Goal: Information Seeking & Learning: Find contact information

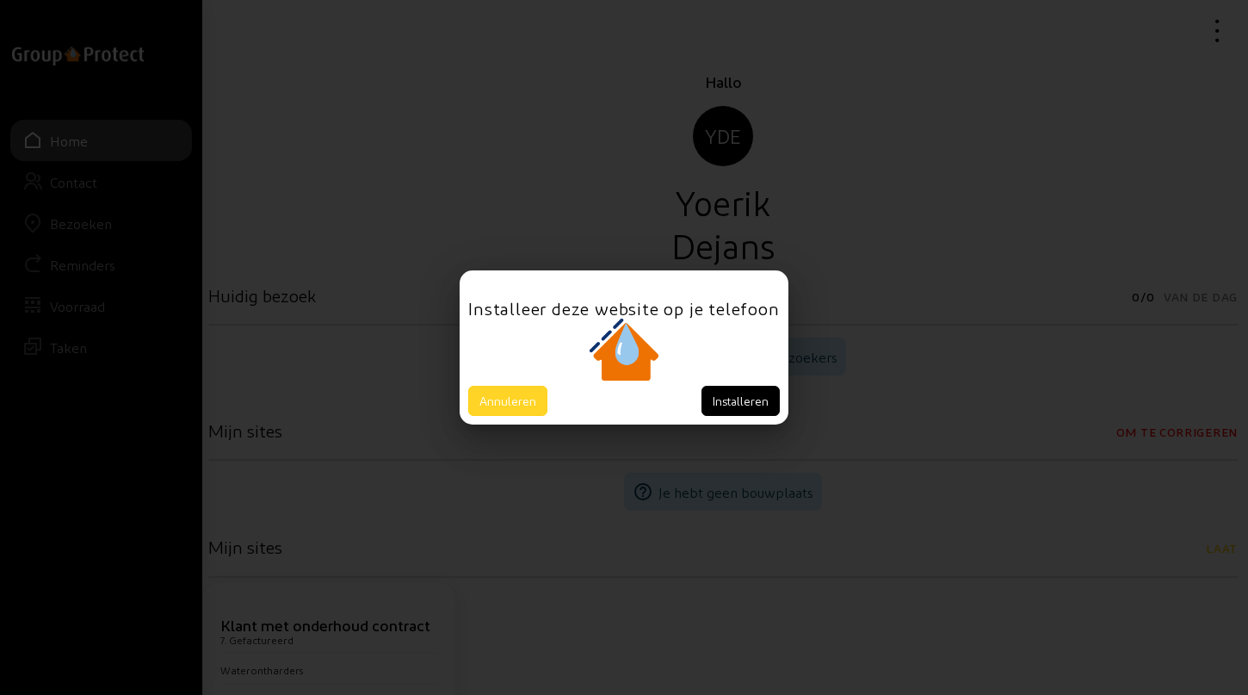
click at [509, 400] on button "Annuleren" at bounding box center [507, 401] width 79 height 30
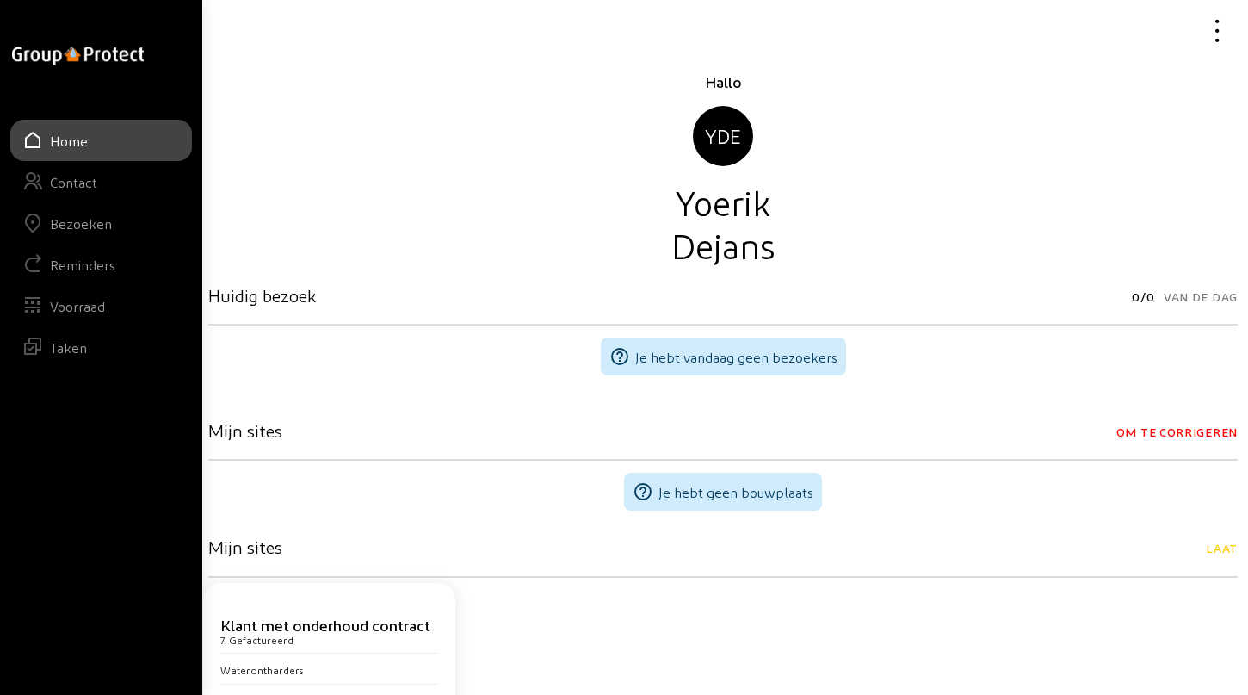
click at [88, 220] on div "Bezoeken" at bounding box center [81, 223] width 62 height 16
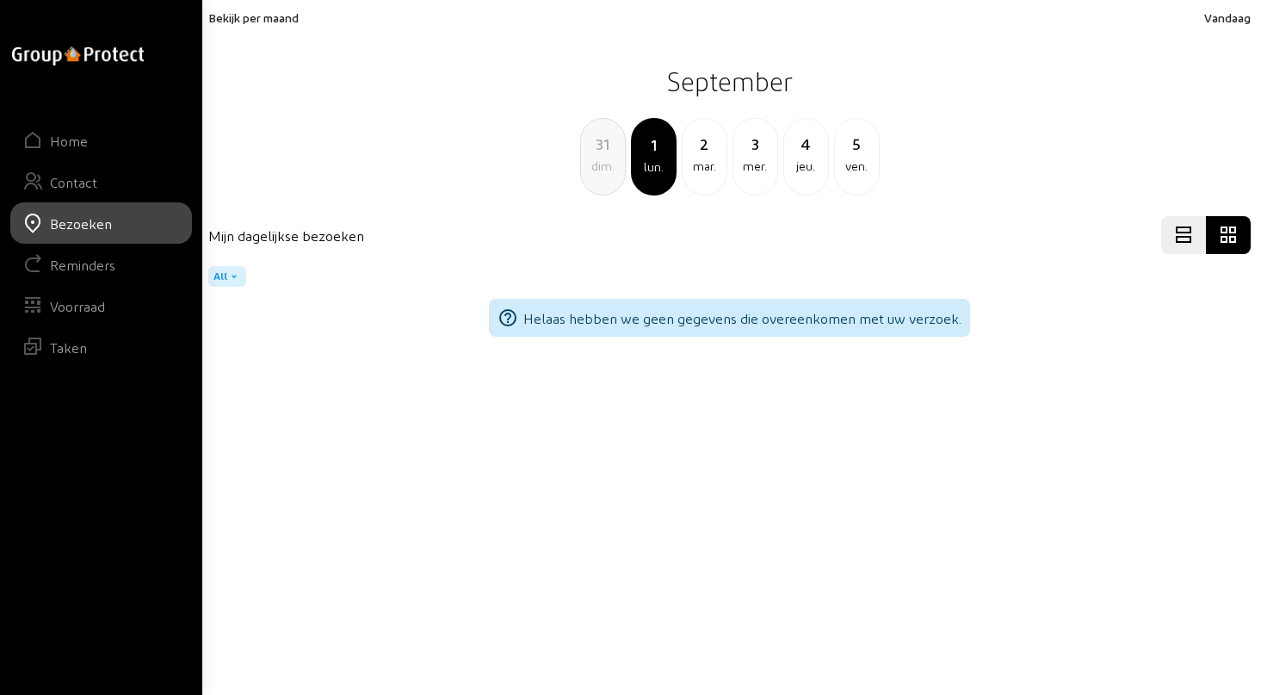
click at [605, 140] on div "31" at bounding box center [603, 144] width 44 height 24
click at [605, 148] on div "30" at bounding box center [603, 144] width 44 height 24
click at [605, 148] on div "29" at bounding box center [603, 144] width 44 height 24
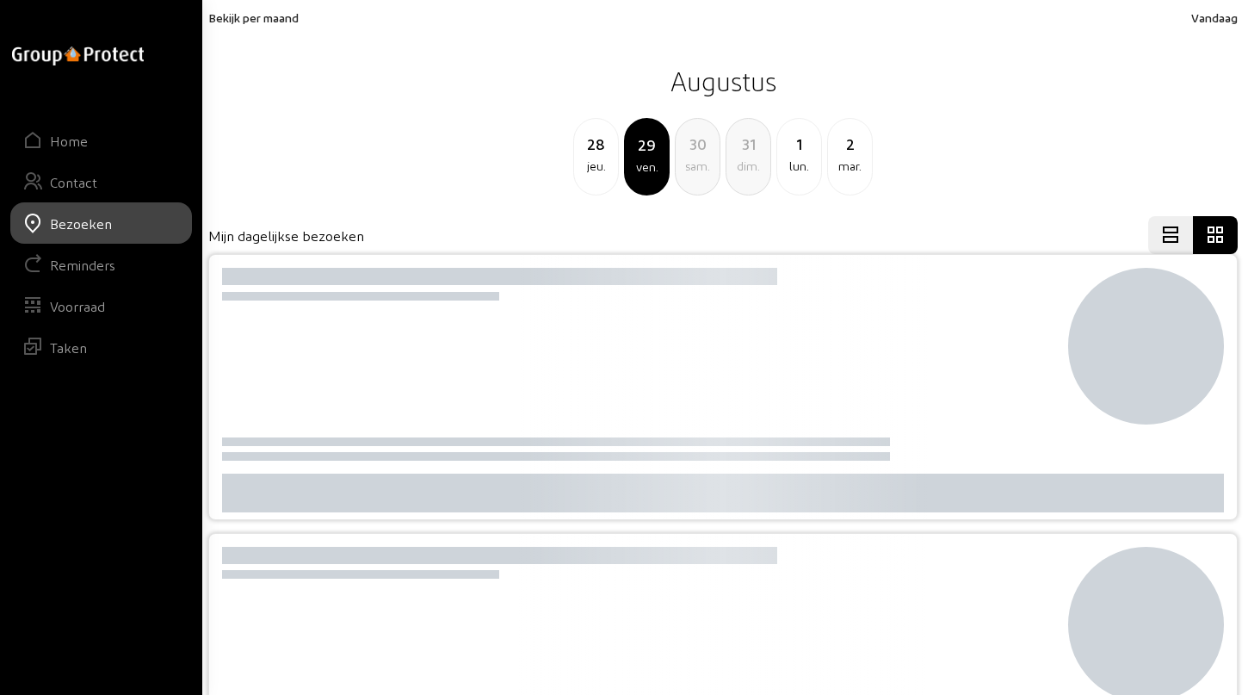
click at [605, 148] on div "28" at bounding box center [596, 144] width 44 height 24
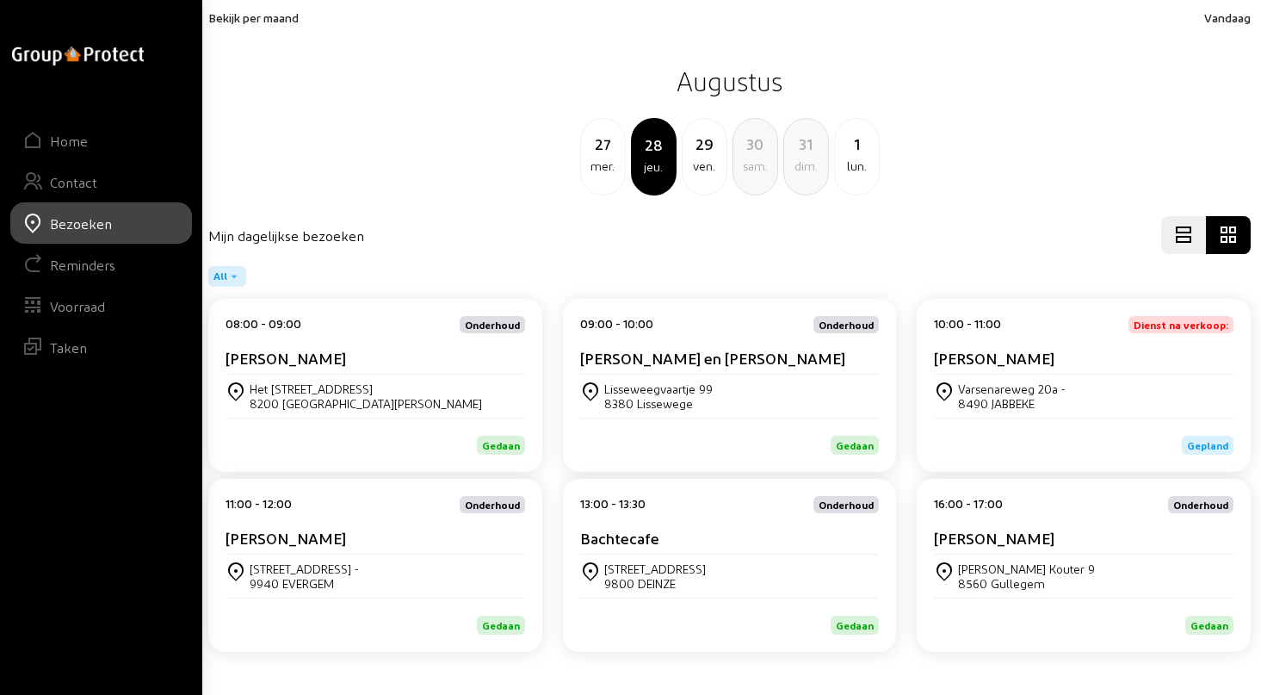
click at [329, 372] on div "[PERSON_NAME]" at bounding box center [376, 362] width 300 height 26
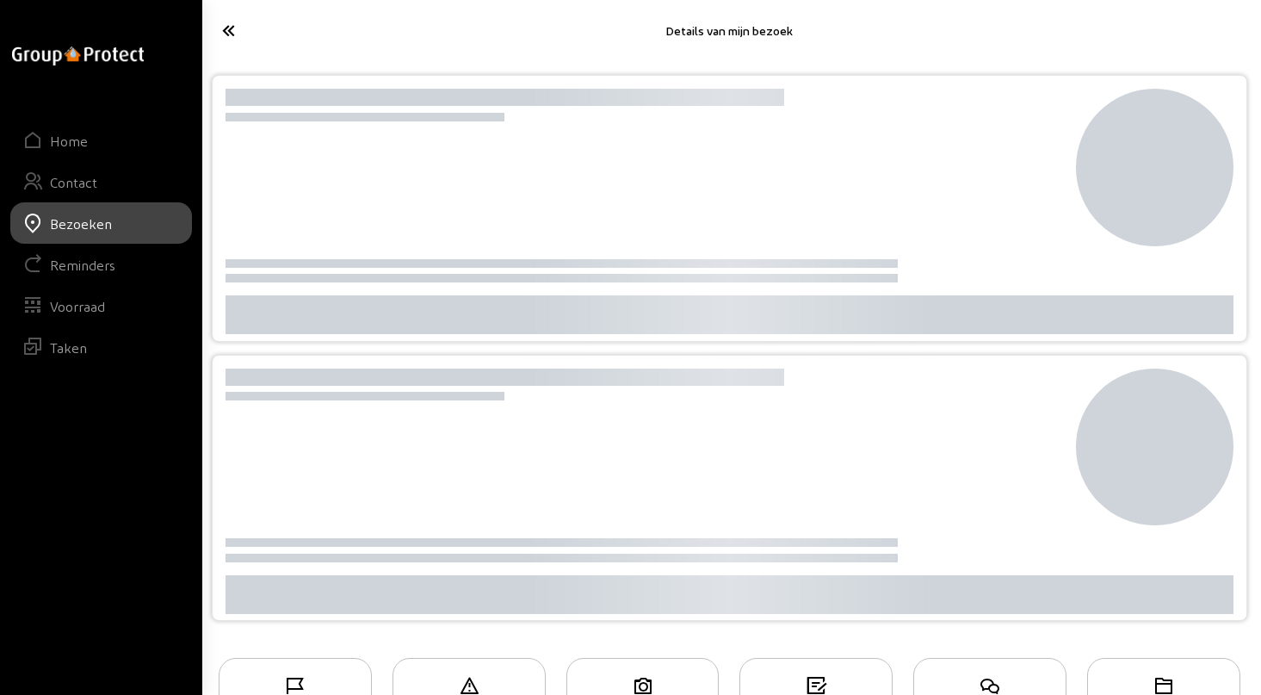
click at [329, 372] on div at bounding box center [505, 377] width 559 height 17
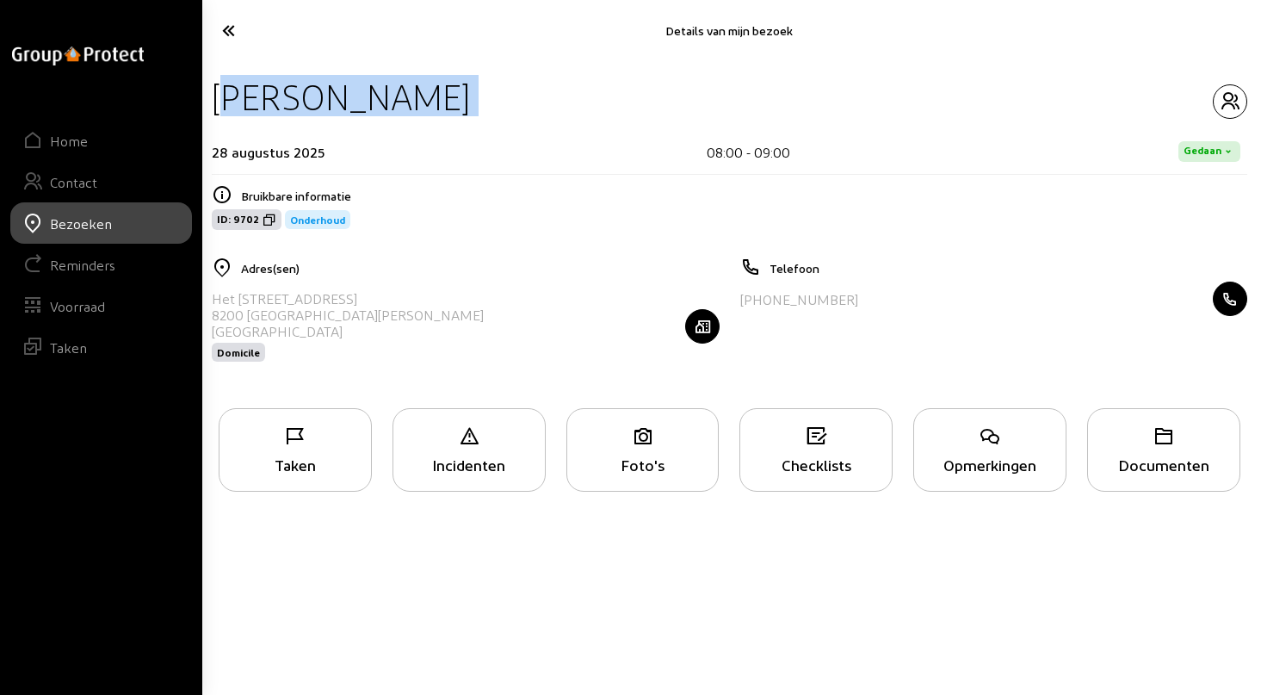
drag, startPoint x: 251, startPoint y: 102, endPoint x: 552, endPoint y: 105, distance: 301.4
click at [552, 105] on div "[PERSON_NAME]" at bounding box center [730, 97] width 1036 height 44
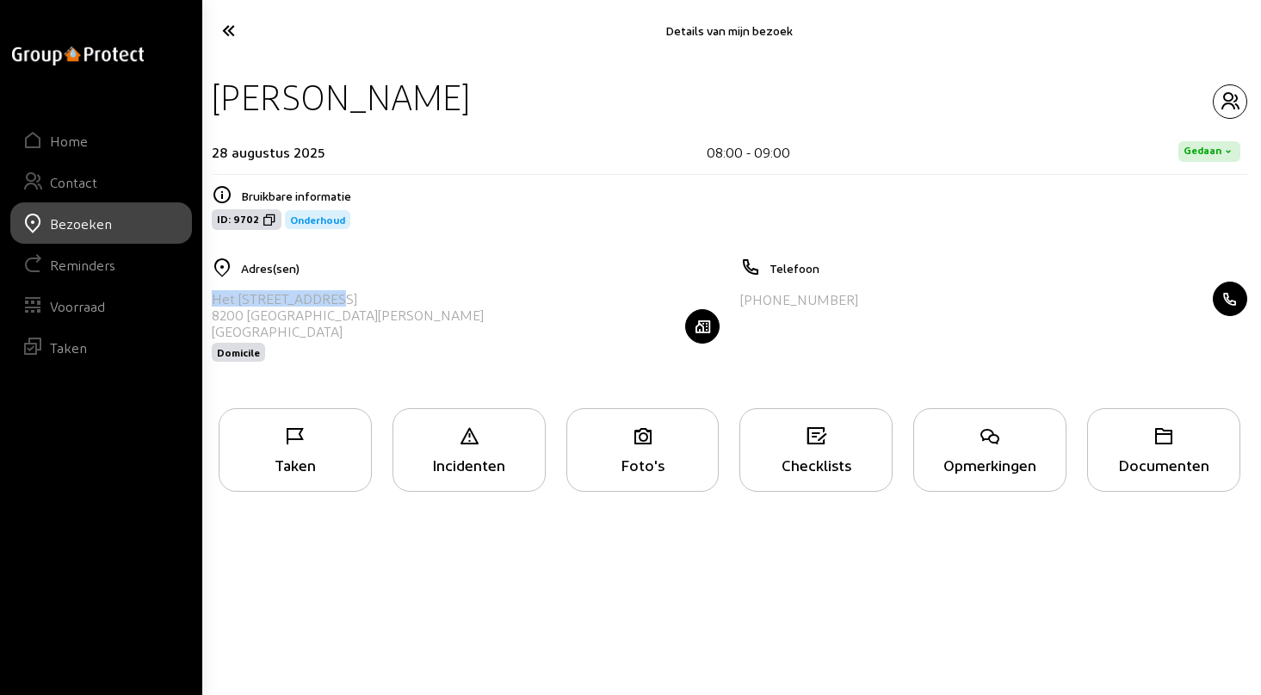
drag, startPoint x: 215, startPoint y: 300, endPoint x: 334, endPoint y: 300, distance: 118.8
click at [334, 300] on div "Het [STREET_ADDRESS][PERSON_NAME] Domicile" at bounding box center [466, 326] width 508 height 89
copy div "Het [STREET_ADDRESS]"
drag, startPoint x: 749, startPoint y: 300, endPoint x: 864, endPoint y: 295, distance: 114.6
click at [864, 295] on div "[PHONE_NUMBER]" at bounding box center [994, 299] width 508 height 34
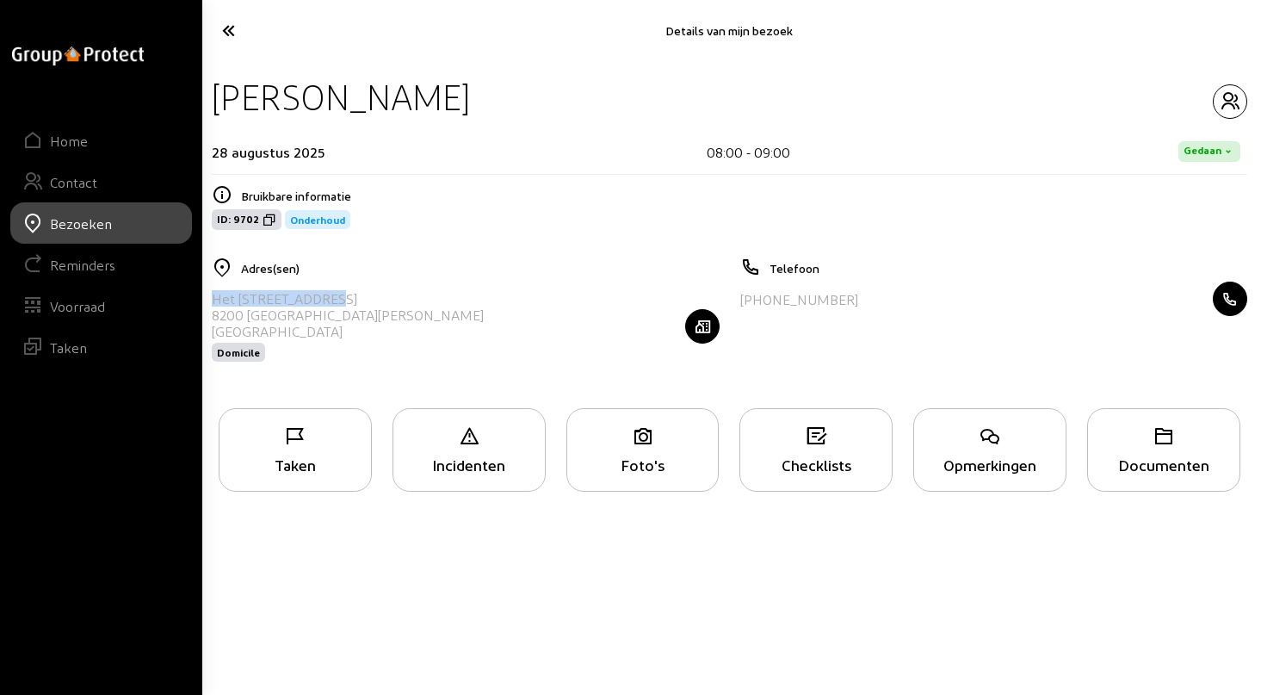
copy div "32 492 40 95 50"
click at [1226, 96] on icon "button" at bounding box center [1230, 101] width 33 height 21
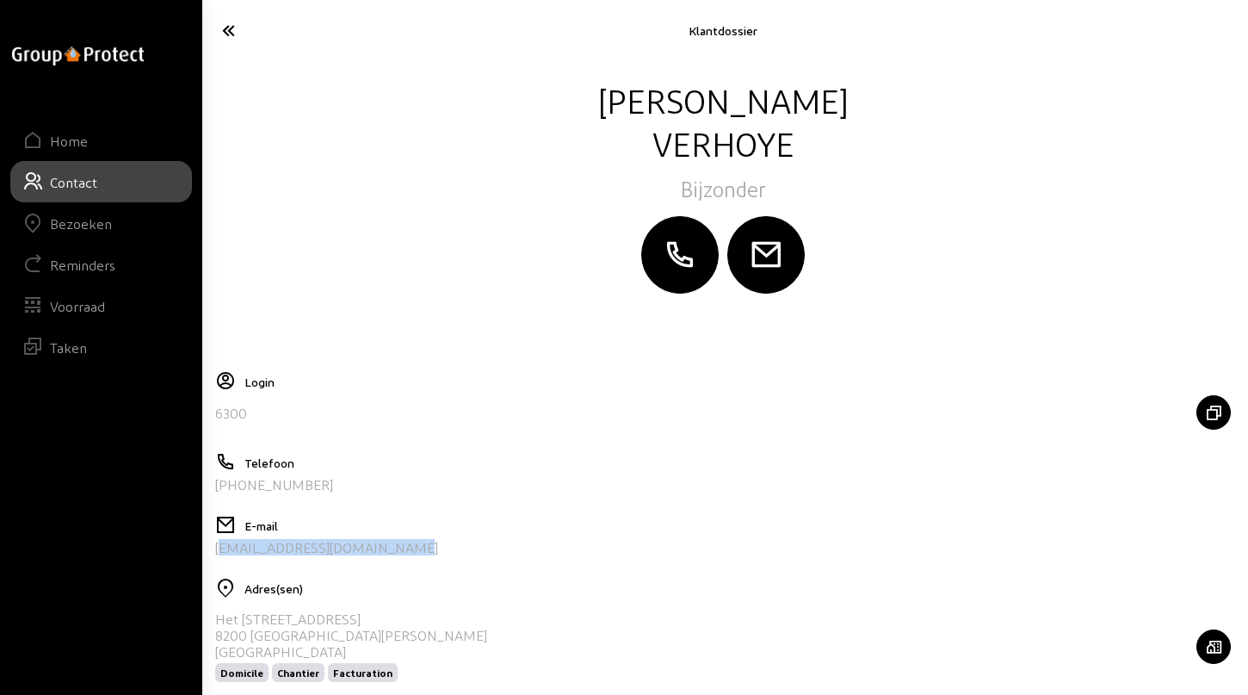
drag, startPoint x: 409, startPoint y: 548, endPoint x: 208, endPoint y: 560, distance: 200.9
click at [208, 560] on cam-layout-content "[PERSON_NAME] Bijzonder Login 6300 Telefoon [PHONE_NUMBER] E-mail [EMAIL_ADDRES…" at bounding box center [723, 446] width 1030 height 737
copy div "[EMAIL_ADDRESS][DOMAIN_NAME]"
click at [225, 28] on icon at bounding box center [286, 30] width 144 height 30
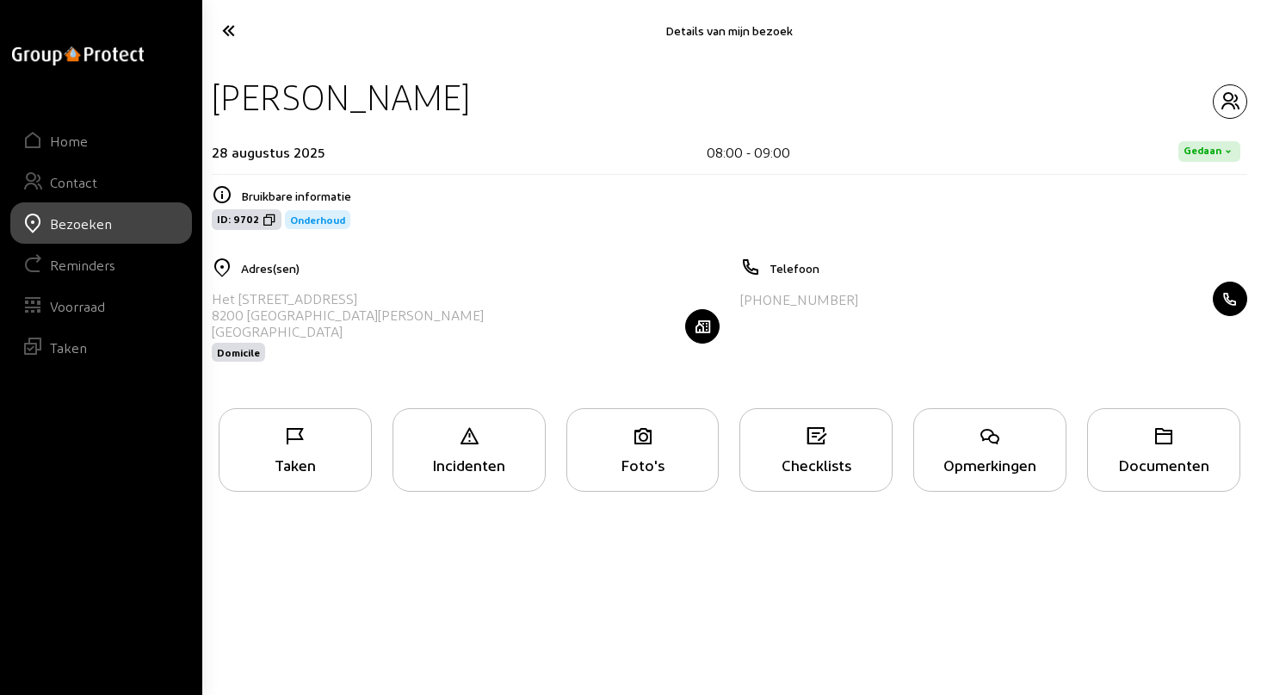
click at [998, 444] on icon at bounding box center [990, 436] width 152 height 21
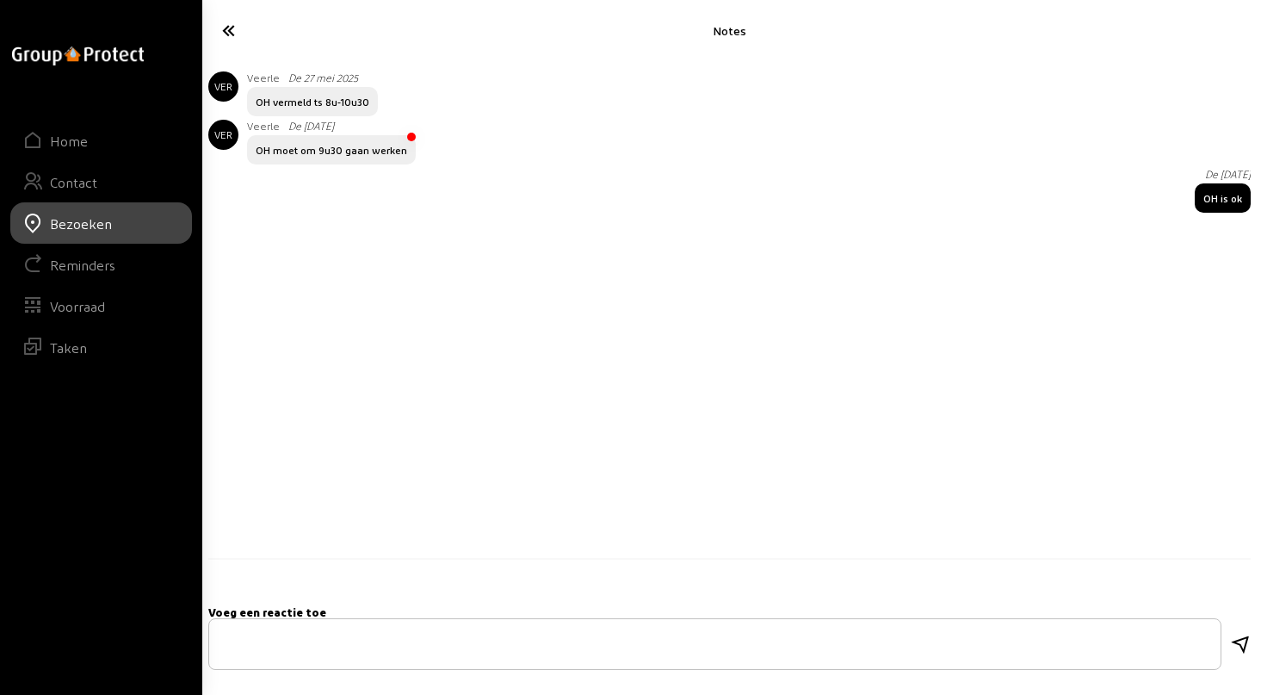
click at [224, 28] on icon at bounding box center [287, 30] width 146 height 30
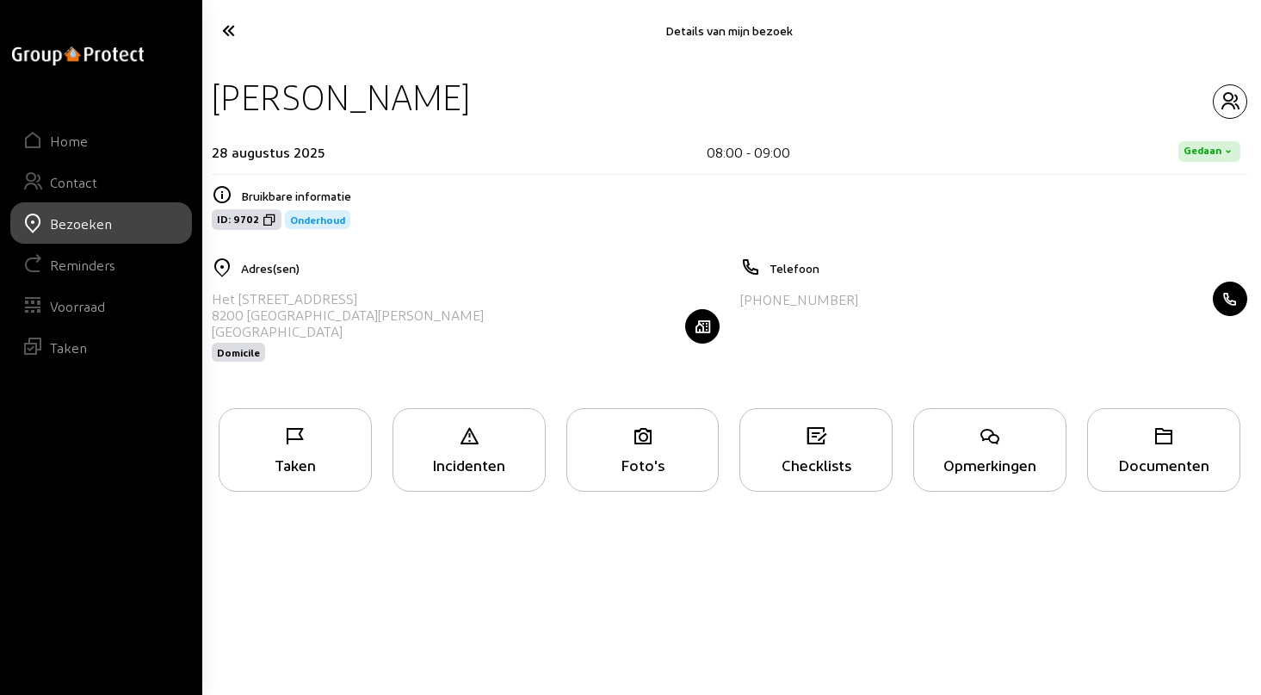
click at [319, 461] on div "Taken" at bounding box center [296, 464] width 152 height 18
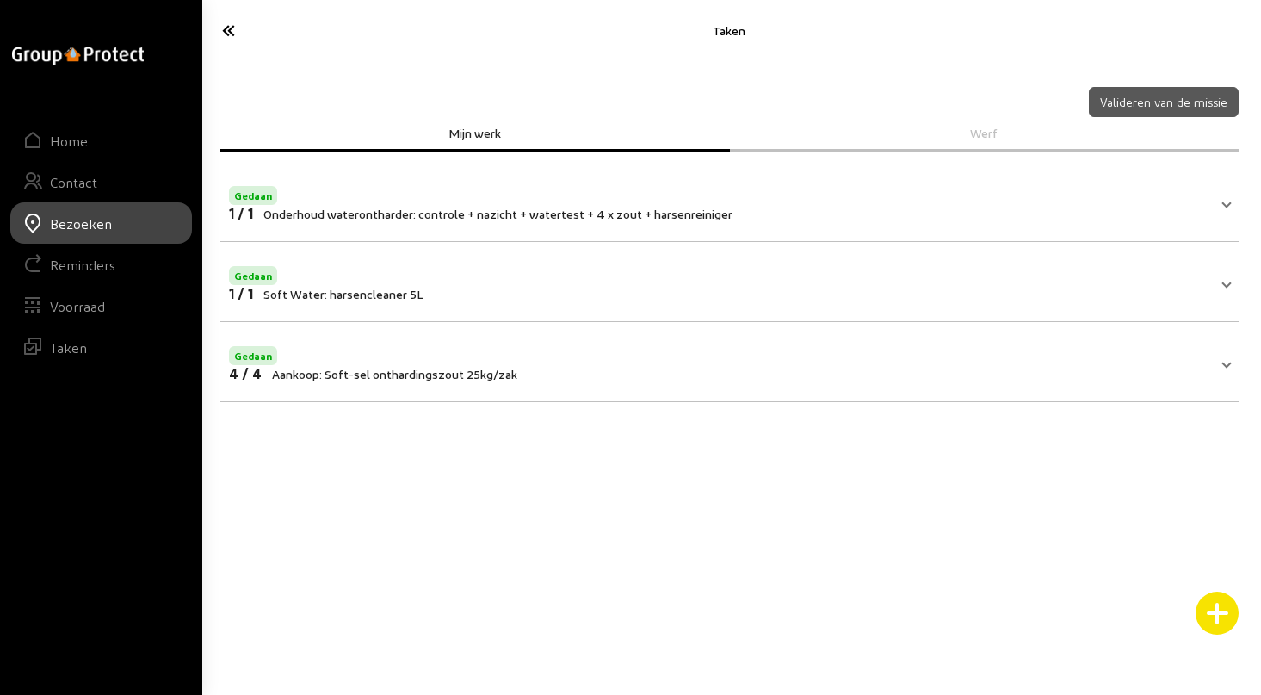
click at [231, 32] on icon at bounding box center [287, 30] width 146 height 30
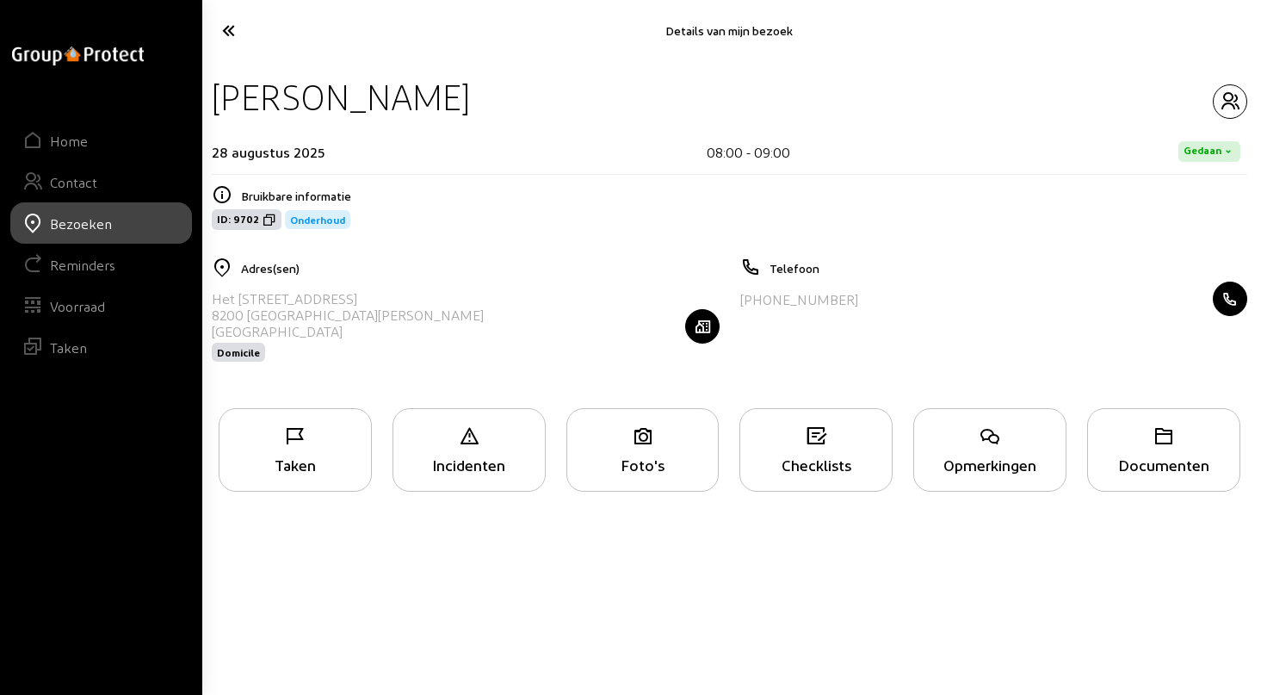
click at [232, 32] on icon at bounding box center [287, 30] width 146 height 30
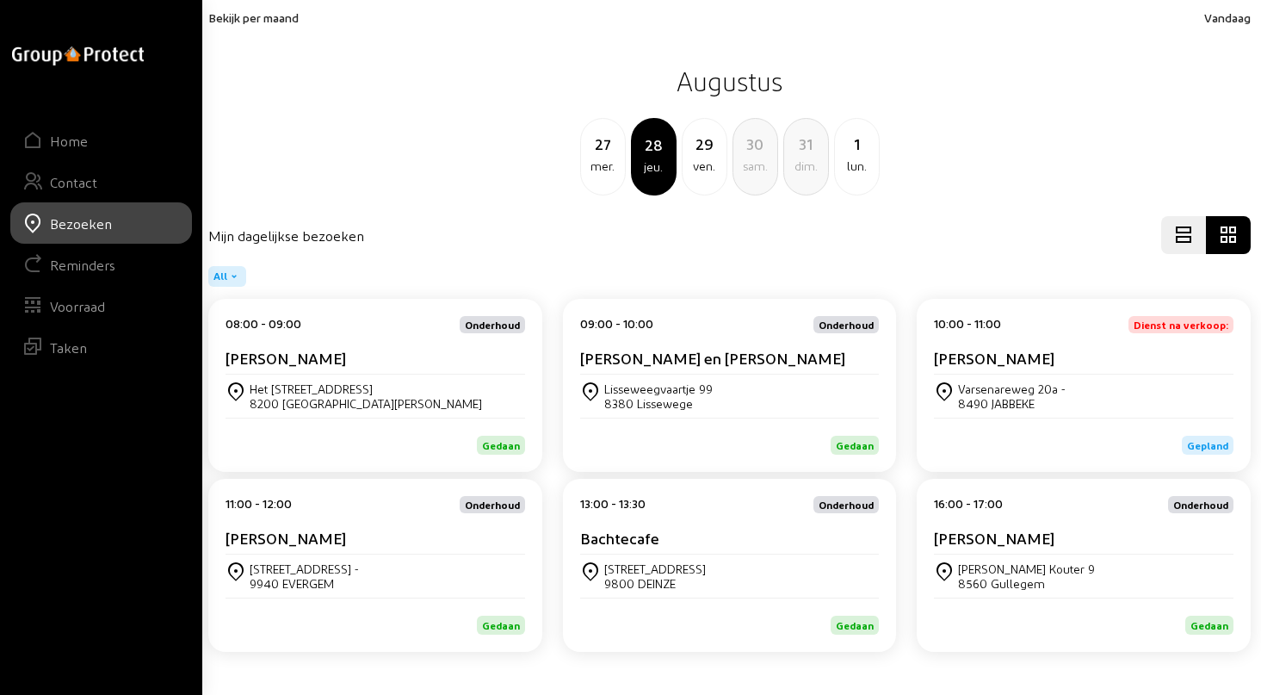
click at [772, 367] on div "[PERSON_NAME] en [PERSON_NAME]" at bounding box center [730, 362] width 300 height 26
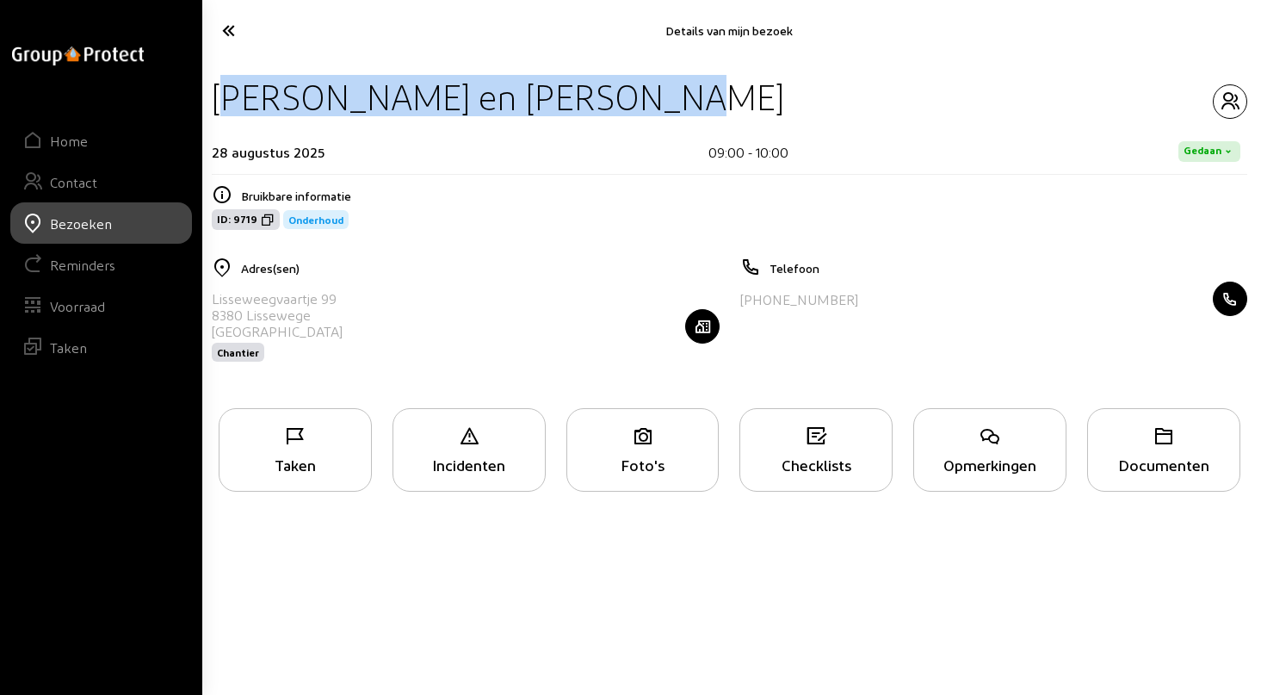
drag, startPoint x: 216, startPoint y: 96, endPoint x: 661, endPoint y: 100, distance: 445.2
click at [661, 100] on div "[PERSON_NAME] en [PERSON_NAME]" at bounding box center [498, 97] width 573 height 44
copy div "[PERSON_NAME] en [PERSON_NAME]"
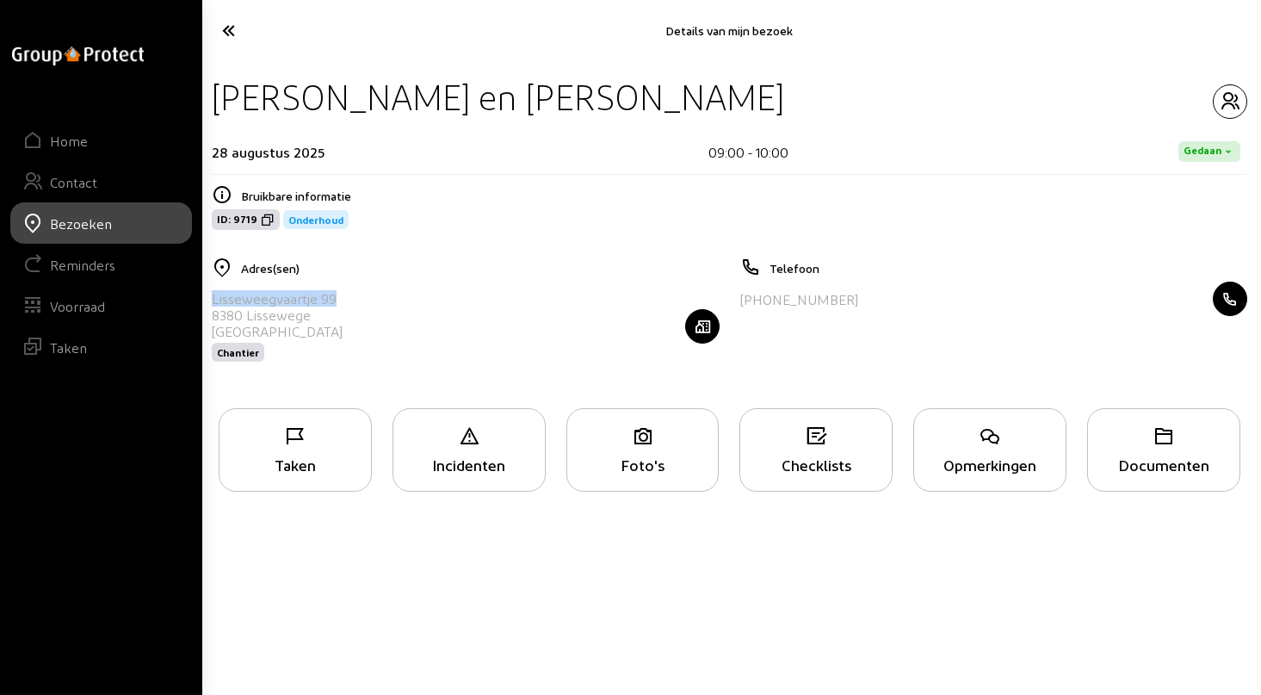
drag, startPoint x: 213, startPoint y: 296, endPoint x: 364, endPoint y: 295, distance: 151.5
click at [364, 295] on div "[STREET_ADDRESS] Chantier" at bounding box center [466, 326] width 508 height 89
copy div "Lisseweegvaartje 99"
drag, startPoint x: 747, startPoint y: 296, endPoint x: 858, endPoint y: 297, distance: 111.1
click at [858, 297] on div "[PHONE_NUMBER]" at bounding box center [994, 299] width 508 height 34
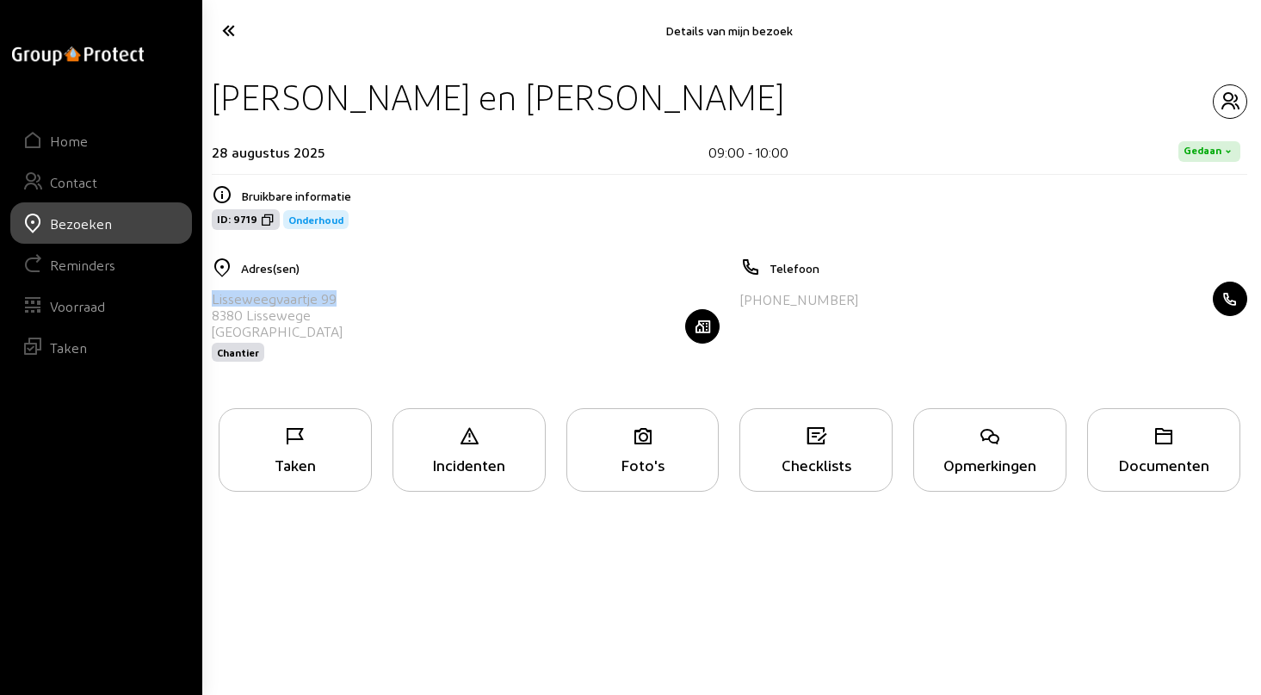
copy div "32 50 31 44 65"
click at [1232, 97] on icon "button" at bounding box center [1230, 101] width 33 height 21
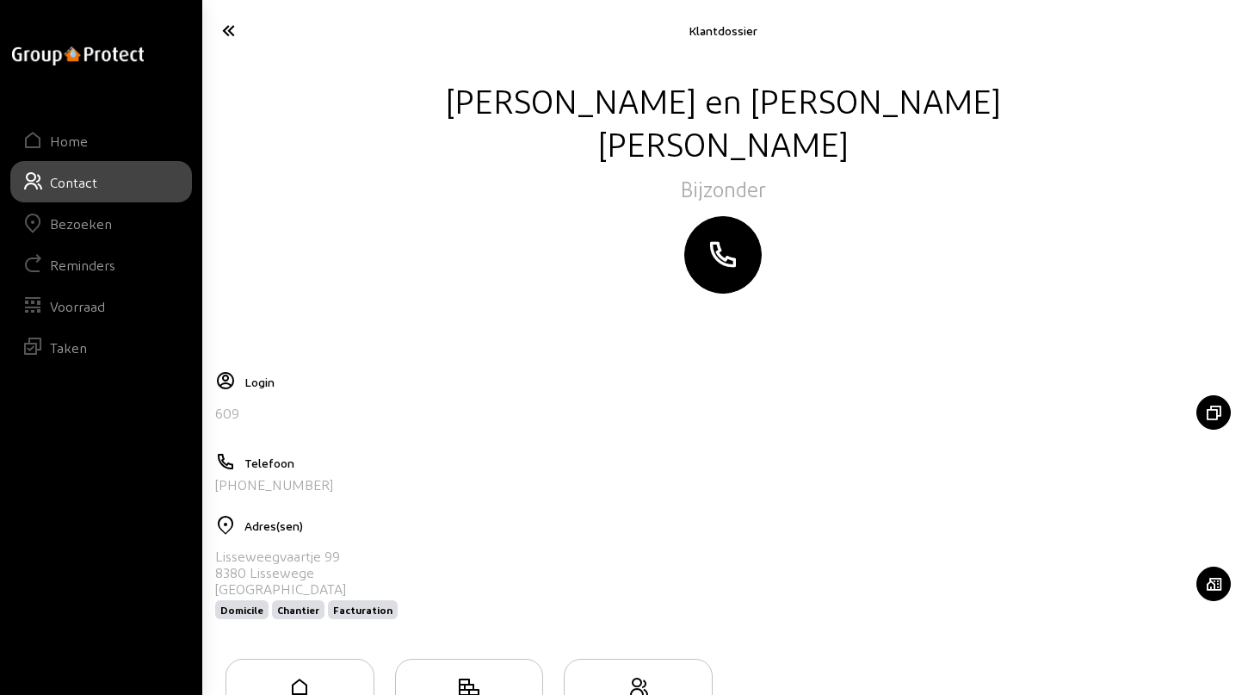
click at [229, 28] on icon at bounding box center [286, 30] width 144 height 30
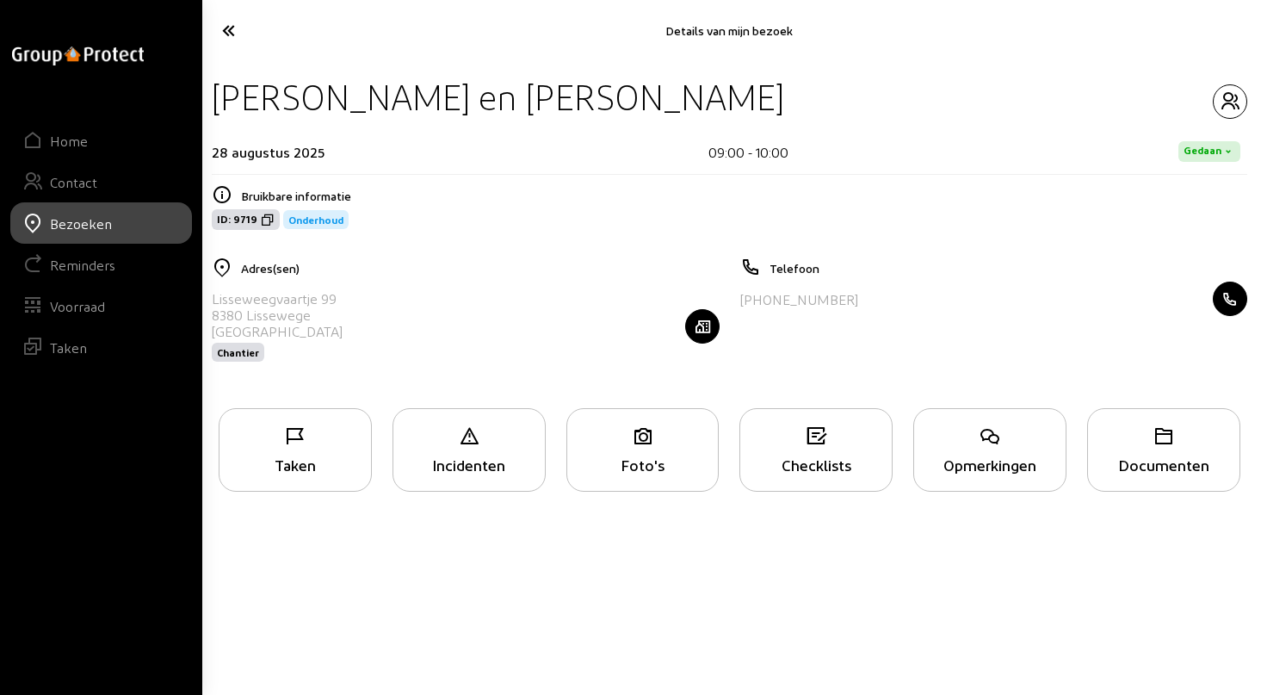
click at [305, 448] on div "Taken" at bounding box center [295, 450] width 153 height 84
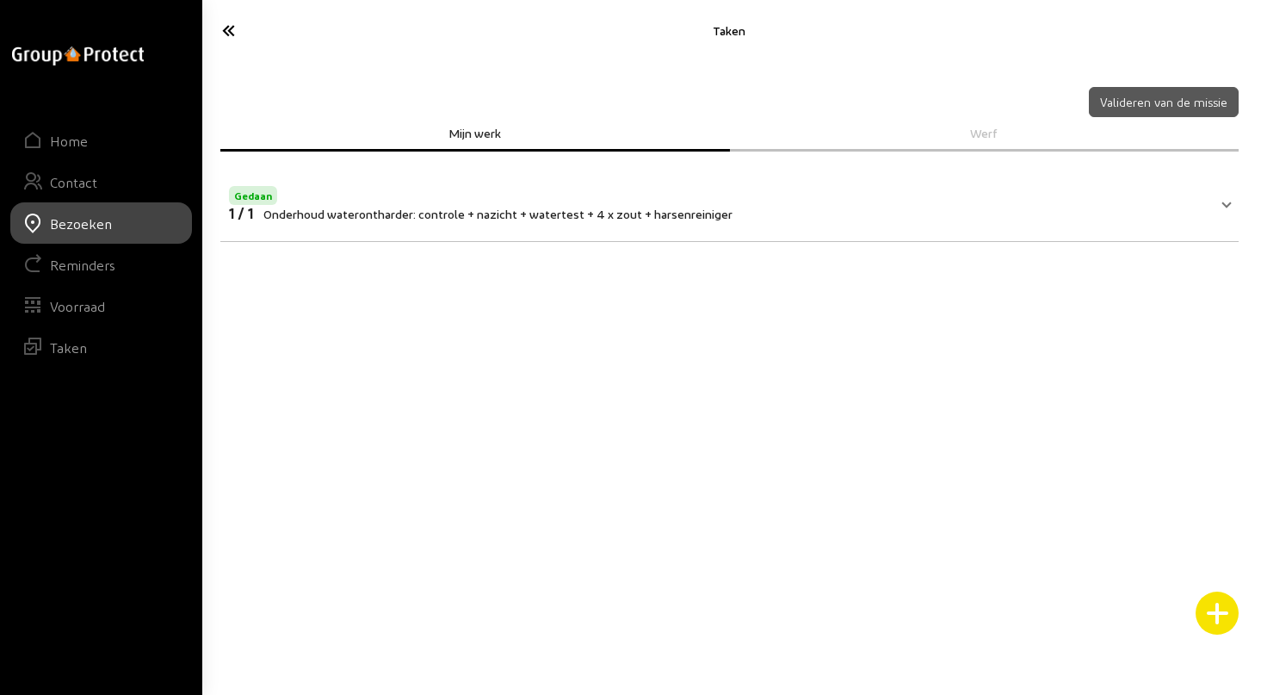
click at [231, 33] on icon at bounding box center [287, 30] width 146 height 30
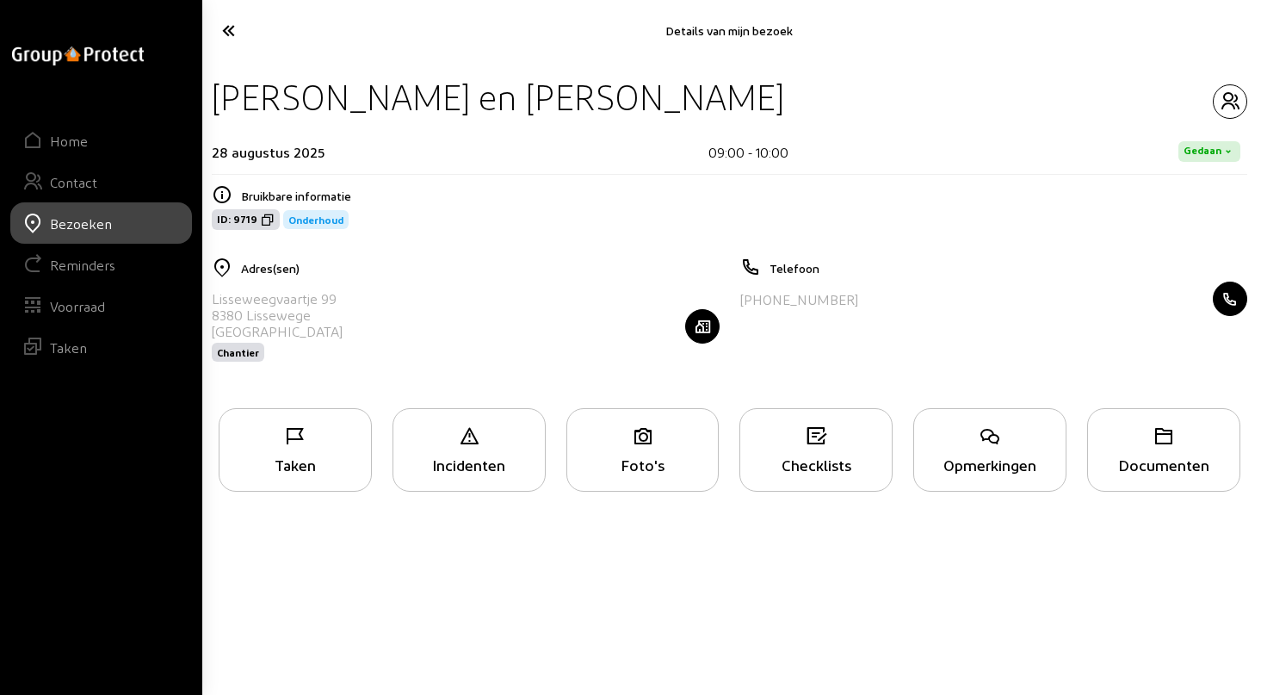
click at [231, 33] on icon at bounding box center [287, 30] width 146 height 30
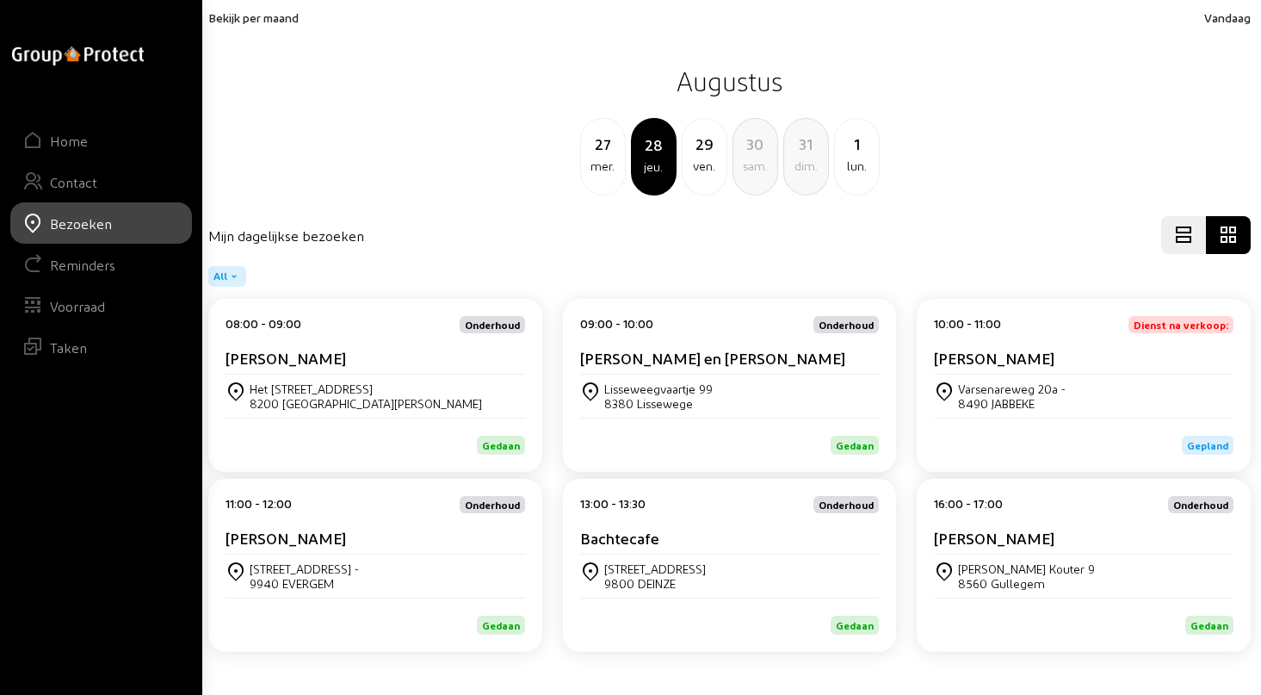
click at [327, 553] on div "[PERSON_NAME]" at bounding box center [376, 542] width 300 height 26
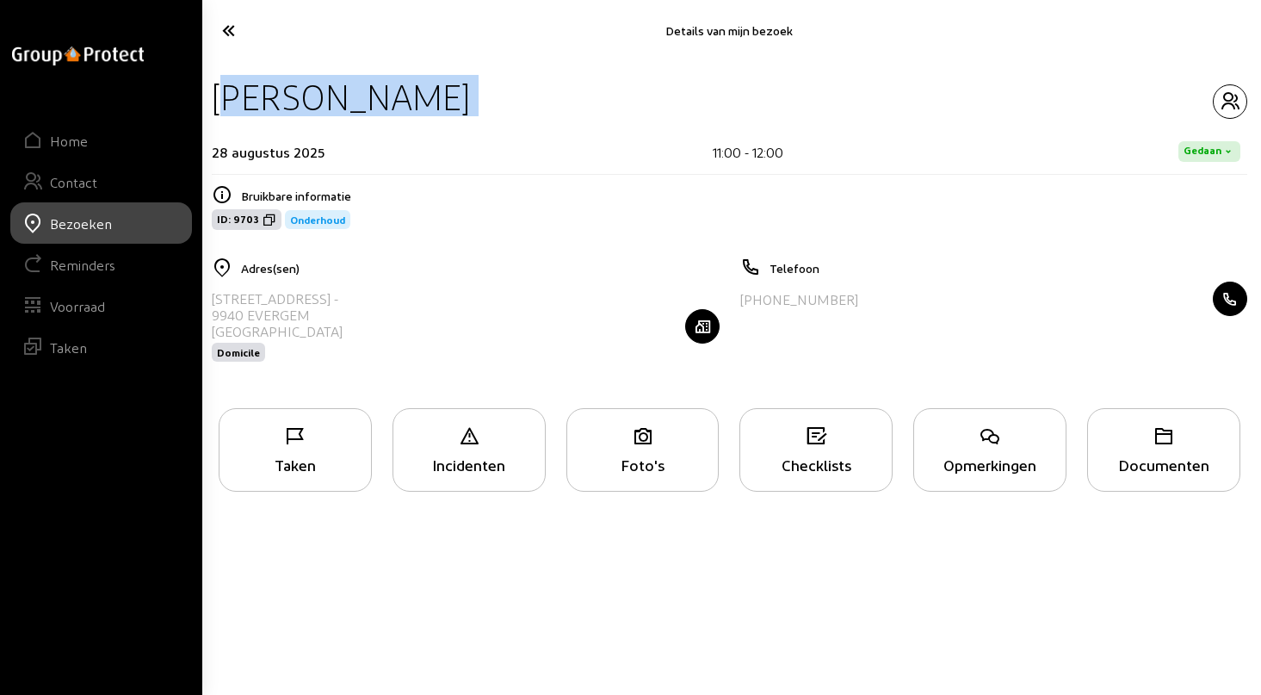
drag, startPoint x: 217, startPoint y: 102, endPoint x: 527, endPoint y: 127, distance: 311.0
click at [527, 127] on div "[PERSON_NAME] 28 [PERSON_NAME] 2025 11:00 - 12:00 Gedaan" at bounding box center [730, 125] width 1036 height 100
copy div "[PERSON_NAME]"
drag, startPoint x: 210, startPoint y: 294, endPoint x: 342, endPoint y: 301, distance: 131.9
click at [342, 301] on div "Adres(sen) [STREET_ADDRESS] Domicile" at bounding box center [465, 320] width 529 height 127
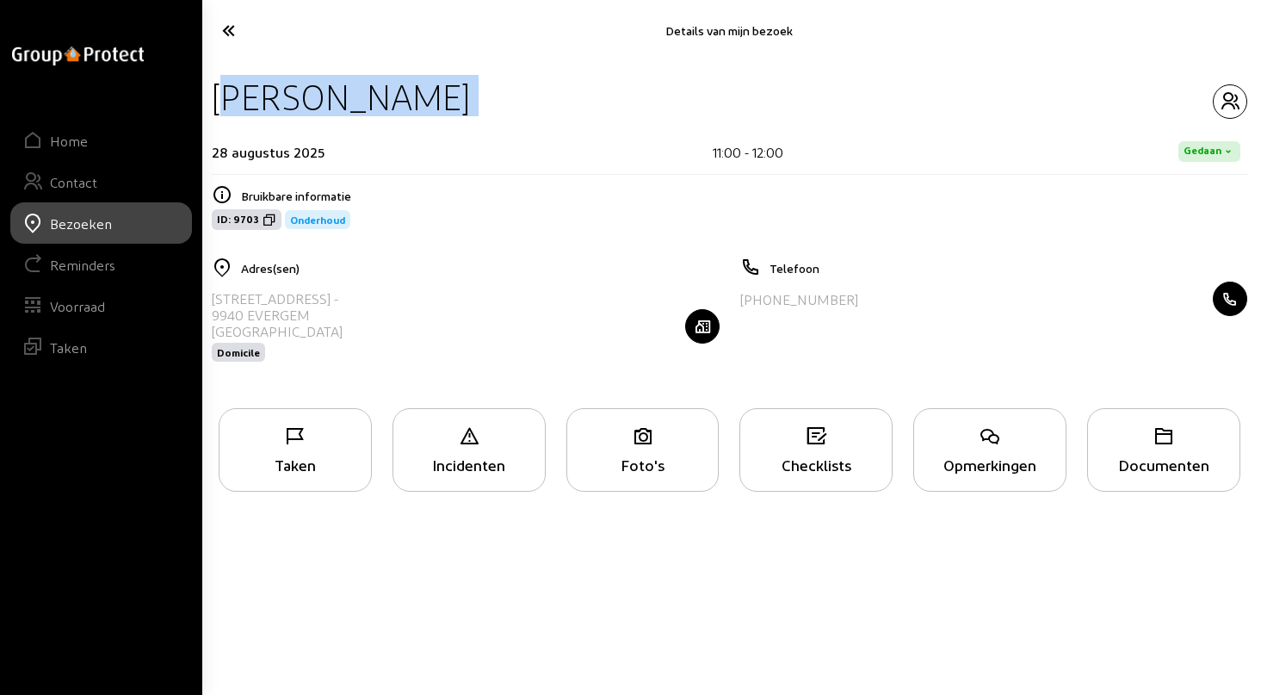
copy div "[STREET_ADDRESS]"
drag, startPoint x: 747, startPoint y: 303, endPoint x: 859, endPoint y: 298, distance: 112.1
click at [859, 298] on div "[PHONE_NUMBER]" at bounding box center [994, 299] width 508 height 34
copy div "32 474 36 91 54"
click at [1233, 107] on icon "button" at bounding box center [1230, 101] width 33 height 21
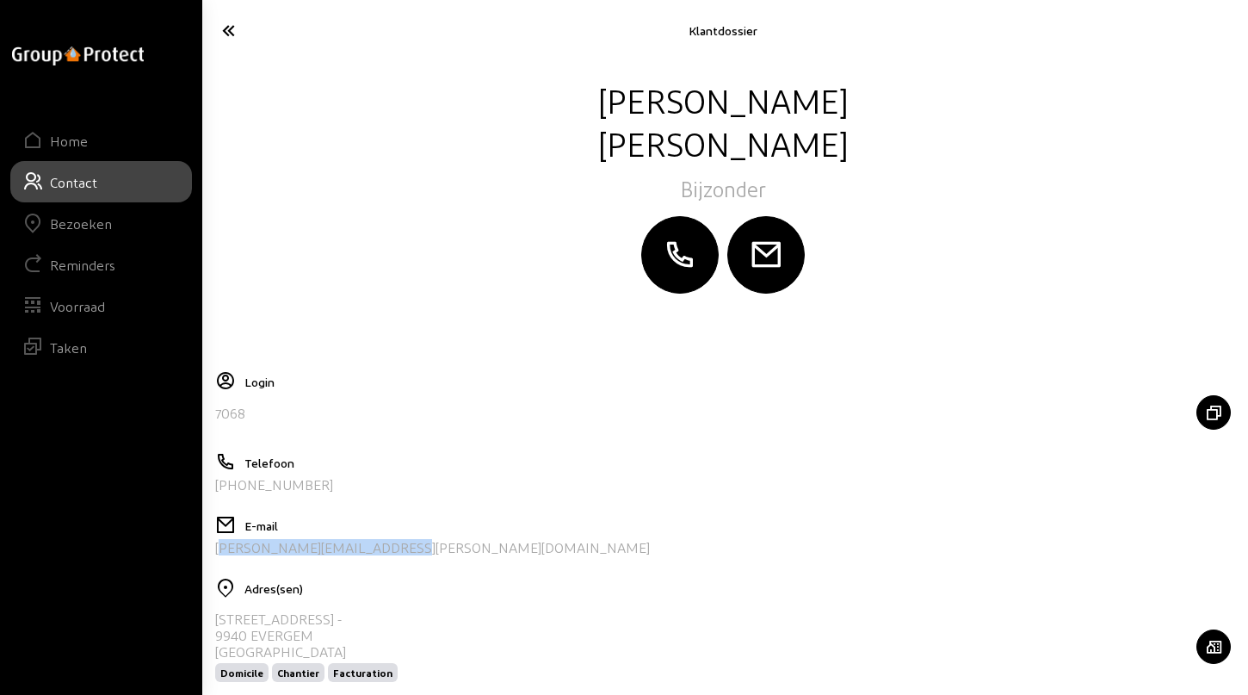
drag, startPoint x: 406, startPoint y: 547, endPoint x: 204, endPoint y: 570, distance: 202.8
click at [204, 570] on div "[PERSON_NAME] Login 7068 Telefoon [PHONE_NUMBER] E-mail [PERSON_NAME][EMAIL_ADD…" at bounding box center [723, 446] width 1050 height 771
copy div "[PERSON_NAME][EMAIL_ADDRESS][PERSON_NAME][DOMAIN_NAME]"
click at [233, 34] on icon at bounding box center [286, 30] width 144 height 30
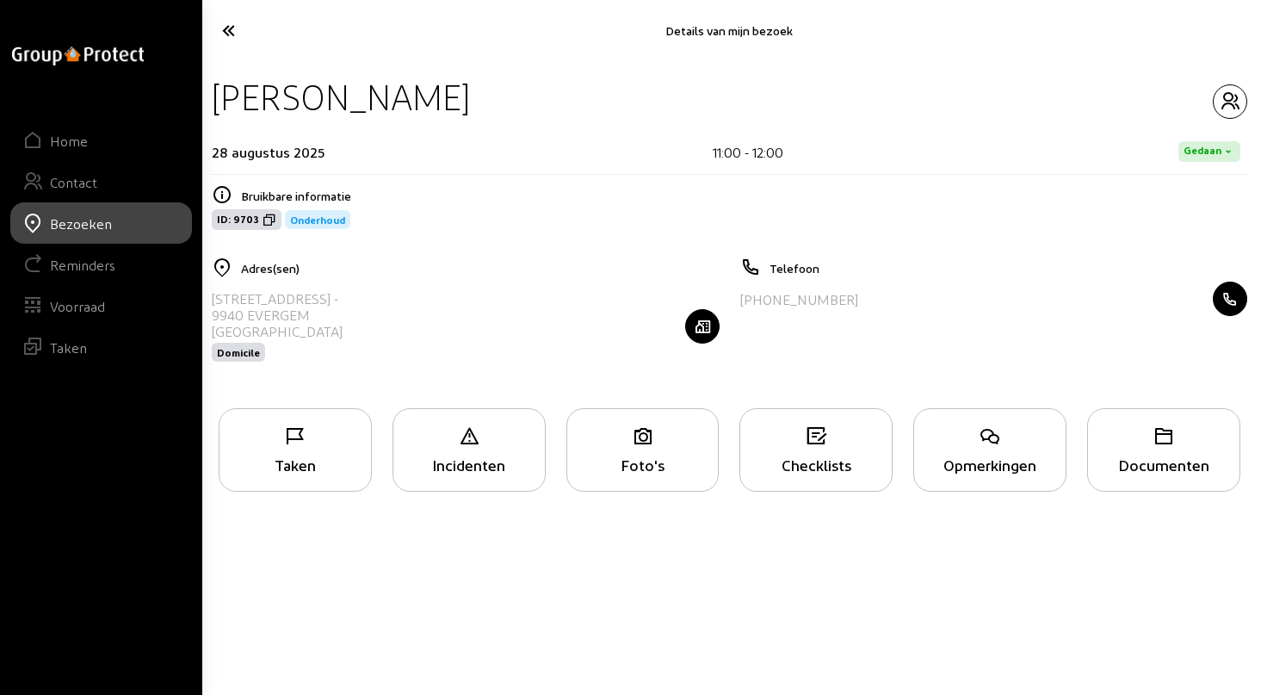
click at [288, 454] on div "Taken" at bounding box center [295, 450] width 153 height 84
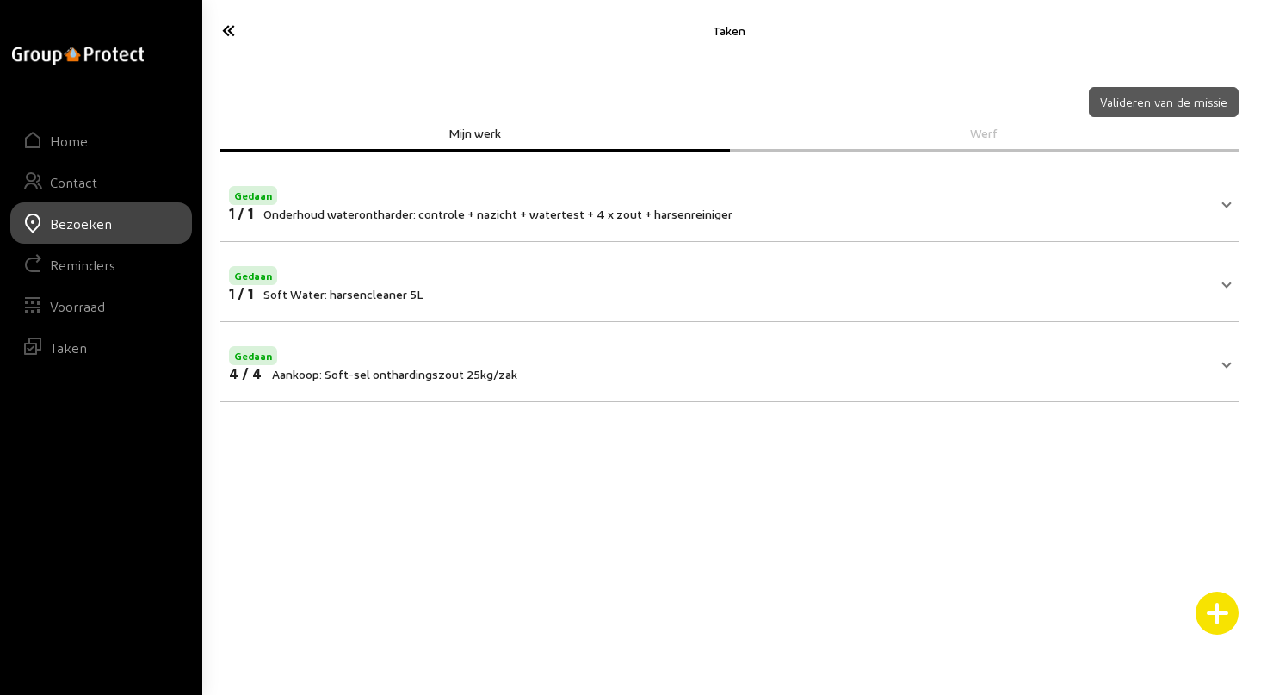
click at [223, 27] on icon at bounding box center [287, 30] width 146 height 30
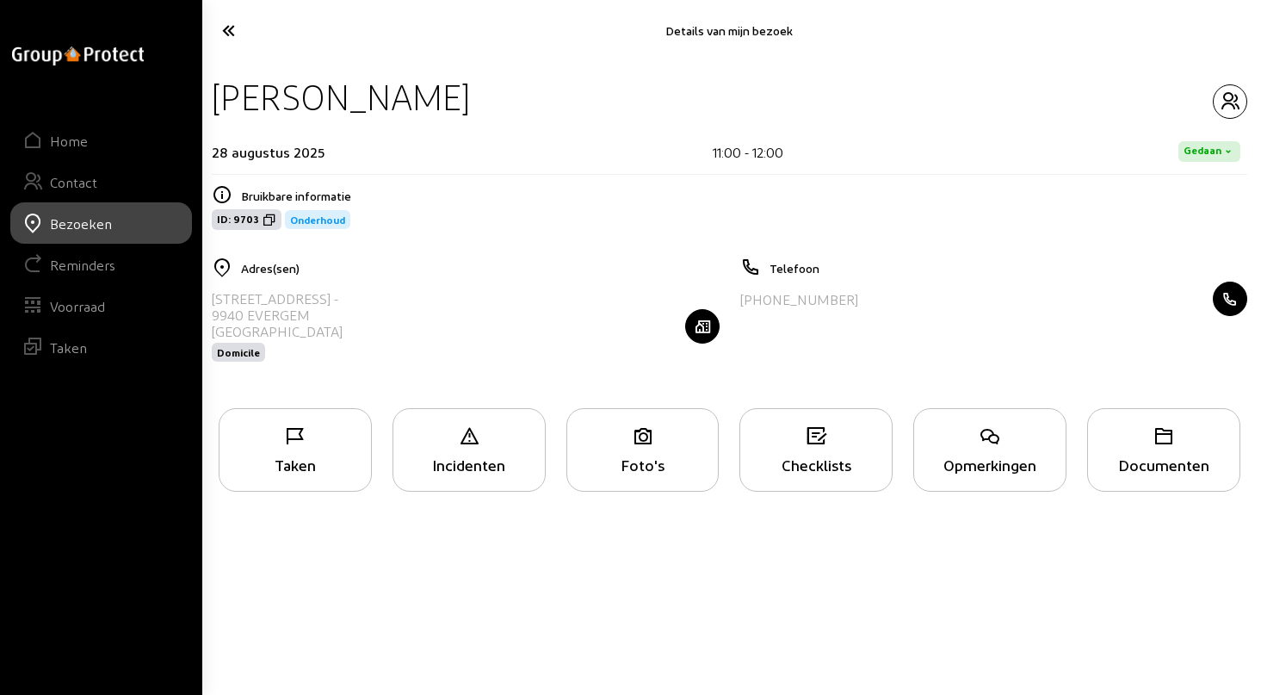
click at [234, 30] on icon at bounding box center [287, 30] width 146 height 30
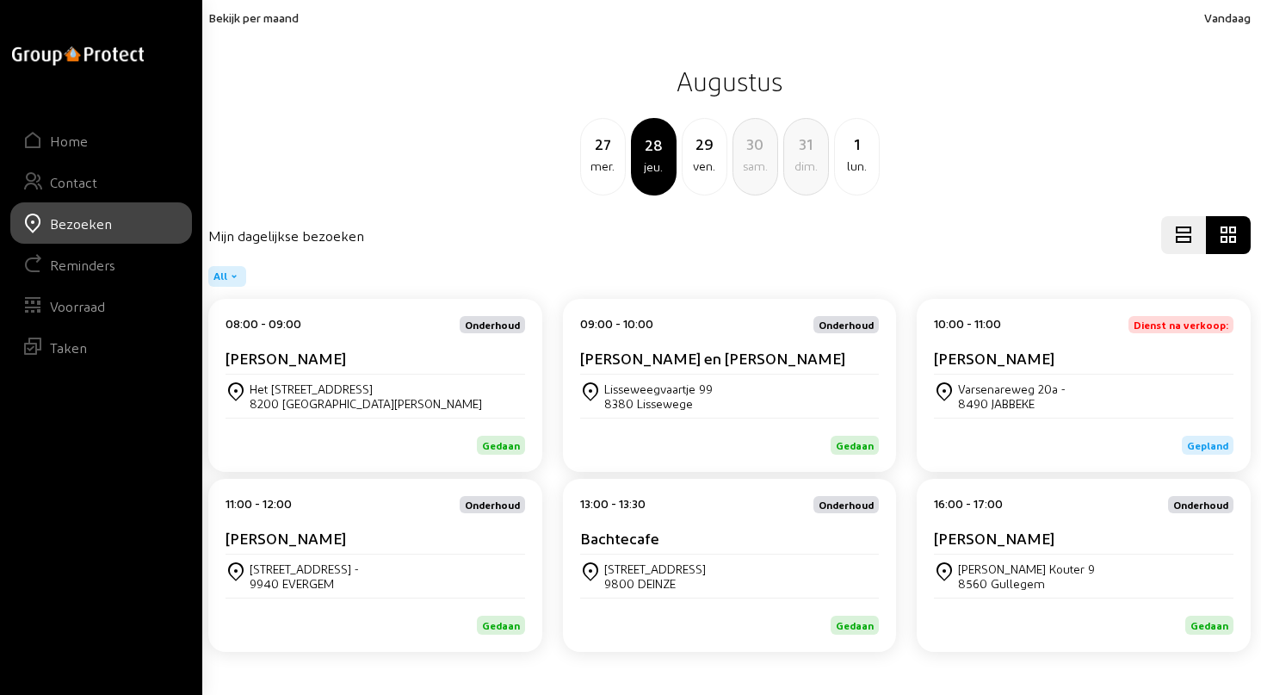
click at [672, 563] on div "[STREET_ADDRESS]" at bounding box center [655, 568] width 102 height 15
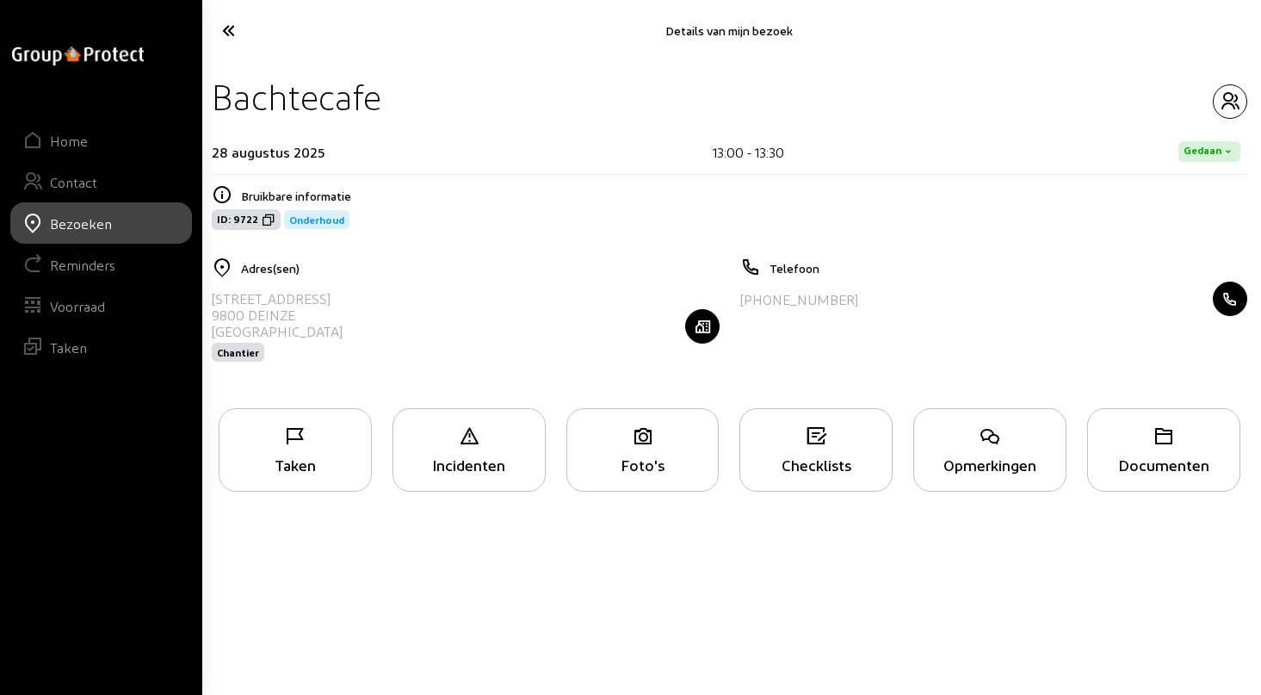
click at [236, 104] on div "Bachtecafe" at bounding box center [297, 97] width 170 height 44
drag, startPoint x: 214, startPoint y: 303, endPoint x: 362, endPoint y: 300, distance: 149.0
click at [362, 300] on div "[STREET_ADDRESS] Chantier" at bounding box center [466, 326] width 508 height 89
drag, startPoint x: 747, startPoint y: 297, endPoint x: 835, endPoint y: 300, distance: 87.9
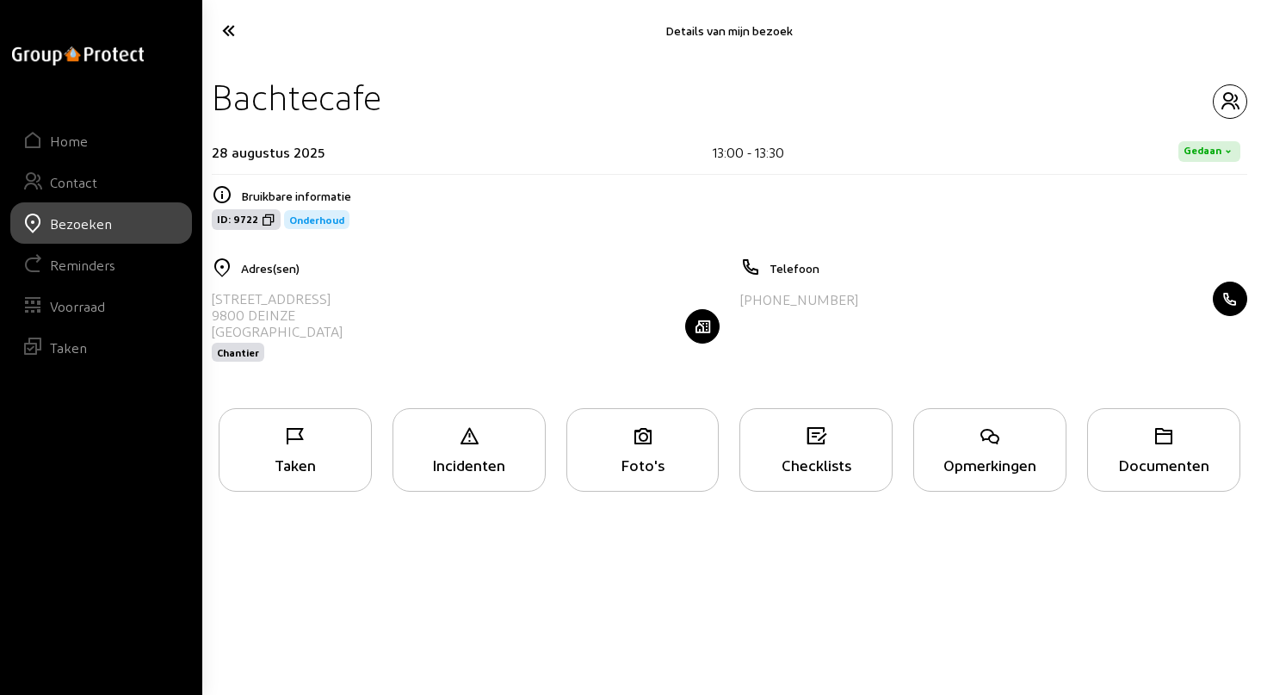
click at [835, 300] on div "[PHONE_NUMBER]" at bounding box center [994, 299] width 508 height 34
click at [1224, 105] on icon "button" at bounding box center [1230, 101] width 33 height 21
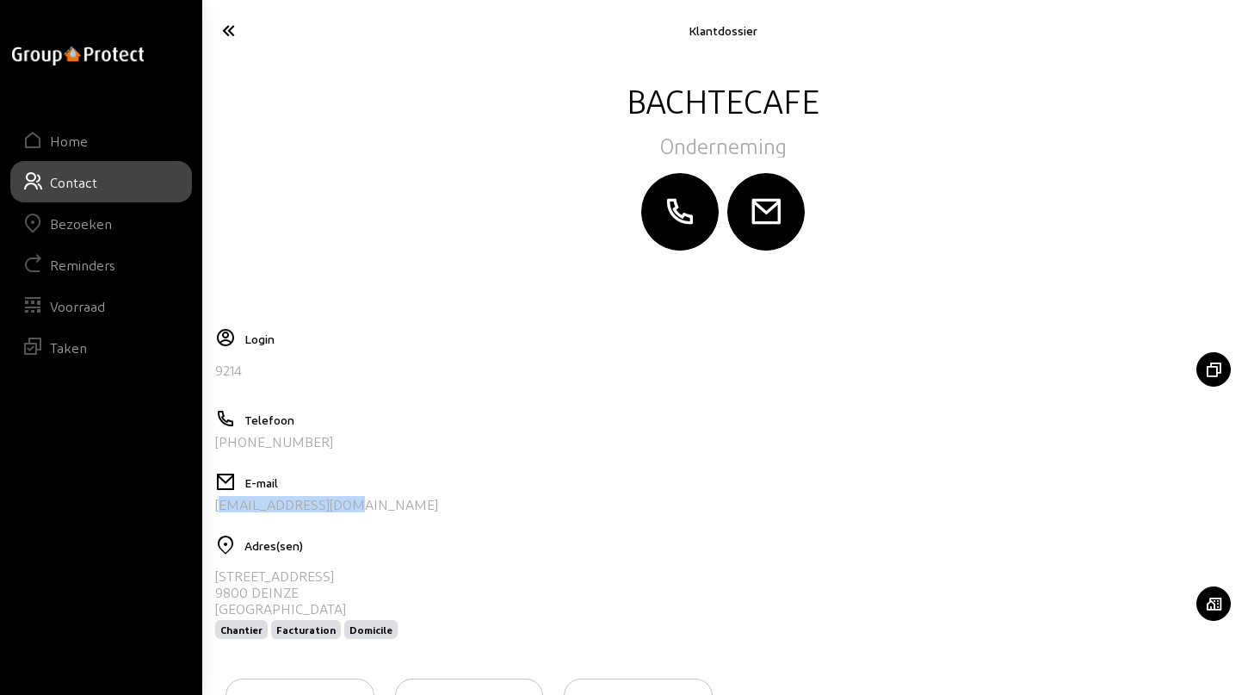
drag, startPoint x: 338, startPoint y: 501, endPoint x: 214, endPoint y: 508, distance: 124.2
click at [215, 508] on div "[EMAIL_ADDRESS][DOMAIN_NAME]" at bounding box center [723, 504] width 1016 height 16
click at [226, 31] on icon at bounding box center [286, 30] width 144 height 30
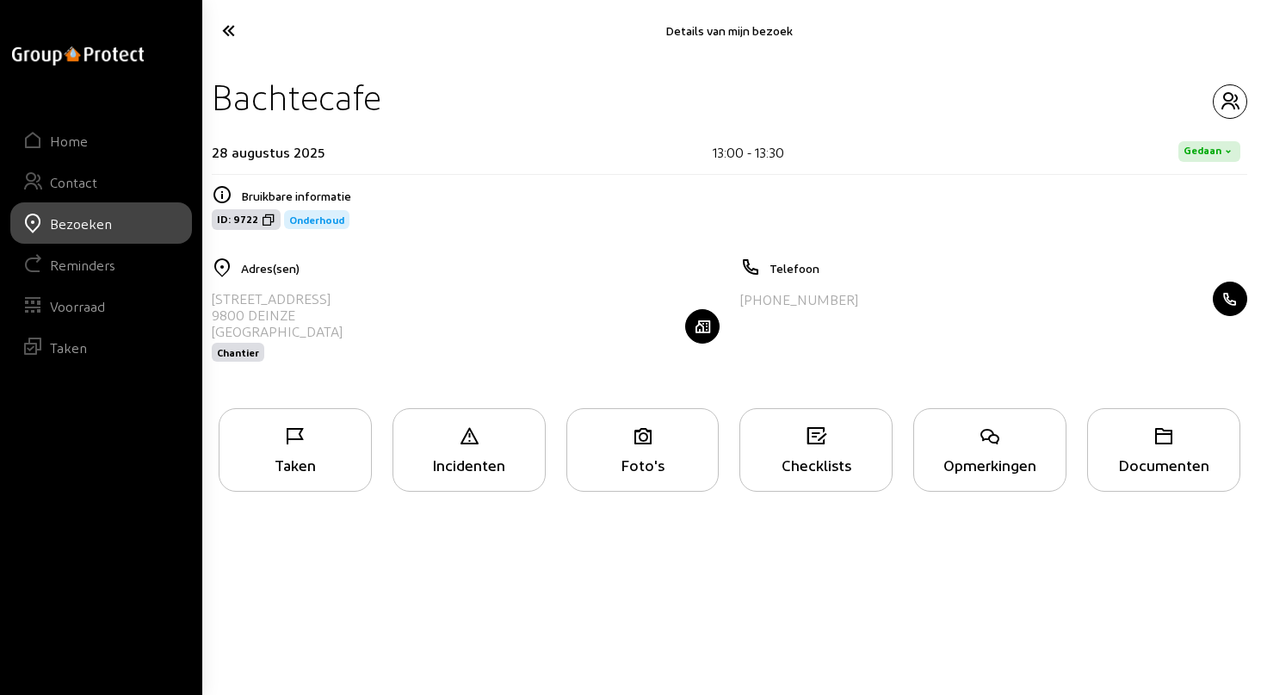
click at [226, 31] on icon at bounding box center [287, 30] width 146 height 30
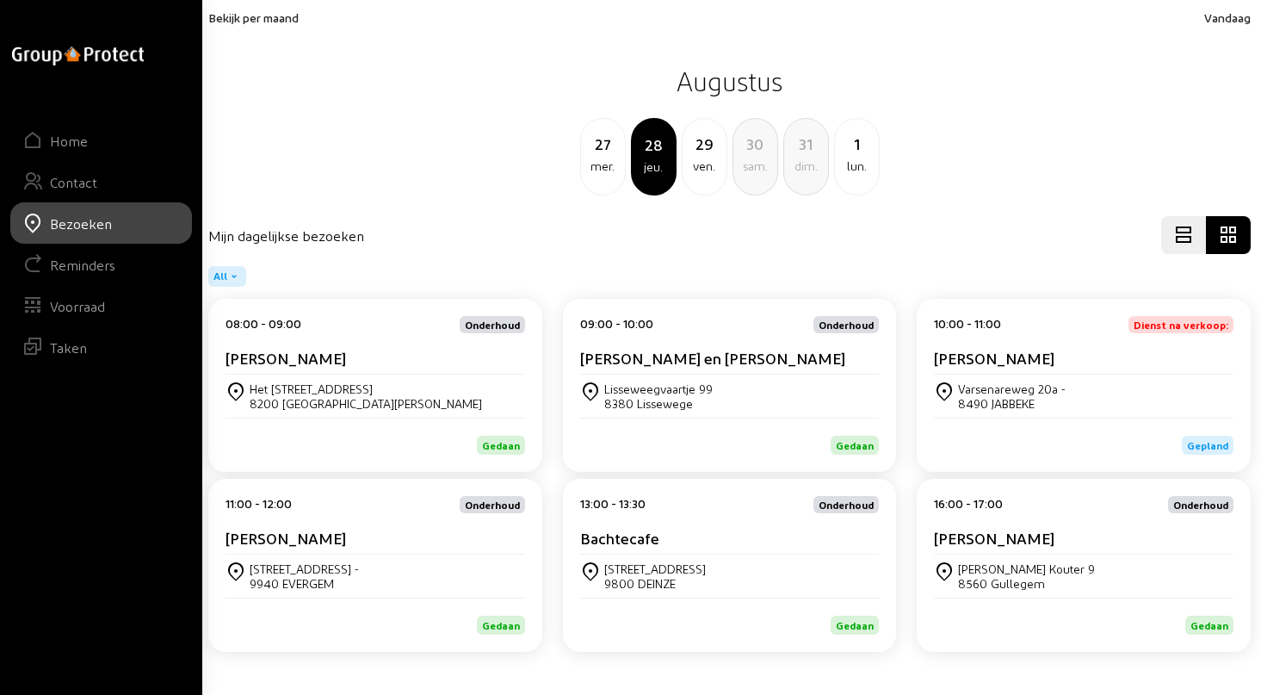
click at [664, 580] on div "9800 DEINZE" at bounding box center [655, 583] width 102 height 15
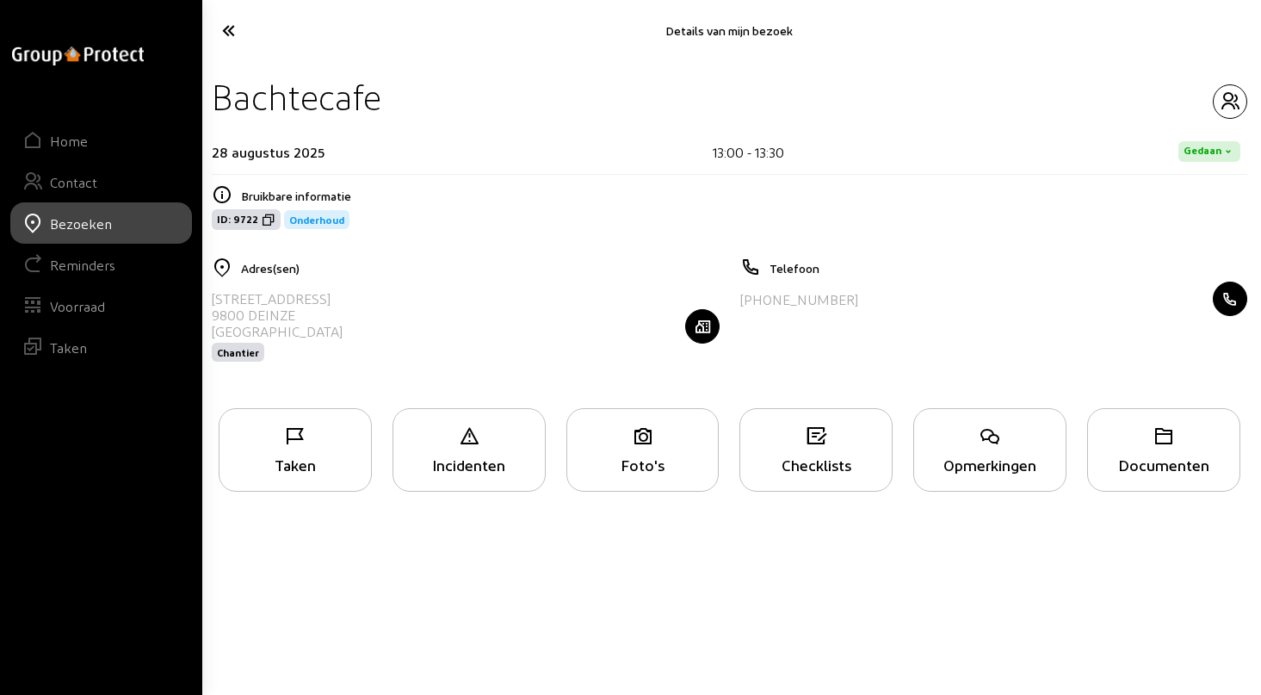
click at [301, 462] on div "Taken" at bounding box center [296, 464] width 152 height 18
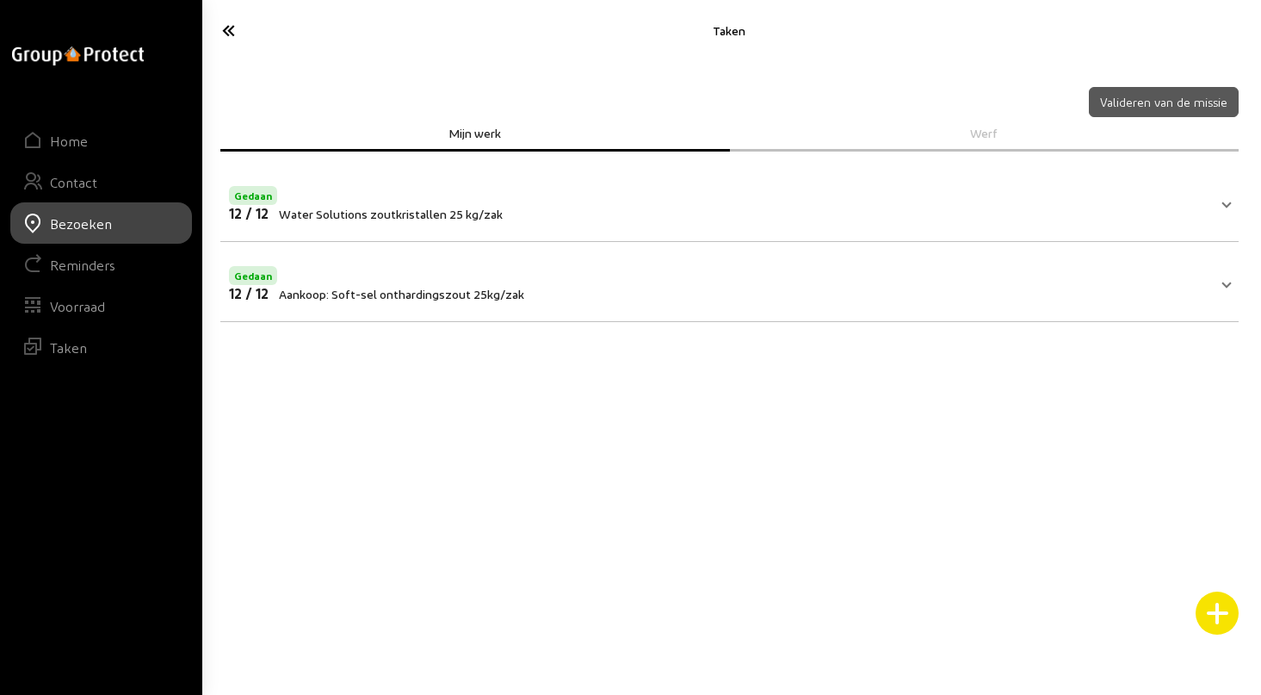
click at [232, 36] on icon at bounding box center [287, 30] width 146 height 30
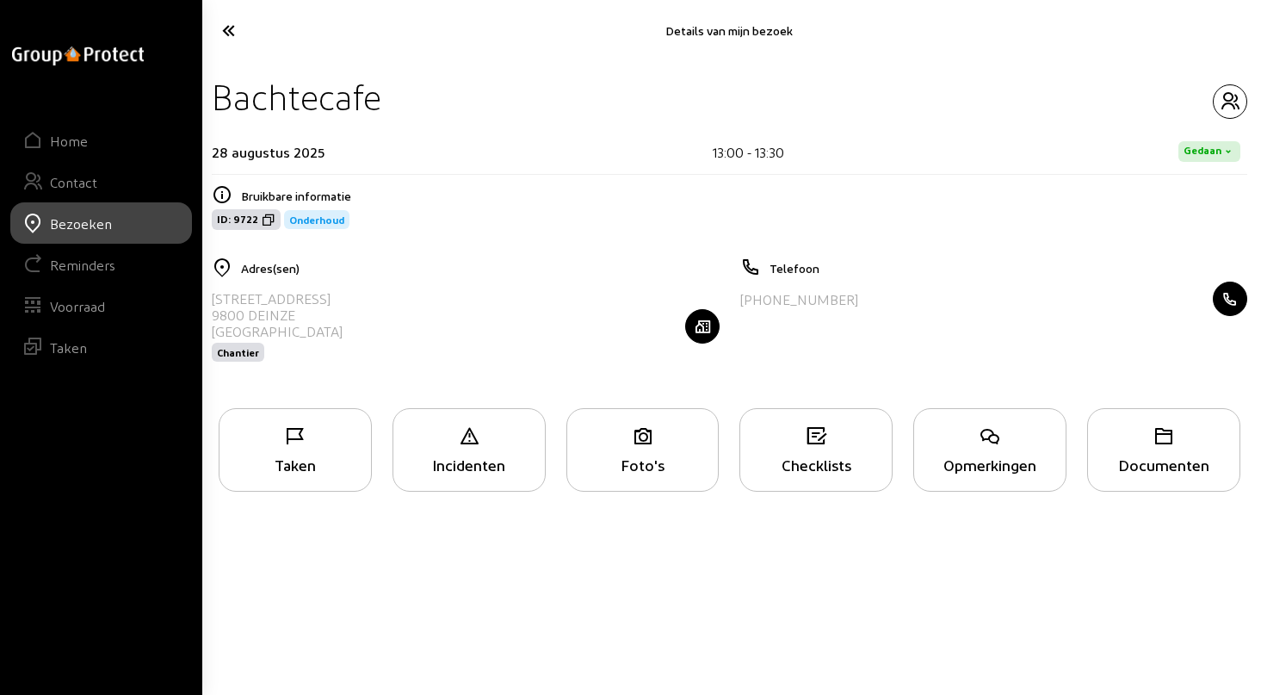
click at [232, 36] on icon at bounding box center [287, 30] width 146 height 30
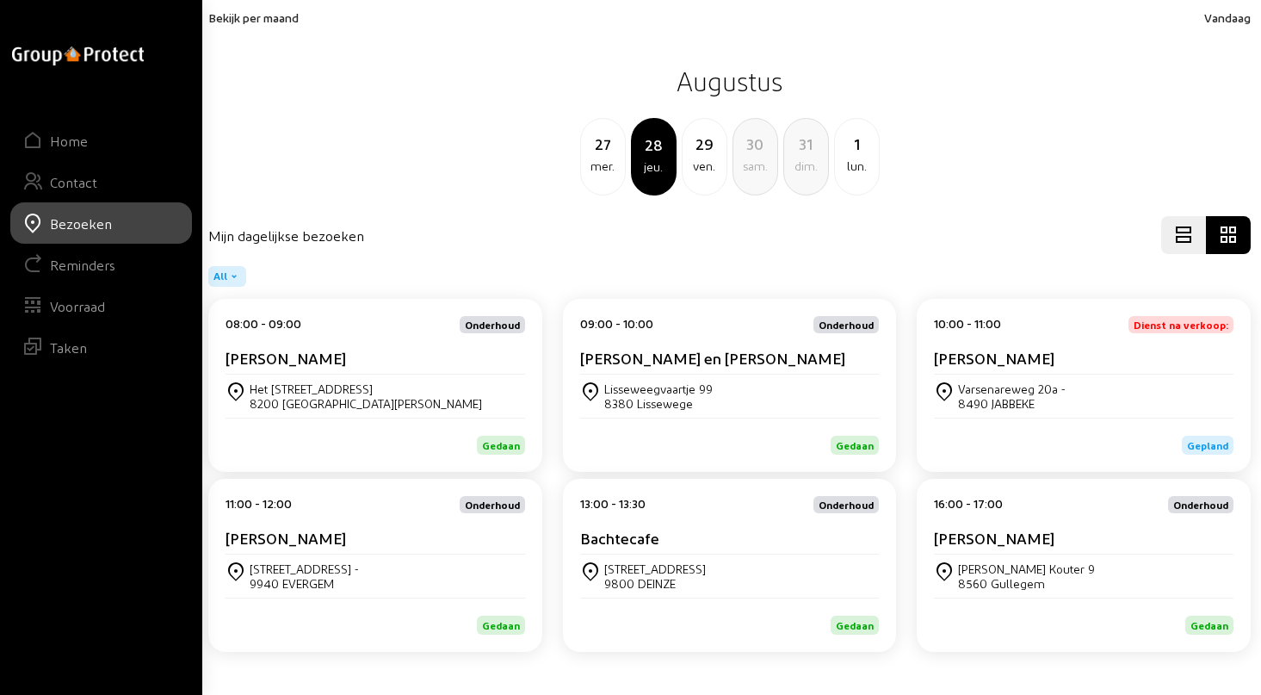
click at [1016, 557] on div "[PERSON_NAME] Kouter 9 8560 Gullegem" at bounding box center [1084, 575] width 300 height 43
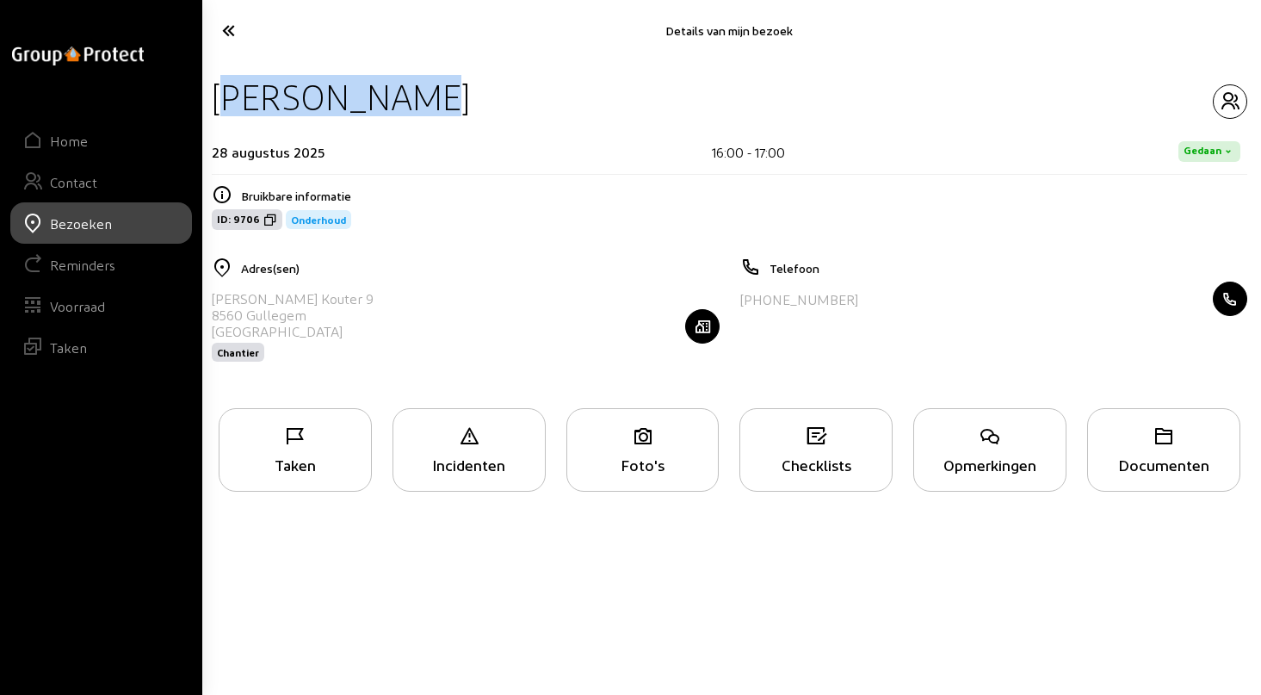
drag, startPoint x: 214, startPoint y: 95, endPoint x: 420, endPoint y: 97, distance: 205.8
click at [420, 97] on div "[PERSON_NAME]" at bounding box center [730, 97] width 1036 height 44
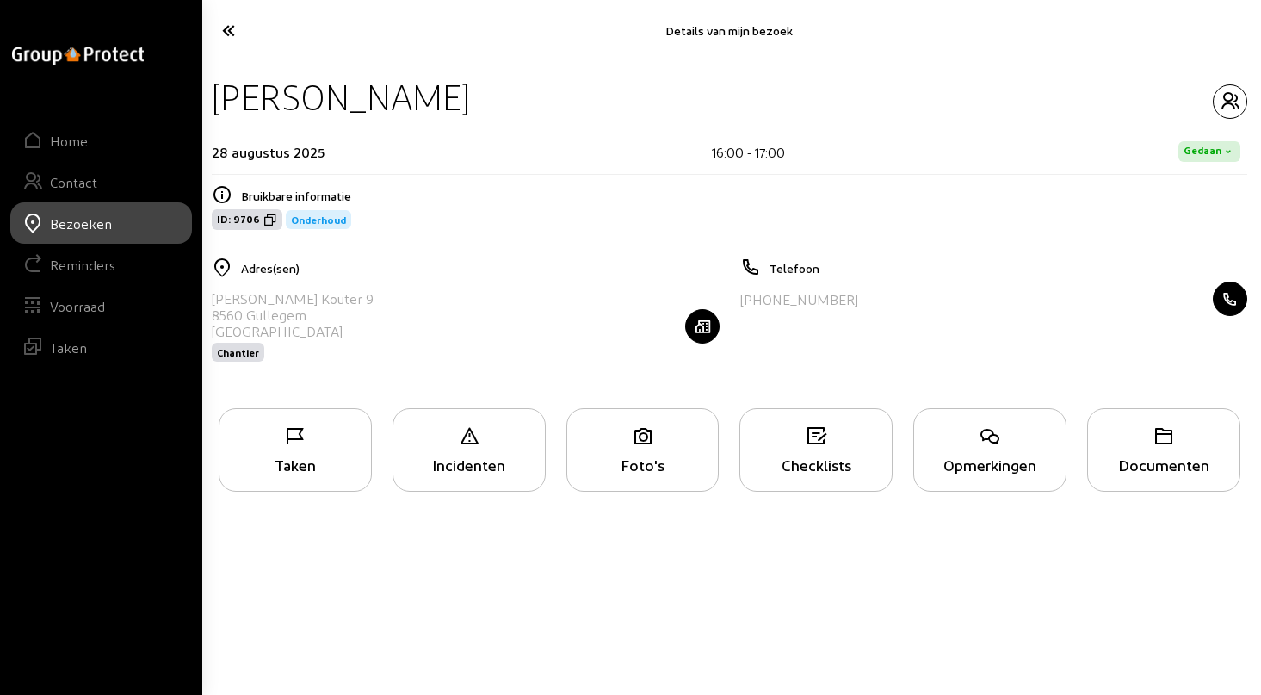
click at [301, 455] on div "Taken" at bounding box center [295, 450] width 153 height 84
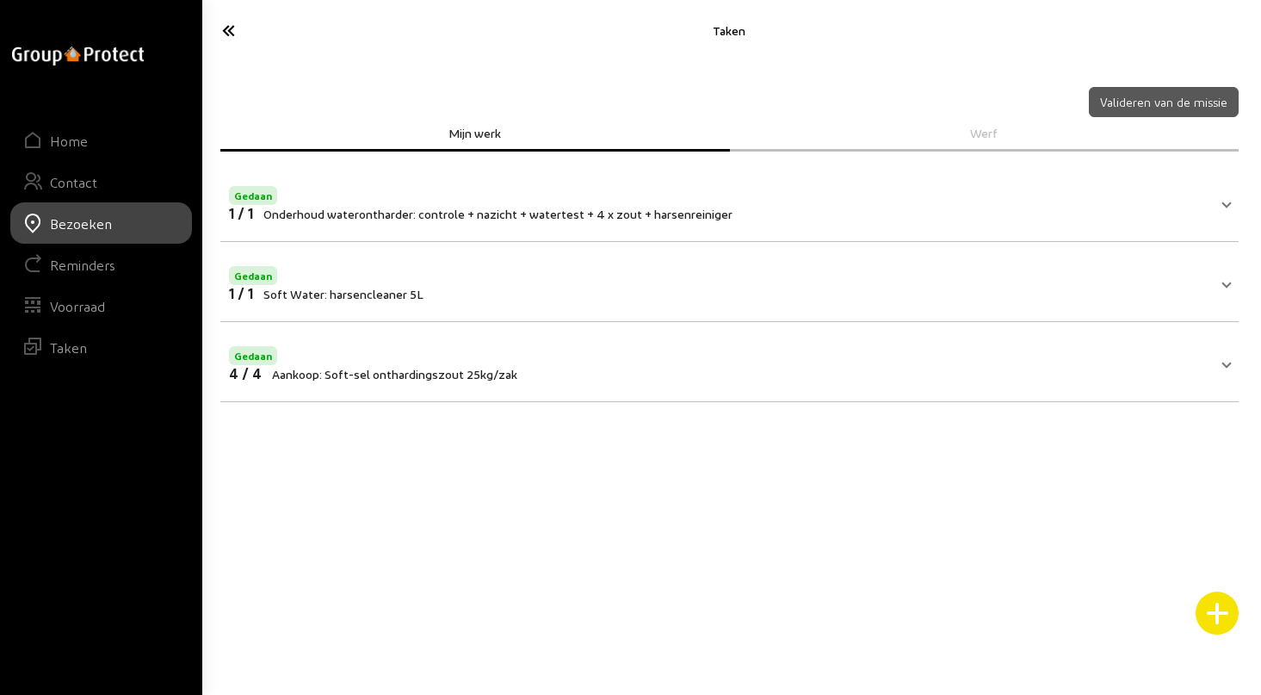
click at [227, 25] on icon at bounding box center [287, 30] width 146 height 30
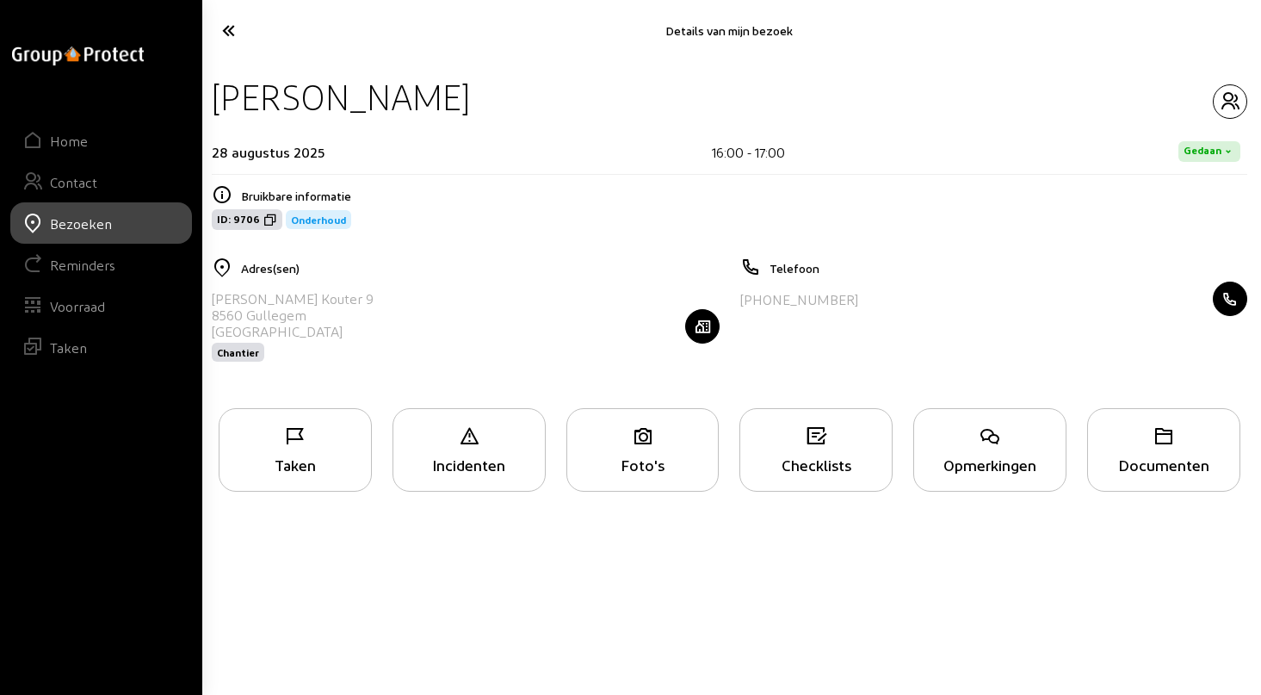
click at [986, 446] on icon at bounding box center [990, 436] width 152 height 21
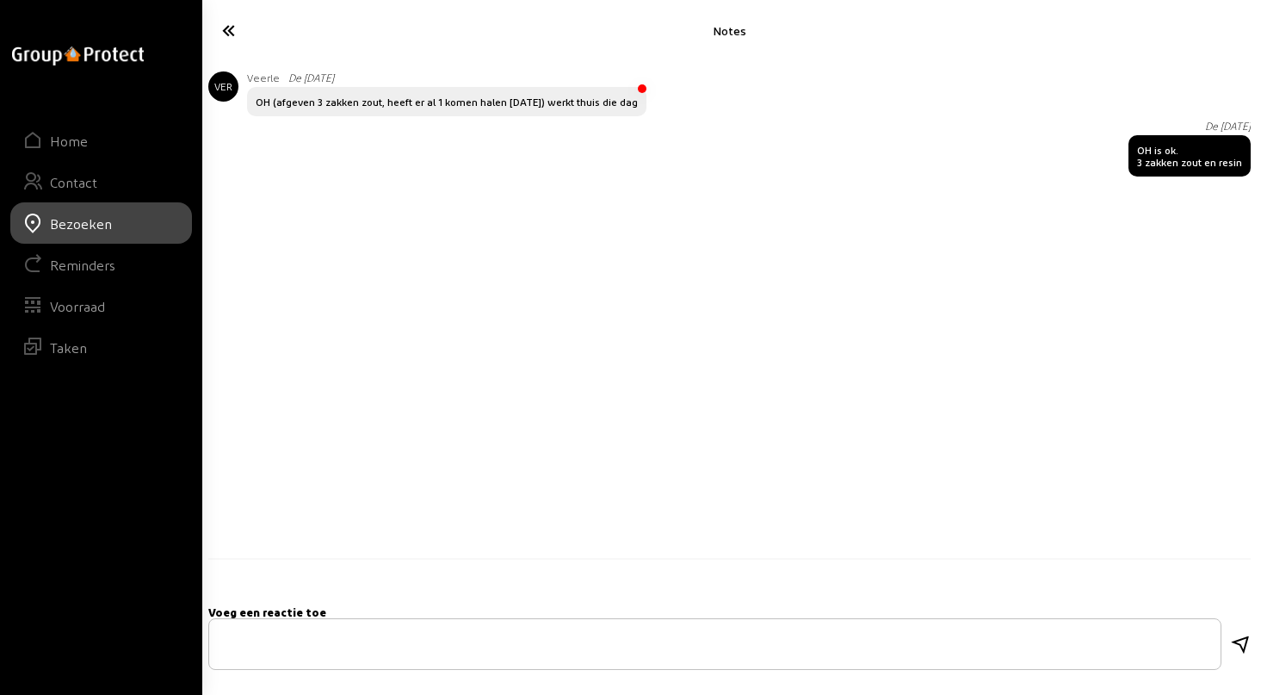
click at [224, 35] on icon at bounding box center [287, 30] width 146 height 30
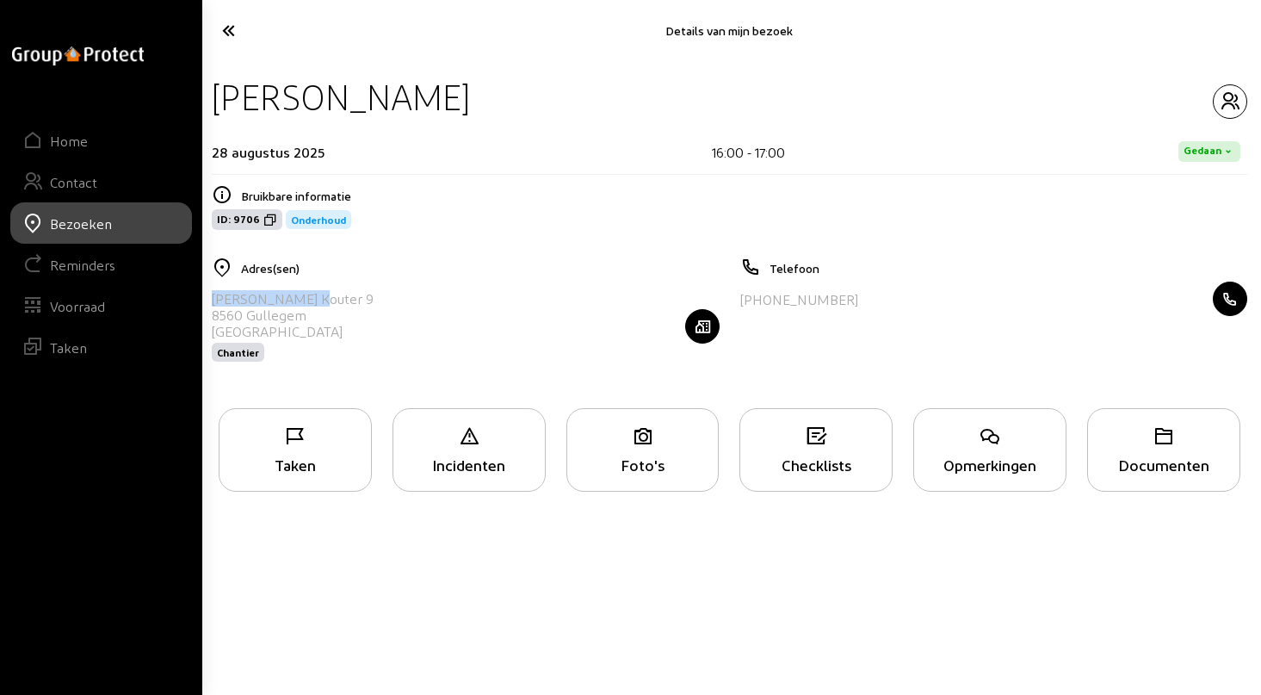
drag, startPoint x: 212, startPoint y: 300, endPoint x: 311, endPoint y: 297, distance: 99.1
click at [311, 297] on div "[PERSON_NAME][STREET_ADDRESS] Chantier" at bounding box center [466, 326] width 508 height 89
drag, startPoint x: 747, startPoint y: 298, endPoint x: 887, endPoint y: 304, distance: 140.5
click at [887, 304] on div "[PHONE_NUMBER]" at bounding box center [994, 299] width 508 height 34
click at [1221, 107] on icon "button" at bounding box center [1230, 101] width 33 height 21
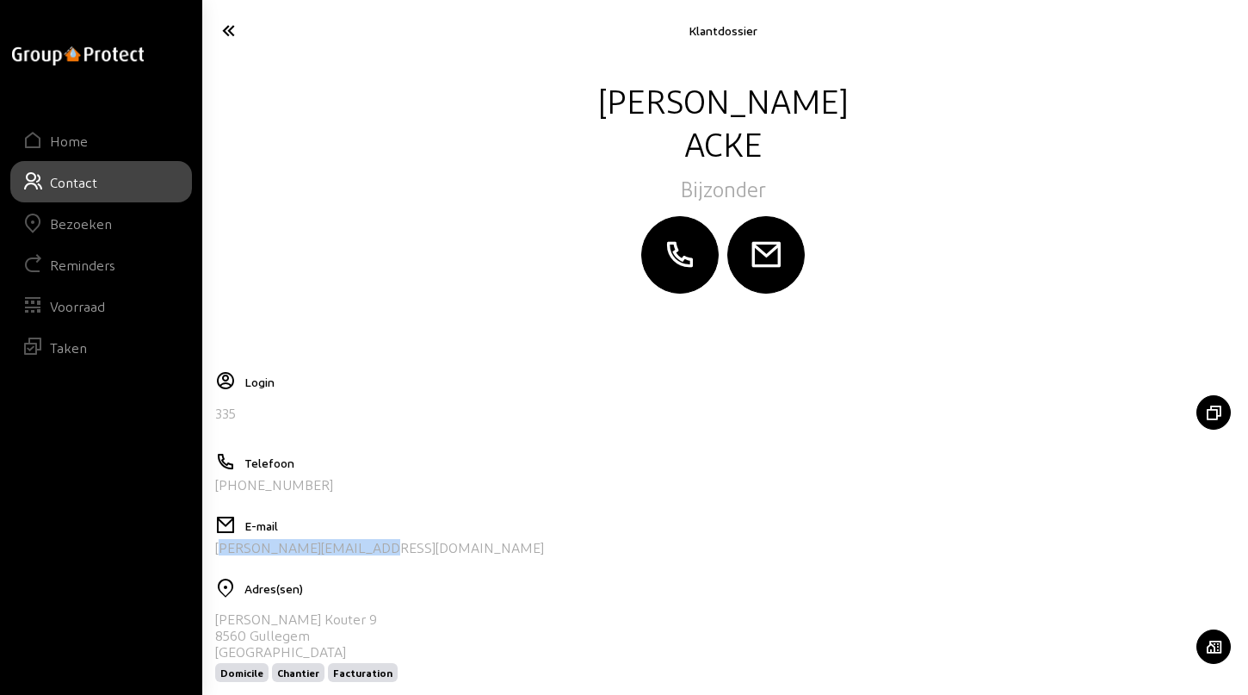
drag, startPoint x: 373, startPoint y: 554, endPoint x: 216, endPoint y: 560, distance: 156.8
click at [216, 560] on div "E-mail [PERSON_NAME][EMAIL_ADDRESS][DOMAIN_NAME]" at bounding box center [723, 542] width 1016 height 54
click at [227, 29] on icon at bounding box center [286, 30] width 144 height 30
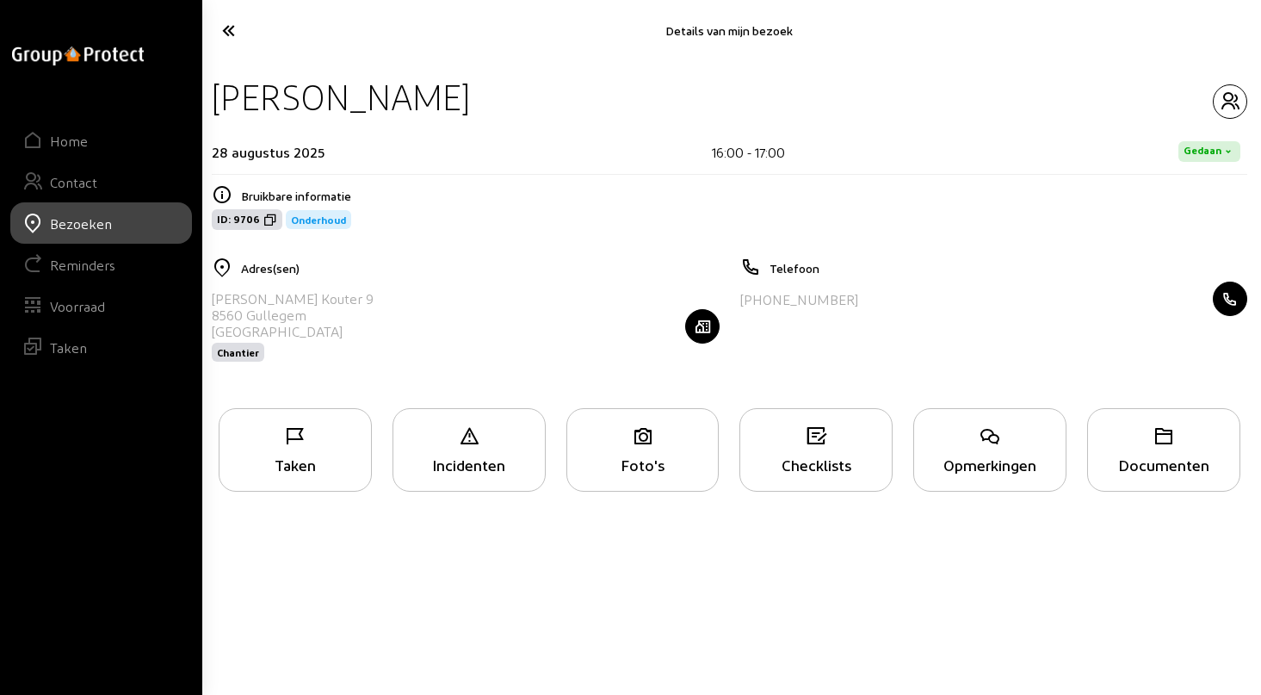
click at [231, 34] on icon at bounding box center [287, 30] width 146 height 30
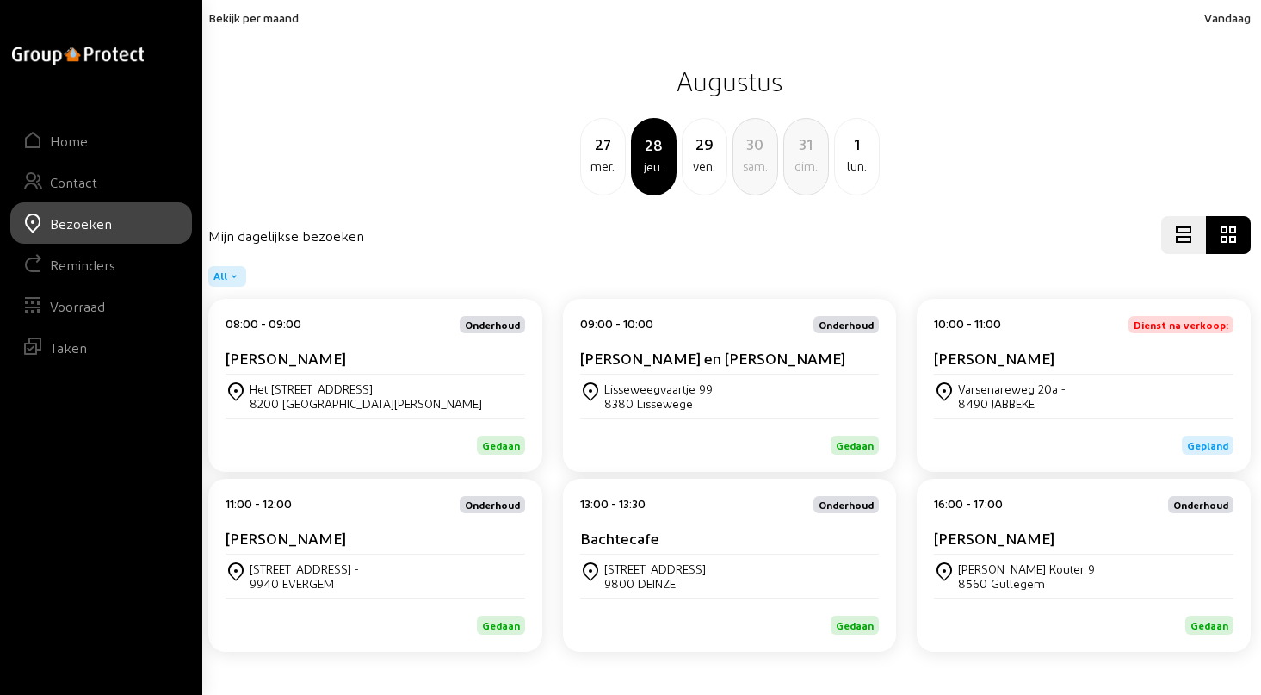
click at [704, 161] on div "ven." at bounding box center [705, 166] width 44 height 21
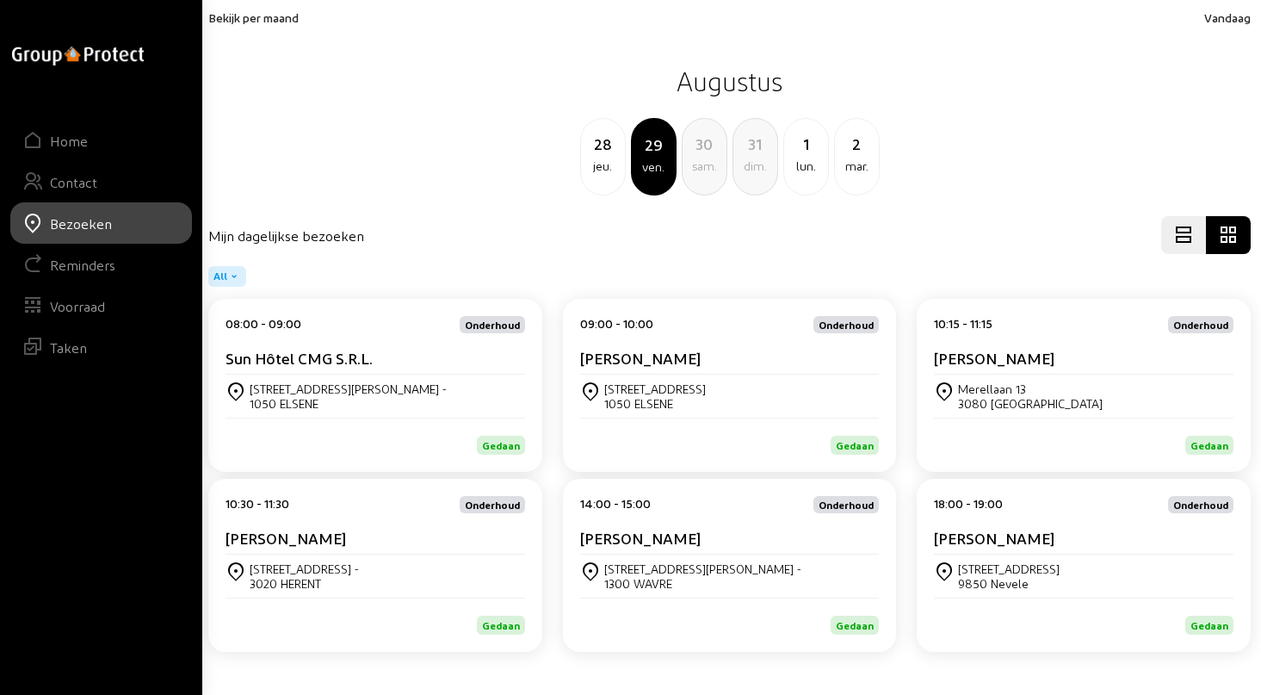
click at [319, 381] on div "[STREET_ADDRESS][PERSON_NAME]" at bounding box center [376, 396] width 300 height 43
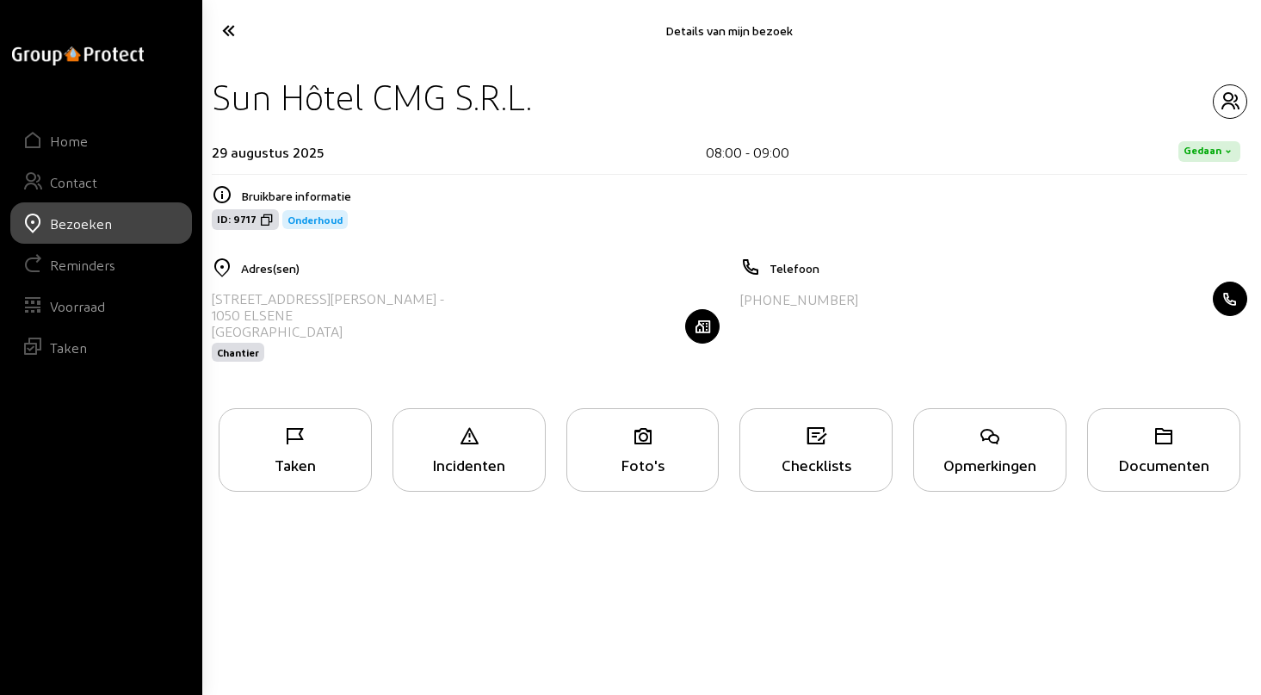
drag, startPoint x: 211, startPoint y: 93, endPoint x: 552, endPoint y: 103, distance: 341.1
click at [552, 103] on div "Sun Hôtel CMG S.R.L. 29 augustus 2025 08:00 - 09:00 [PERSON_NAME] informatie ID…" at bounding box center [729, 229] width 1063 height 337
drag, startPoint x: 212, startPoint y: 296, endPoint x: 319, endPoint y: 297, distance: 107.6
click at [319, 297] on div "[STREET_ADDRESS][PERSON_NAME] -" at bounding box center [328, 298] width 232 height 16
drag, startPoint x: 748, startPoint y: 303, endPoint x: 854, endPoint y: 299, distance: 106.0
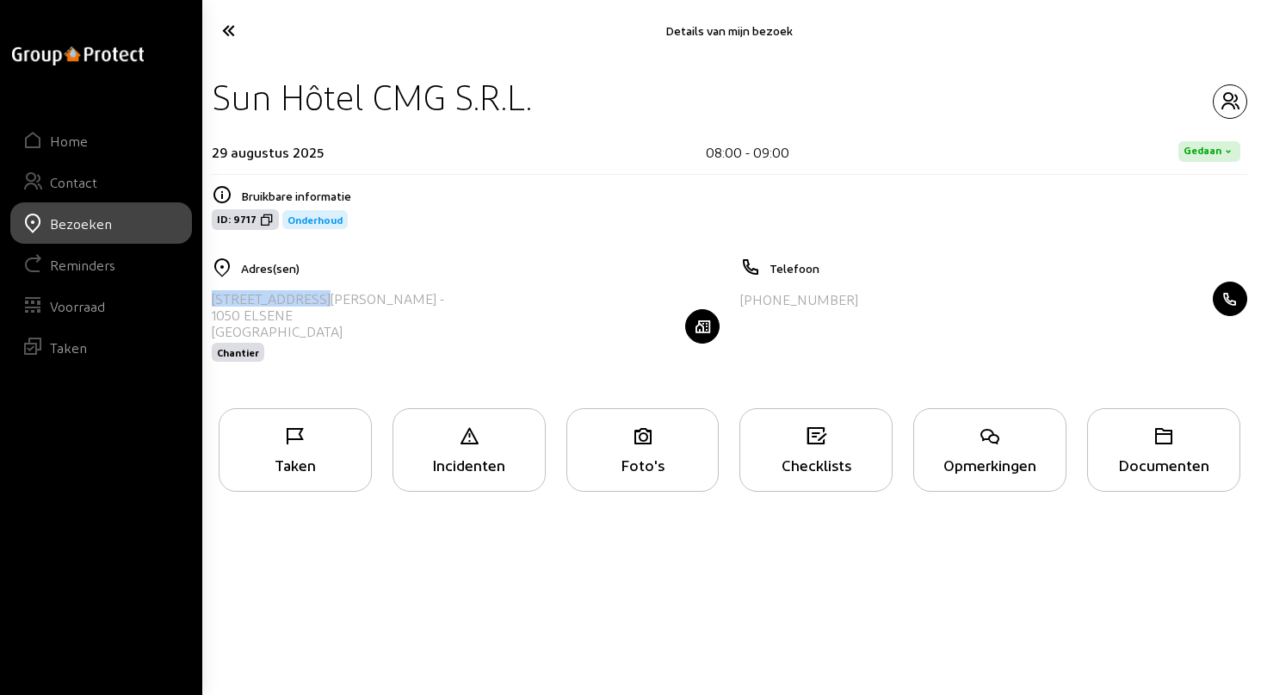
click at [854, 299] on div "[PHONE_NUMBER]" at bounding box center [994, 299] width 508 height 34
click at [1224, 100] on icon "button" at bounding box center [1230, 101] width 33 height 21
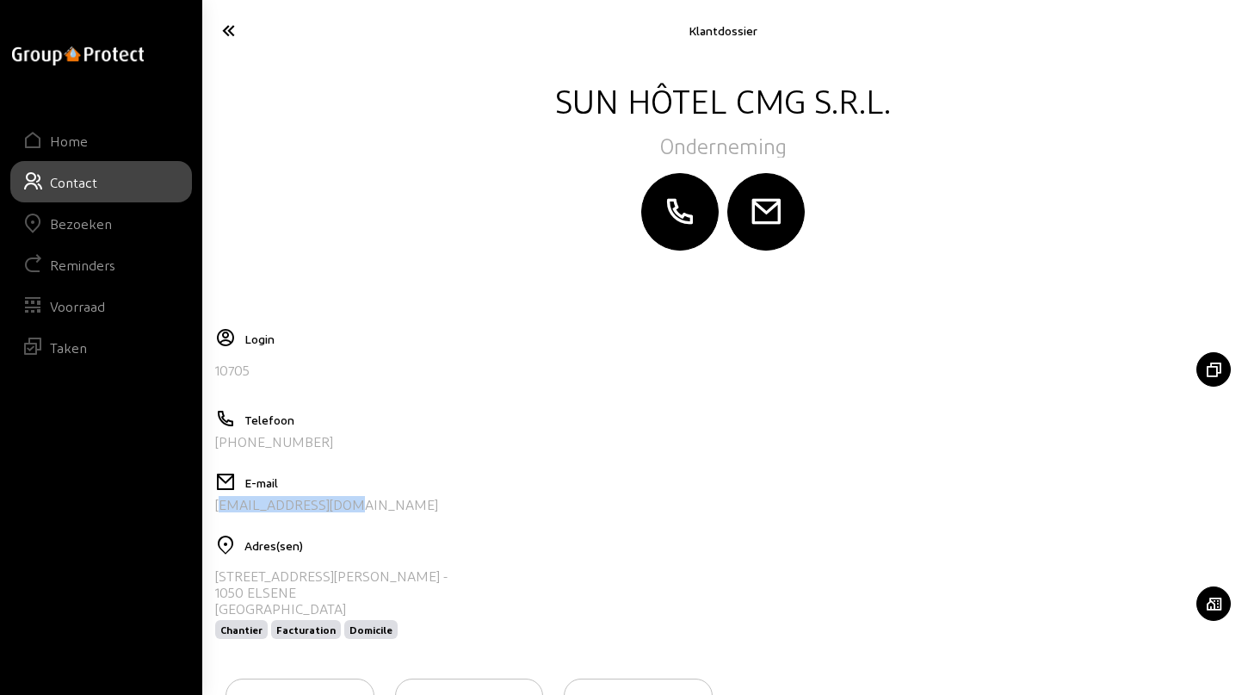
drag, startPoint x: 346, startPoint y: 504, endPoint x: 211, endPoint y: 517, distance: 135.9
click at [211, 517] on cam-layout-content "Sun Hôtel CMG S.R.L. Onderneming Login 10705 Telefoon [PHONE_NUMBER] E-mail [EM…" at bounding box center [723, 425] width 1030 height 694
click at [229, 33] on icon at bounding box center [286, 30] width 144 height 30
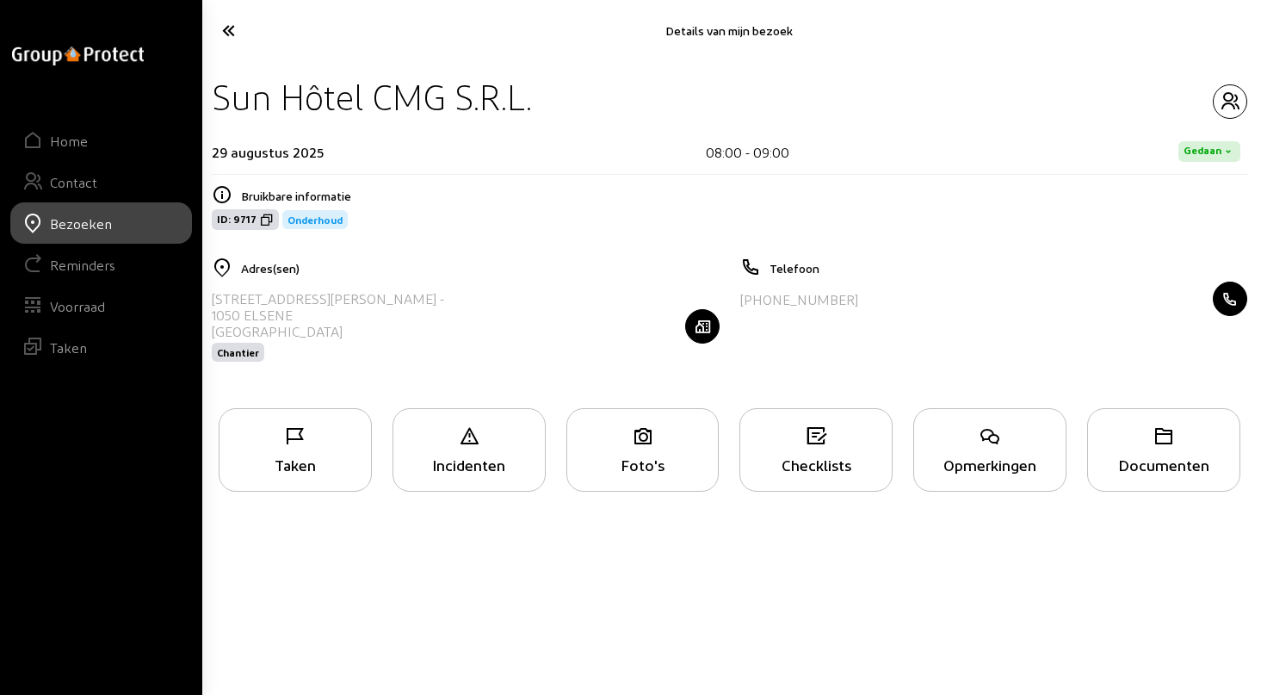
click at [231, 26] on icon at bounding box center [287, 30] width 146 height 30
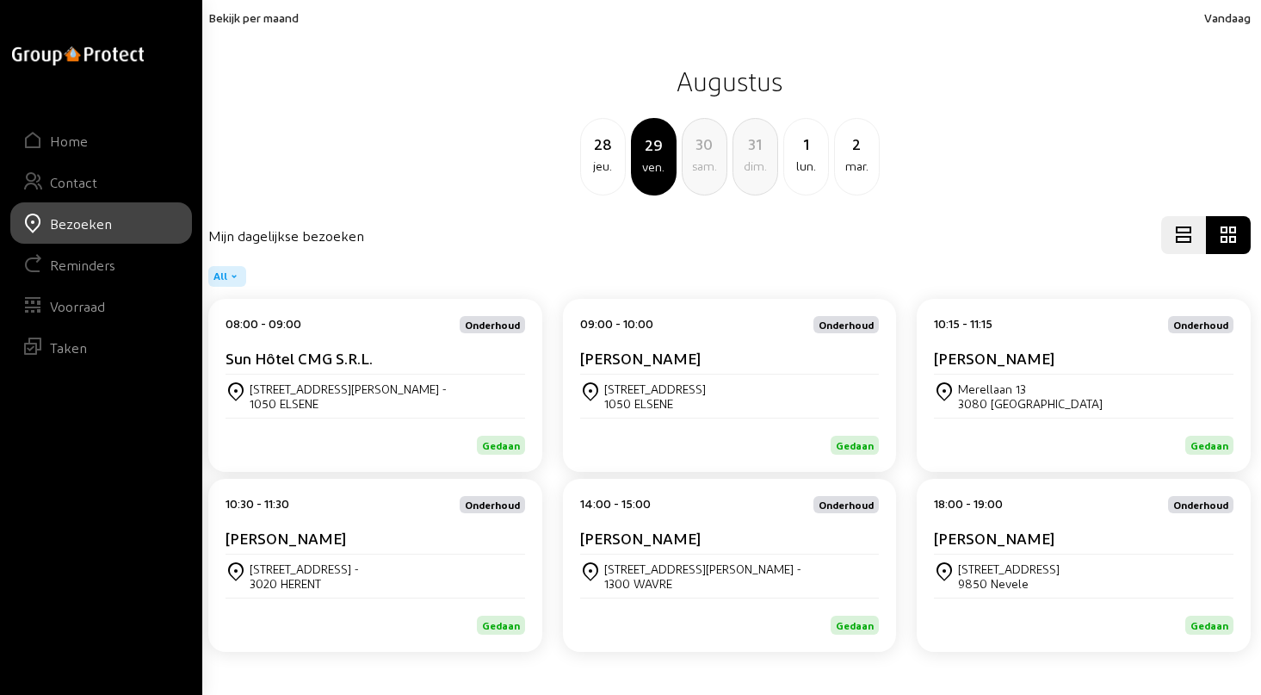
click at [647, 367] on div "[PERSON_NAME]" at bounding box center [730, 362] width 300 height 26
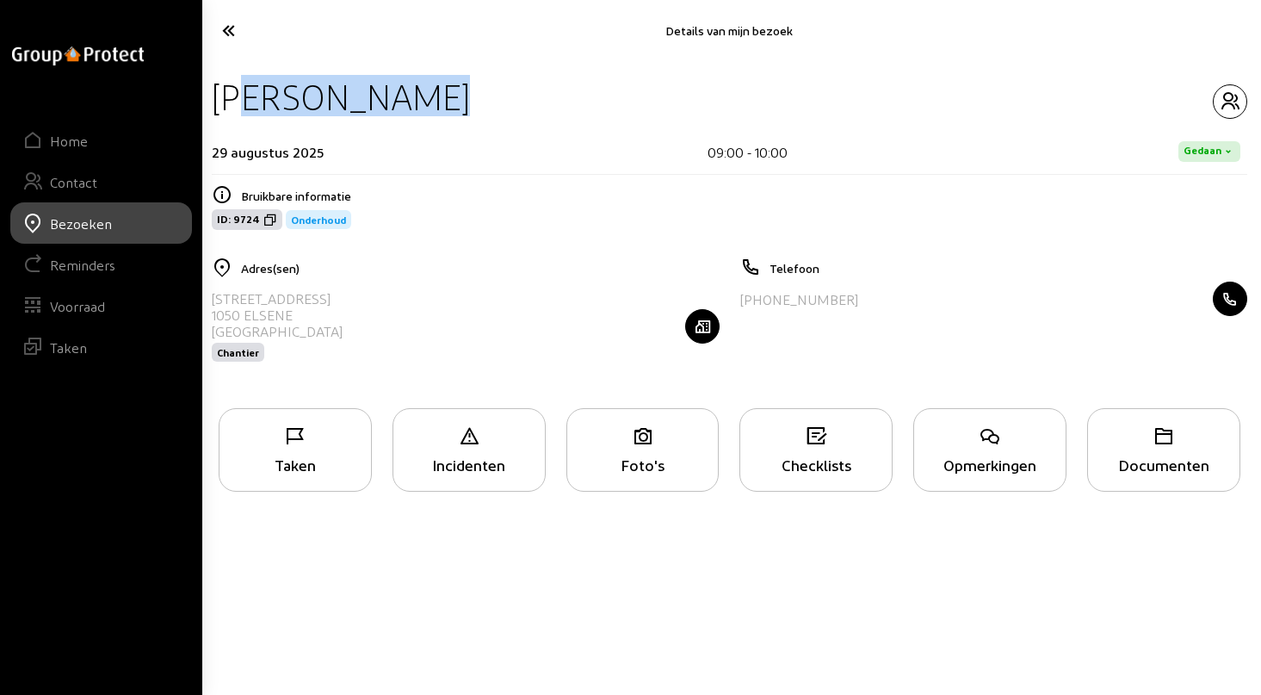
drag, startPoint x: 213, startPoint y: 99, endPoint x: 448, endPoint y: 92, distance: 235.2
click at [448, 92] on div "[PERSON_NAME]" at bounding box center [730, 97] width 1036 height 44
drag, startPoint x: 210, startPoint y: 300, endPoint x: 352, endPoint y: 305, distance: 142.2
click at [352, 305] on div "Adres(sen) [STREET_ADDRESS] Chantier" at bounding box center [465, 320] width 529 height 127
drag, startPoint x: 746, startPoint y: 302, endPoint x: 852, endPoint y: 309, distance: 106.1
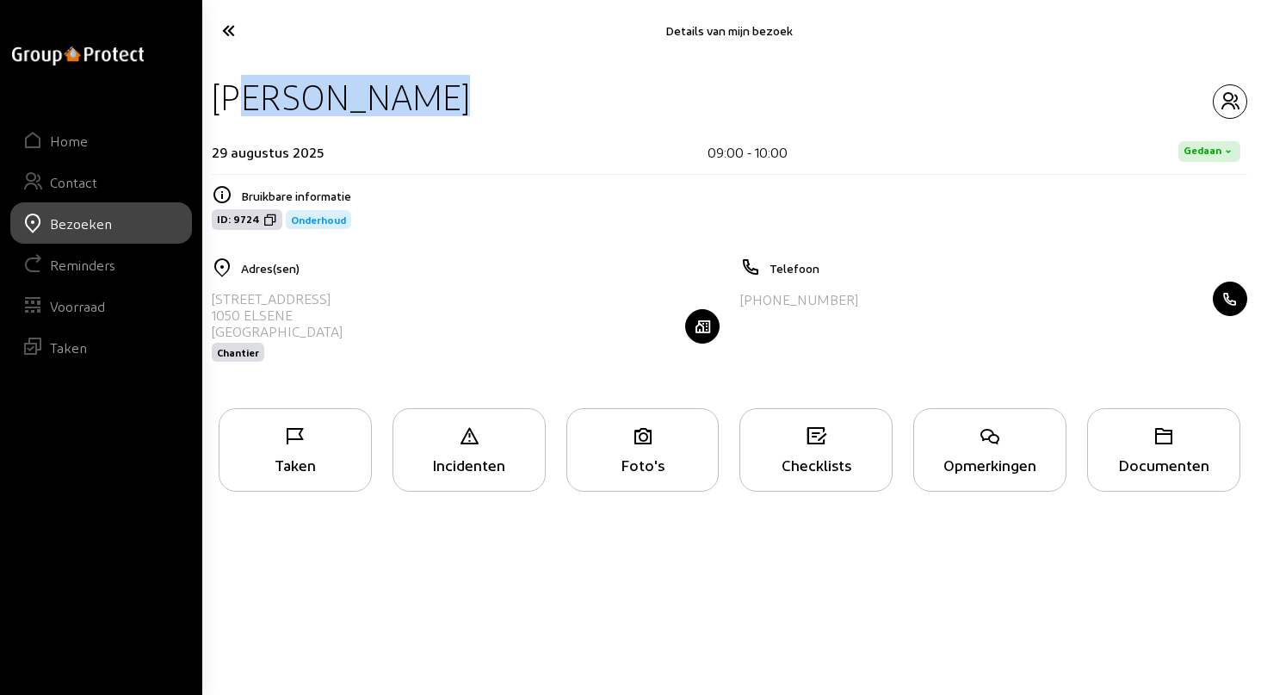
click at [852, 309] on div "[PHONE_NUMBER]" at bounding box center [994, 299] width 508 height 34
click at [1233, 96] on icon "button" at bounding box center [1230, 101] width 33 height 21
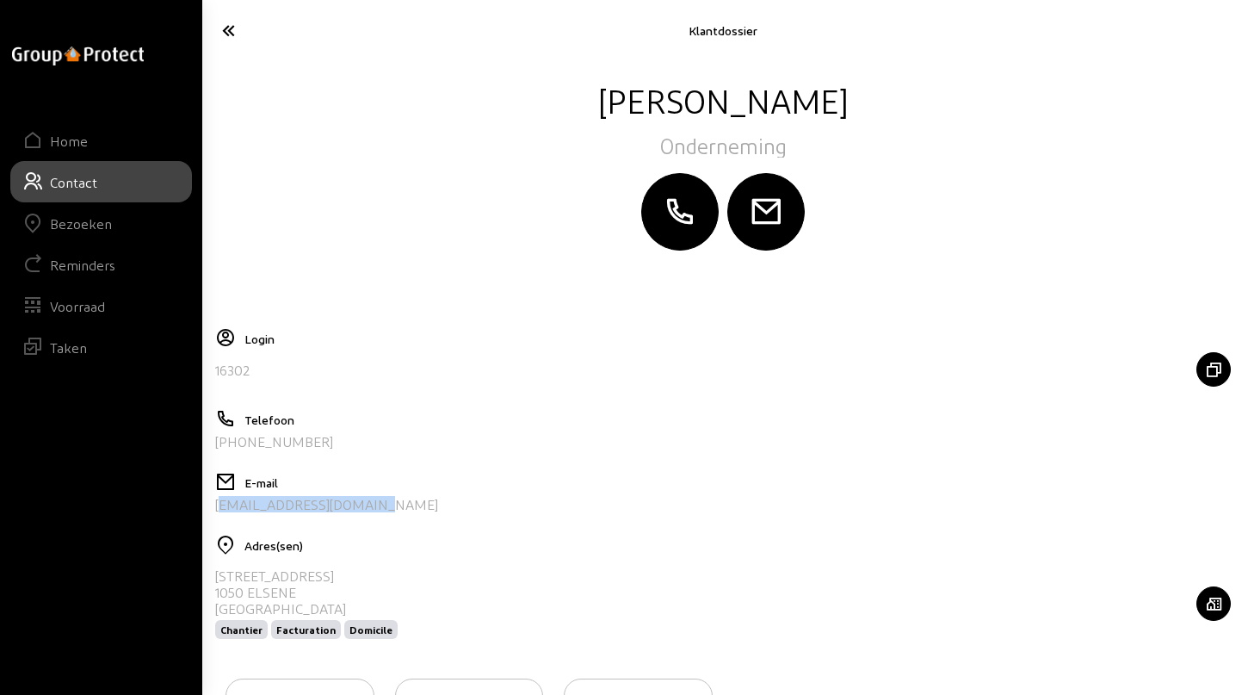
drag, startPoint x: 371, startPoint y: 505, endPoint x: 211, endPoint y: 516, distance: 160.5
click at [211, 516] on cam-layout-content "[PERSON_NAME] Onderneming Login 16302 Telefoon [PHONE_NUMBER] E-mail [EMAIL_ADD…" at bounding box center [723, 425] width 1030 height 694
click at [224, 35] on icon at bounding box center [286, 30] width 144 height 30
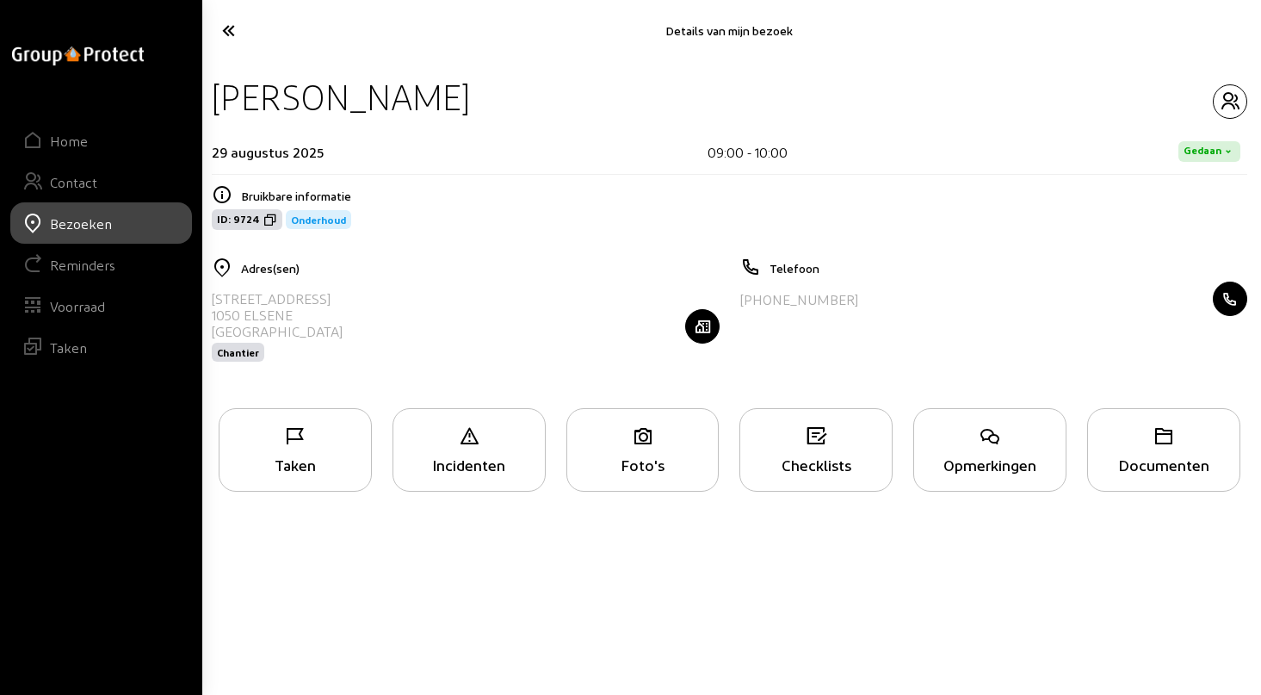
click at [232, 31] on icon at bounding box center [287, 30] width 146 height 30
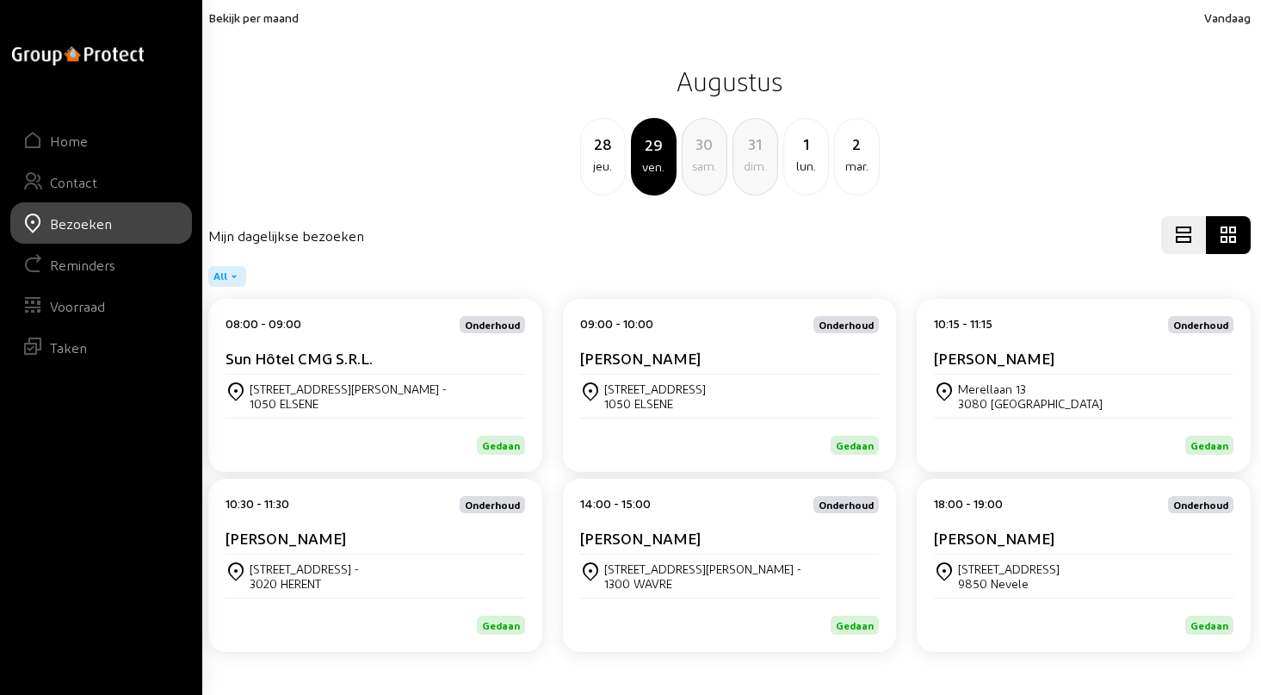
click at [1014, 369] on div "[PERSON_NAME]" at bounding box center [1084, 362] width 300 height 26
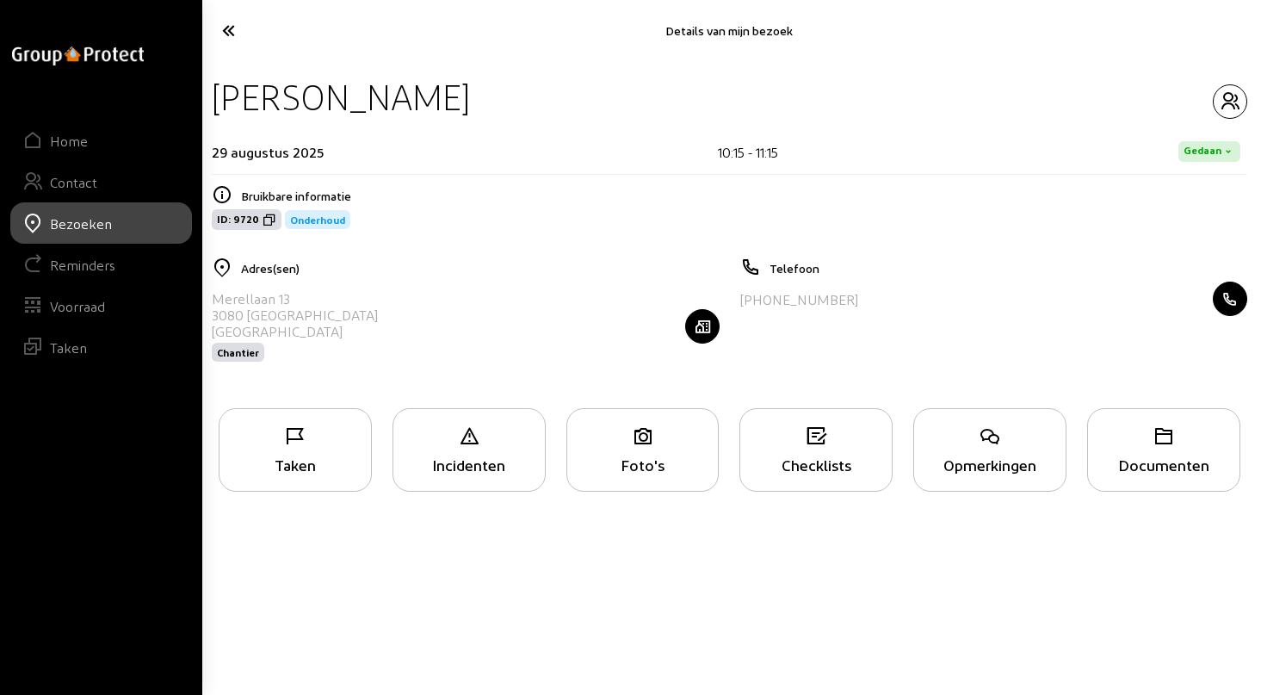
drag, startPoint x: 214, startPoint y: 102, endPoint x: 530, endPoint y: 89, distance: 316.3
click at [530, 89] on div "[PERSON_NAME]" at bounding box center [730, 97] width 1036 height 44
drag, startPoint x: 214, startPoint y: 295, endPoint x: 320, endPoint y: 290, distance: 106.9
click at [320, 290] on div "[STREET_ADDRESS] Chantier" at bounding box center [466, 326] width 508 height 89
drag, startPoint x: 749, startPoint y: 298, endPoint x: 876, endPoint y: 295, distance: 126.6
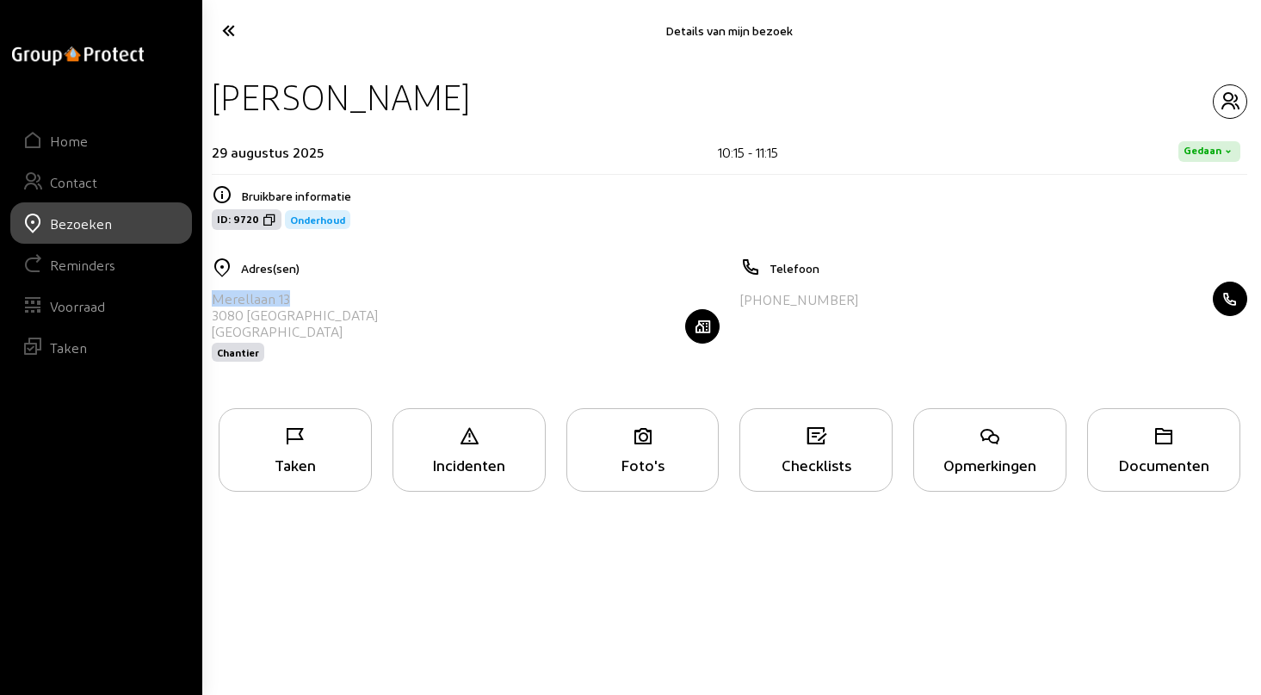
click at [876, 295] on div "[PHONE_NUMBER]" at bounding box center [994, 299] width 508 height 34
click at [1231, 100] on icon "button" at bounding box center [1230, 101] width 33 height 21
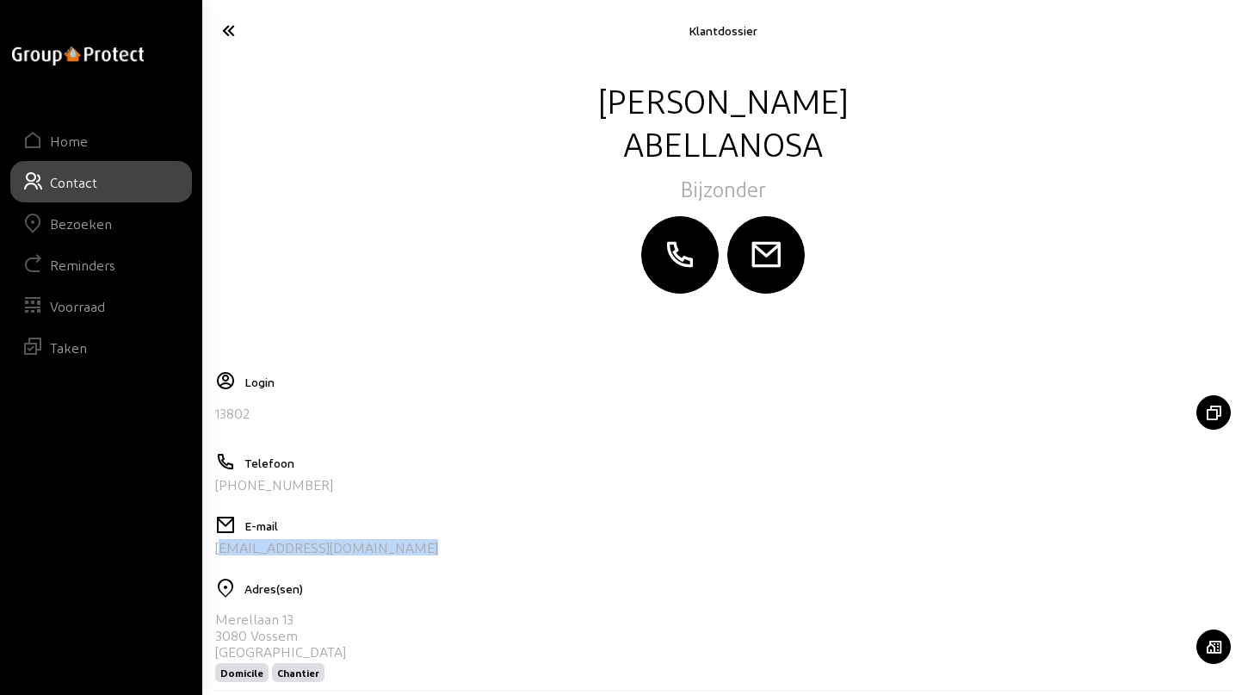
drag, startPoint x: 410, startPoint y: 546, endPoint x: 211, endPoint y: 567, distance: 200.1
click at [211, 567] on cam-layout-content "[PERSON_NAME] Login 13802 Telefoon [PHONE_NUMBER] E-mail [EMAIL_ADDRESS][DOMAIN…" at bounding box center [723, 483] width 1030 height 810
click at [226, 28] on icon at bounding box center [286, 30] width 144 height 30
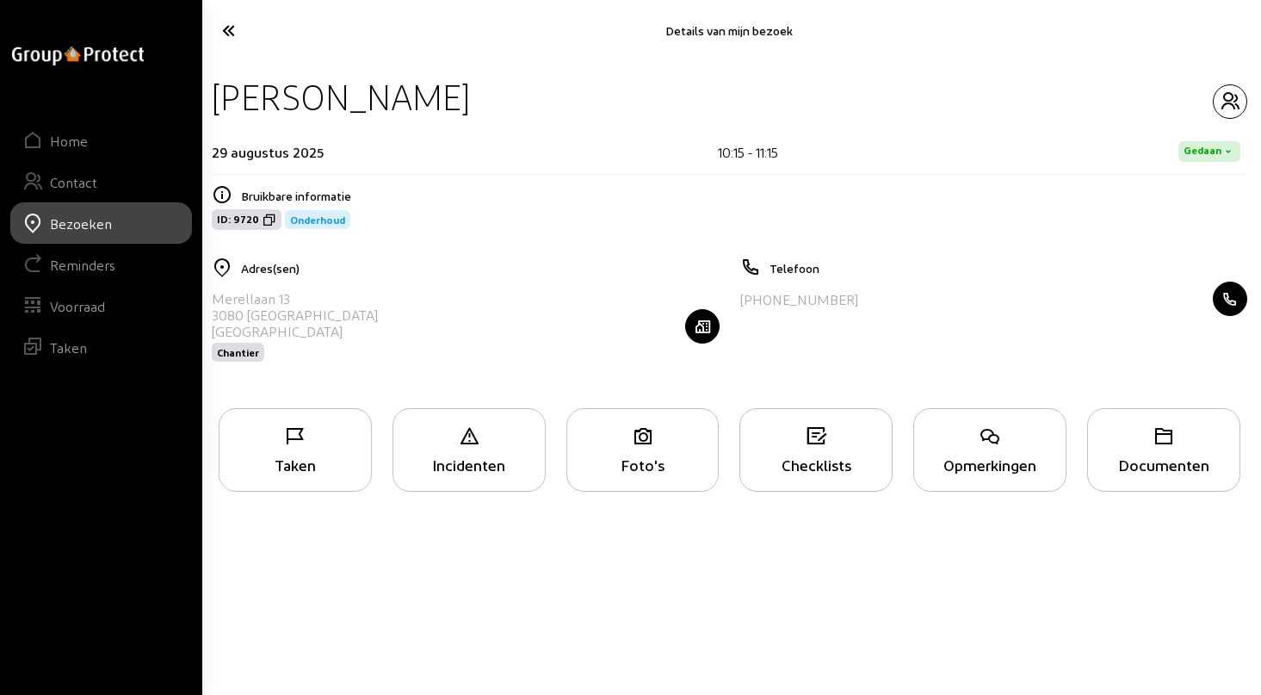
click at [277, 459] on div "Taken" at bounding box center [296, 464] width 152 height 18
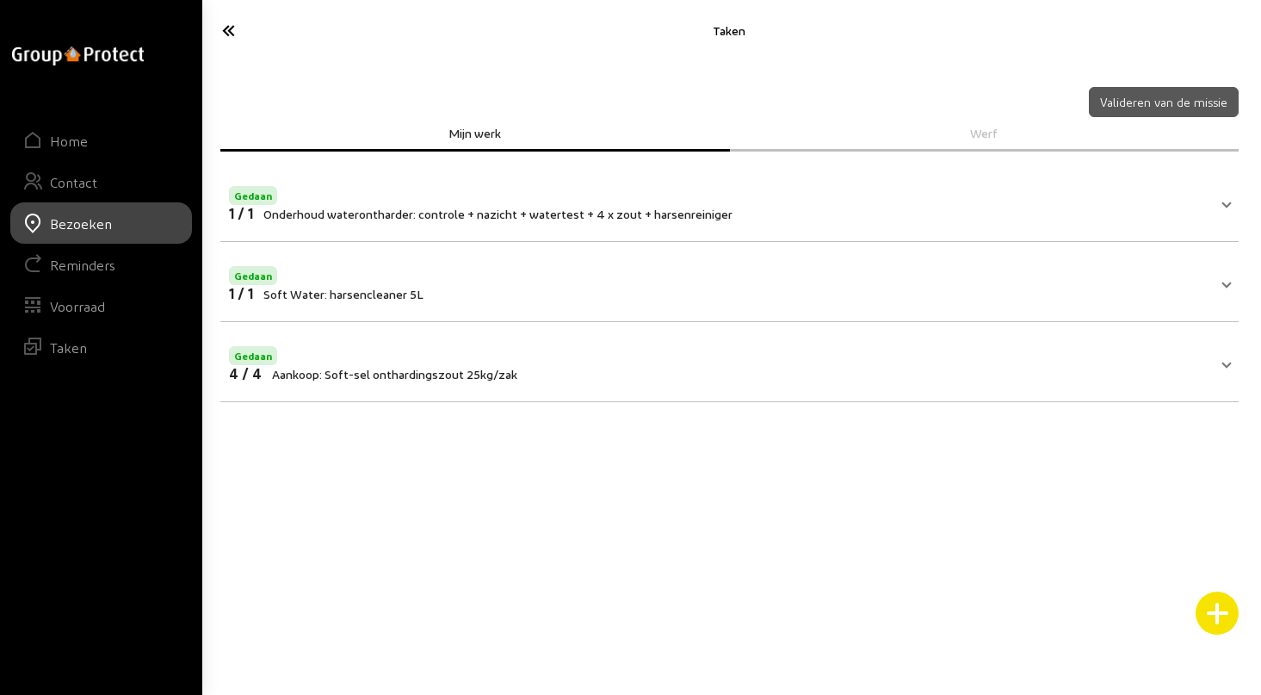
click at [224, 11] on cam-font-icon at bounding box center [286, 30] width 157 height 40
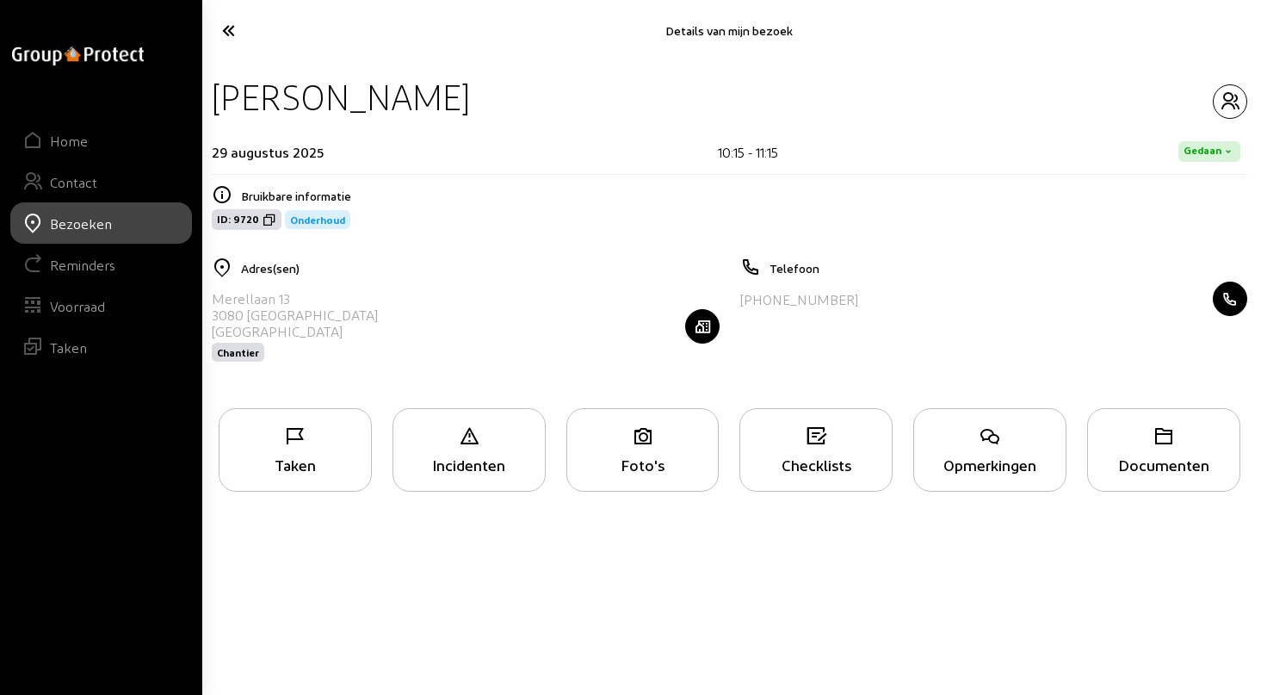
click at [228, 33] on icon at bounding box center [287, 30] width 146 height 30
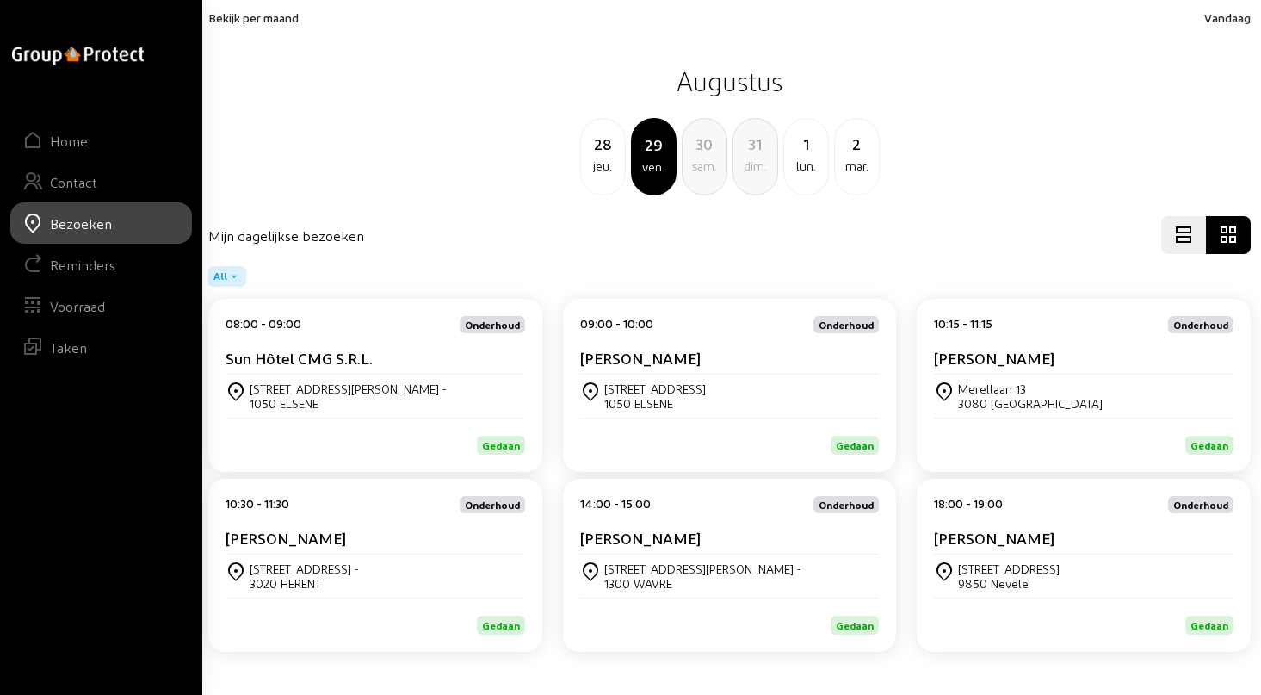
click at [324, 569] on div "[STREET_ADDRESS] -" at bounding box center [304, 568] width 109 height 15
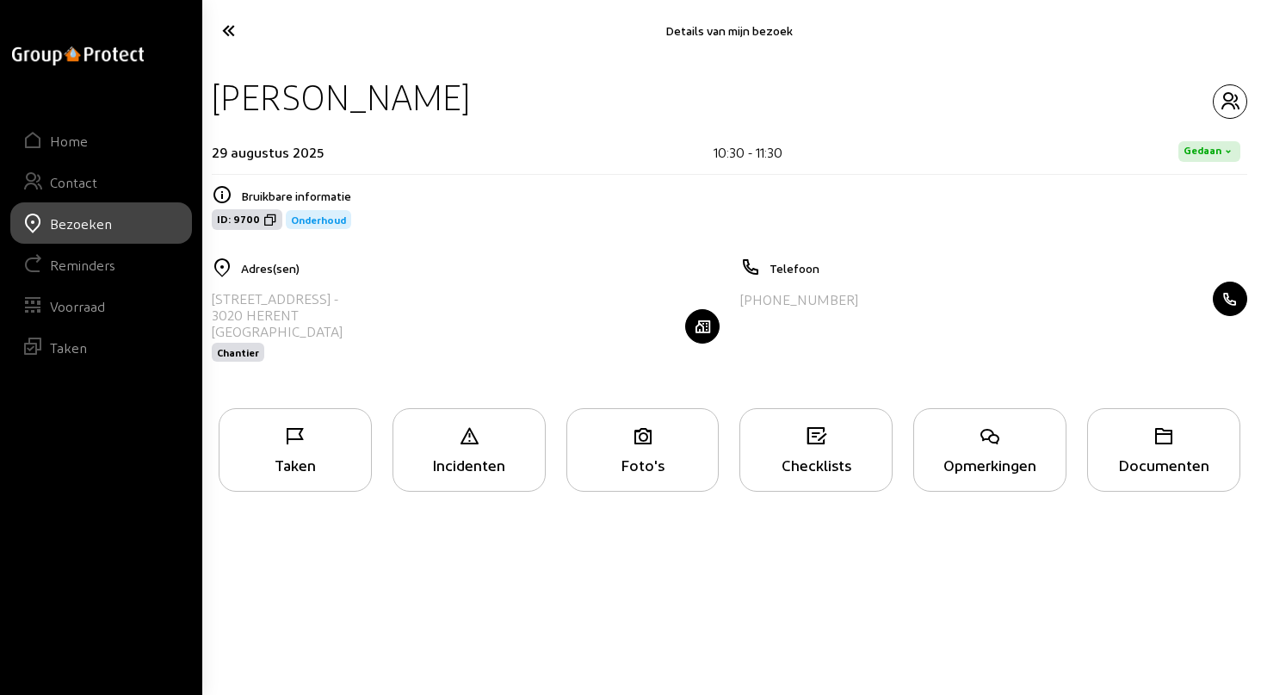
drag, startPoint x: 218, startPoint y: 100, endPoint x: 509, endPoint y: 106, distance: 291.1
click at [509, 106] on div "[PERSON_NAME]" at bounding box center [730, 97] width 1036 height 44
drag, startPoint x: 214, startPoint y: 296, endPoint x: 293, endPoint y: 294, distance: 79.2
click at [293, 294] on div "[STREET_ADDRESS] -" at bounding box center [277, 298] width 131 height 16
drag, startPoint x: 746, startPoint y: 297, endPoint x: 882, endPoint y: 298, distance: 136.0
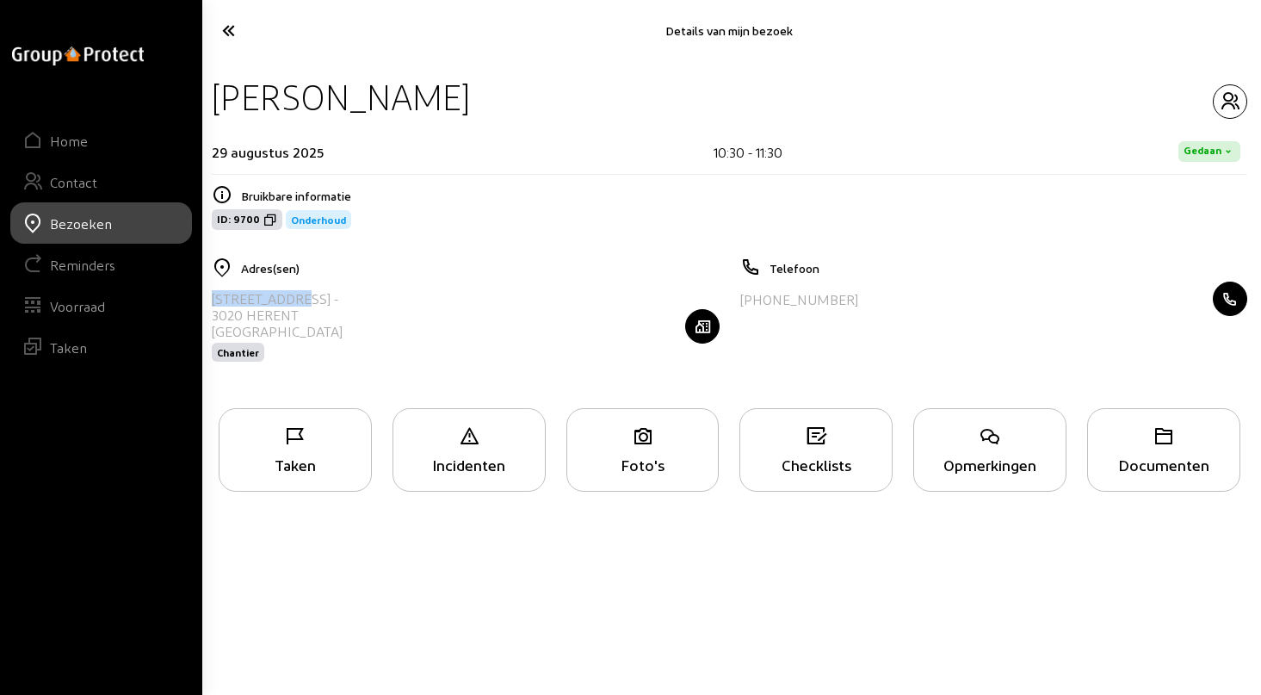
click at [882, 298] on div "[PHONE_NUMBER]" at bounding box center [994, 299] width 508 height 34
click at [1218, 104] on icon "button" at bounding box center [1230, 101] width 33 height 21
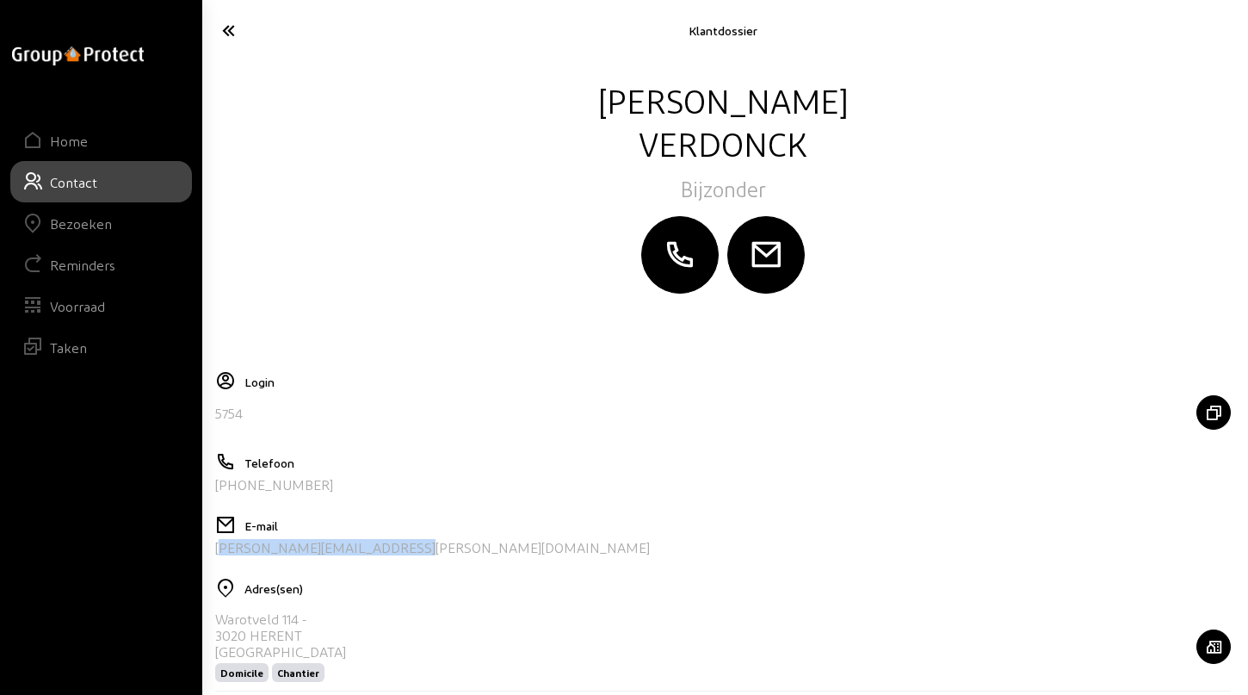
drag, startPoint x: 395, startPoint y: 550, endPoint x: 214, endPoint y: 558, distance: 181.8
click at [215, 558] on div "E-mail [PERSON_NAME][EMAIL_ADDRESS][PERSON_NAME][DOMAIN_NAME]" at bounding box center [723, 542] width 1016 height 54
click at [221, 26] on icon at bounding box center [286, 30] width 144 height 30
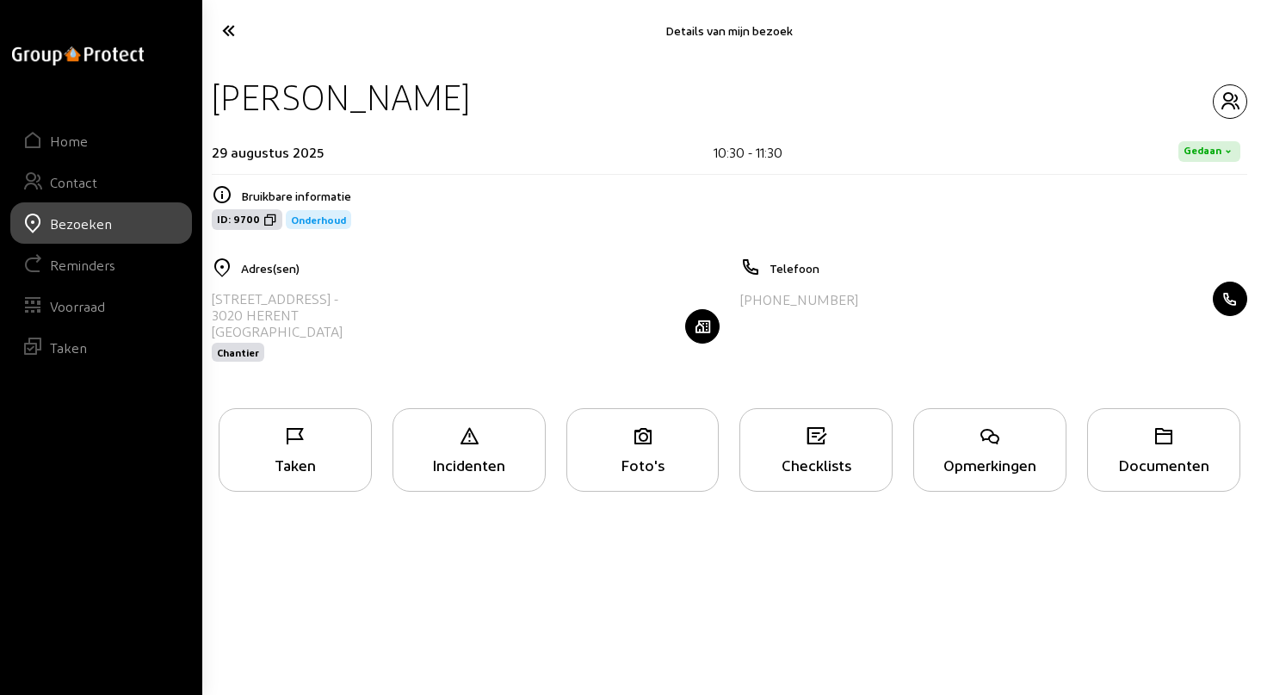
click at [293, 450] on div "Taken" at bounding box center [295, 450] width 153 height 84
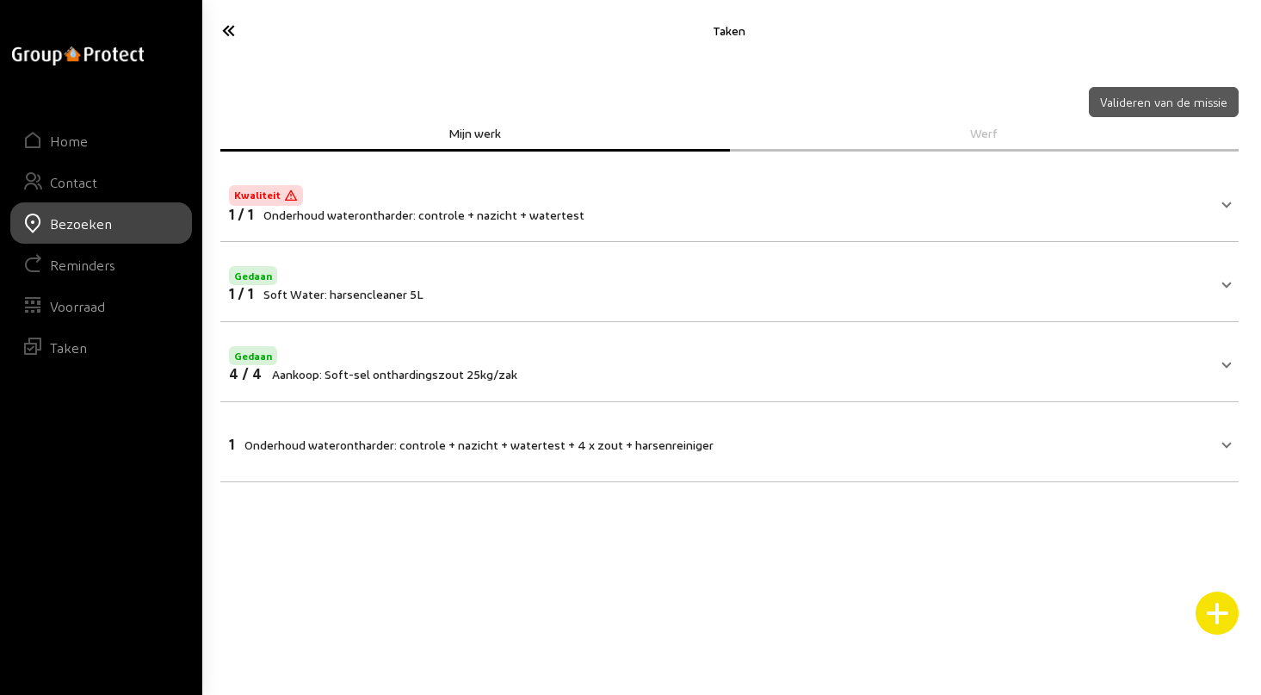
click at [362, 443] on span "Onderhoud waterontharder: controle + nazicht + watertest + 4 x zout + harsenrei…" at bounding box center [479, 444] width 469 height 15
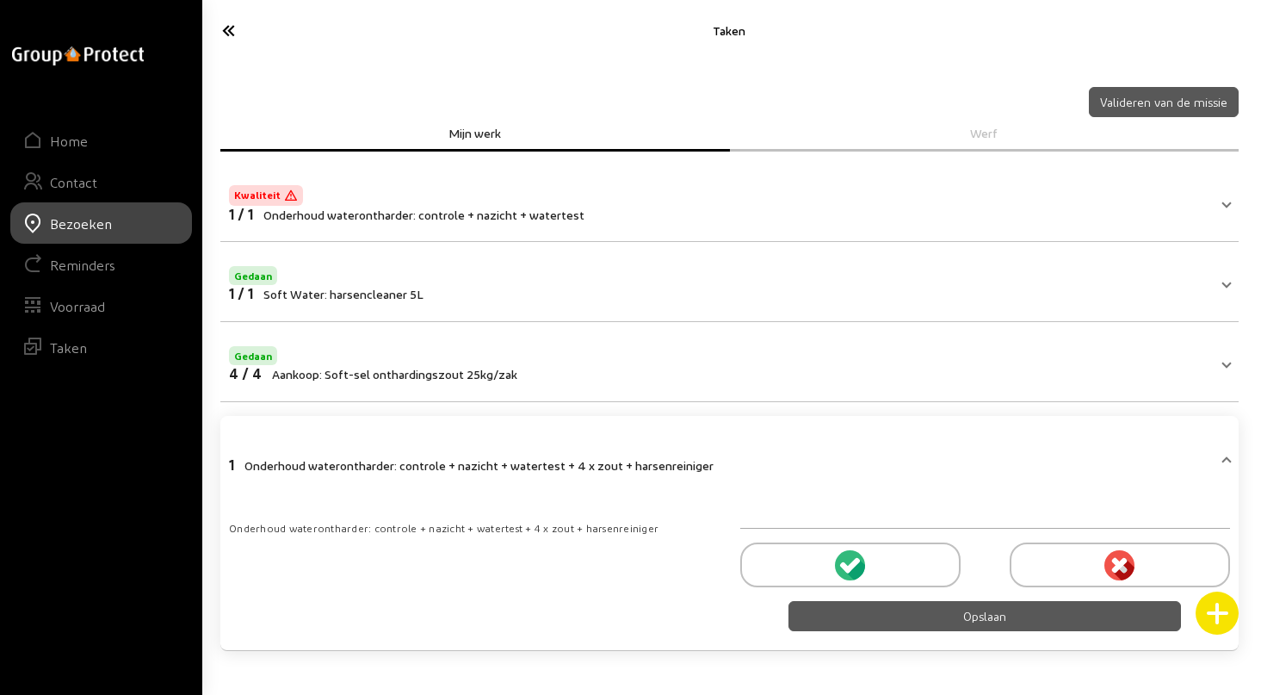
click at [852, 562] on icon at bounding box center [852, 564] width 15 height 15
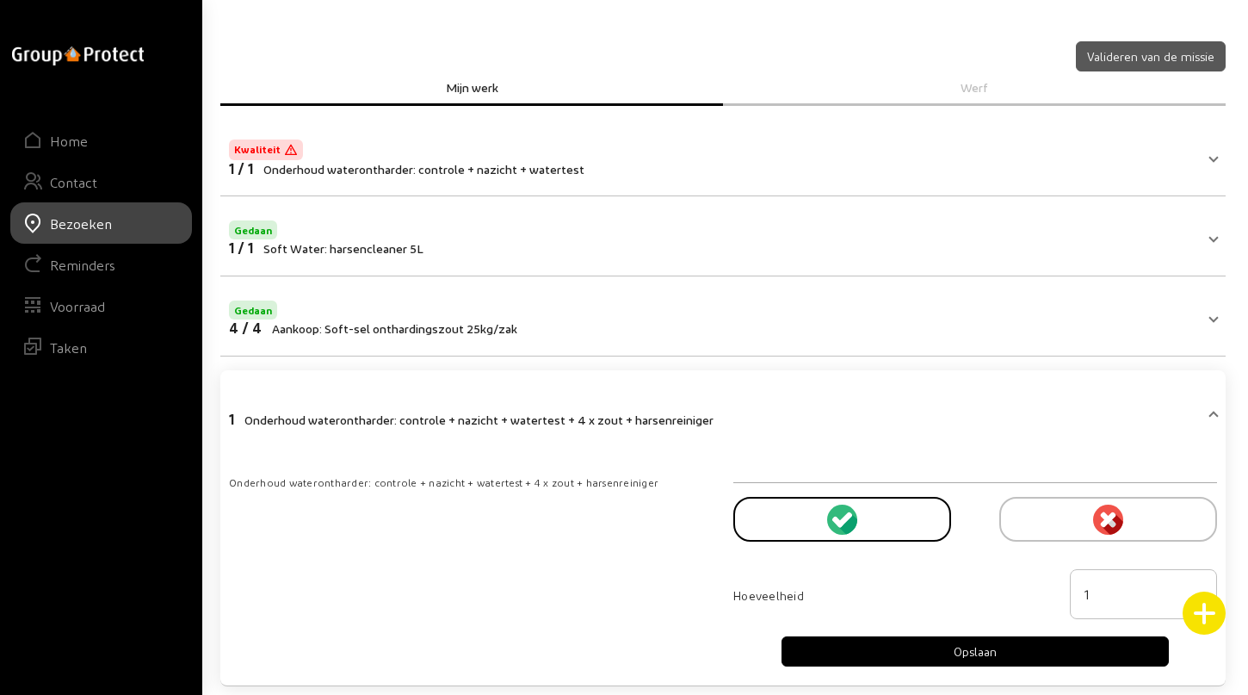
scroll to position [71, 0]
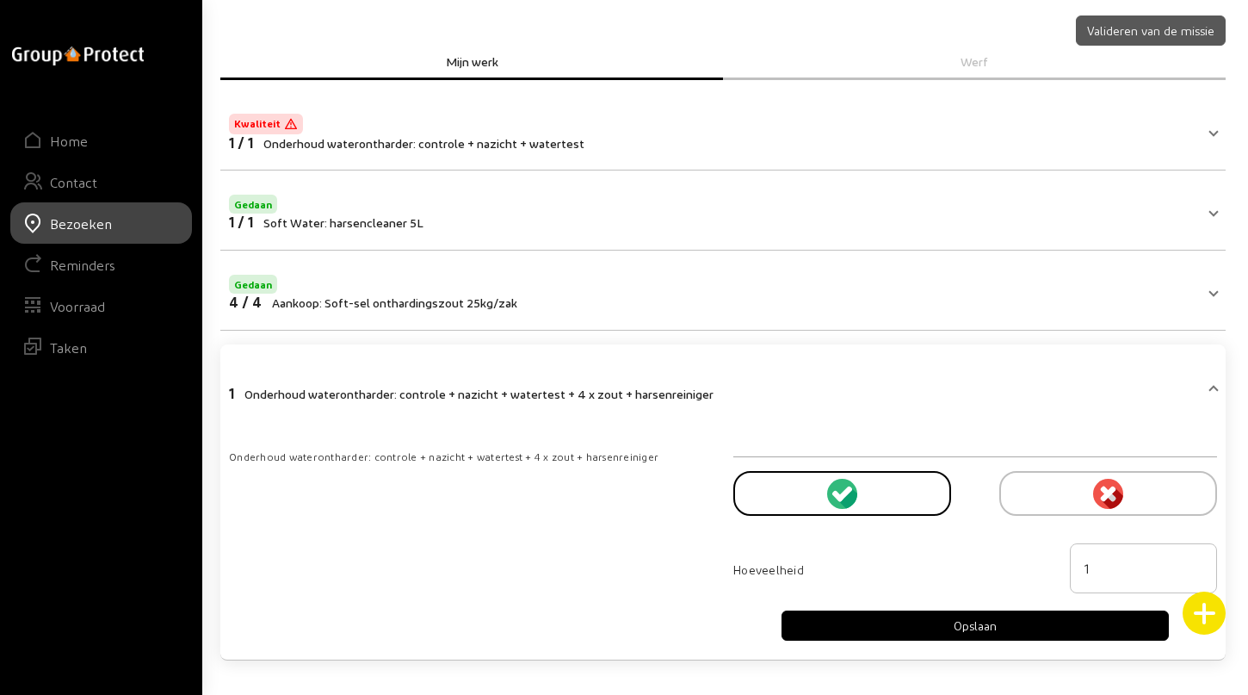
click at [966, 628] on button "Opslaan" at bounding box center [975, 625] width 387 height 30
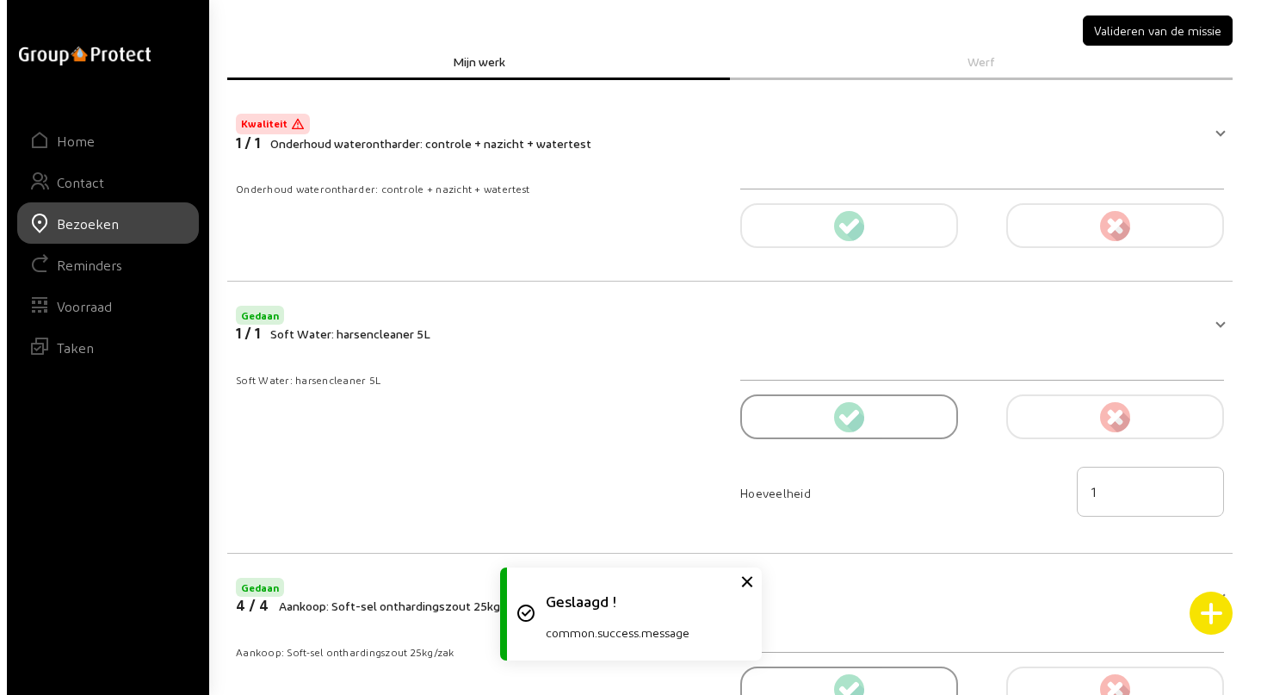
scroll to position [0, 0]
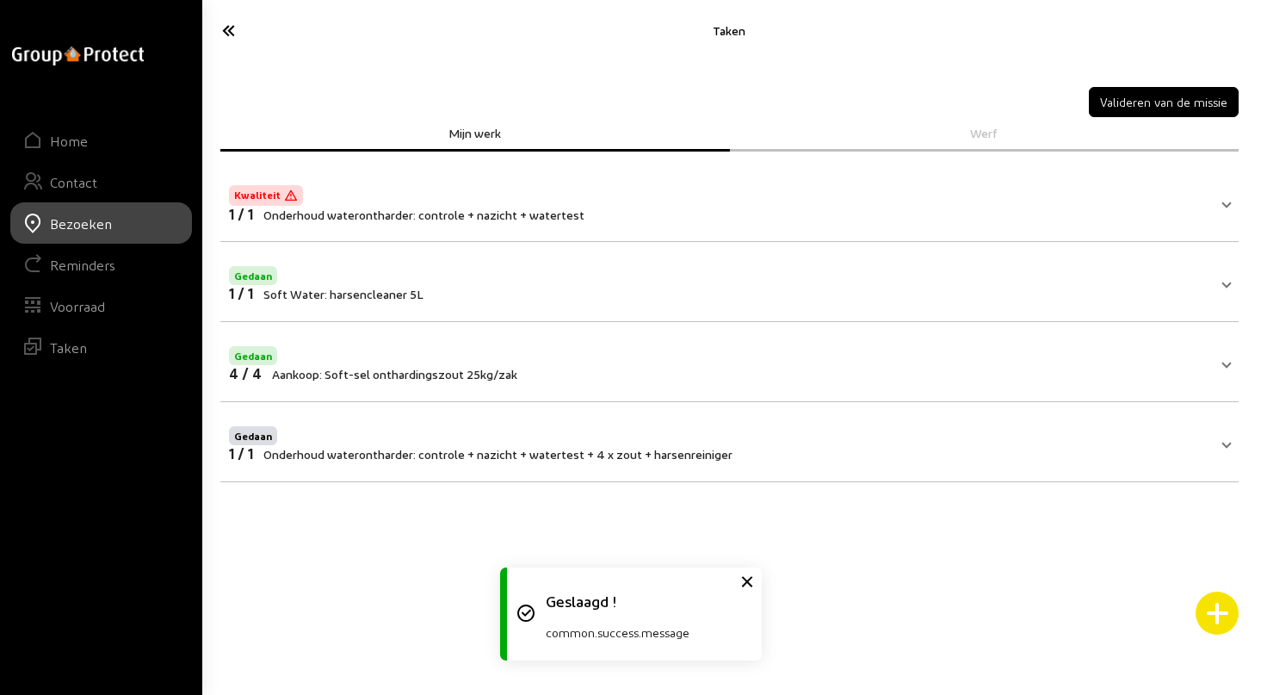
click at [353, 197] on div "Kwaliteit" at bounding box center [407, 194] width 356 height 24
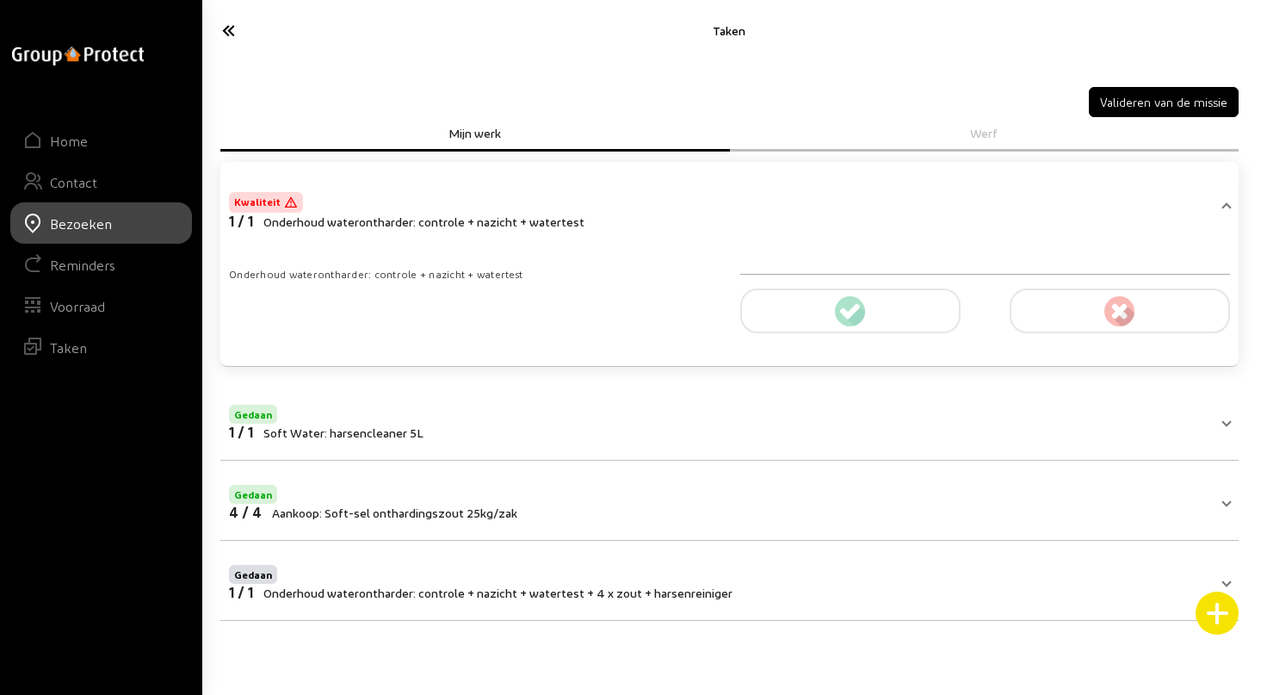
click at [1174, 101] on button "Valideren van de missie" at bounding box center [1164, 102] width 150 height 30
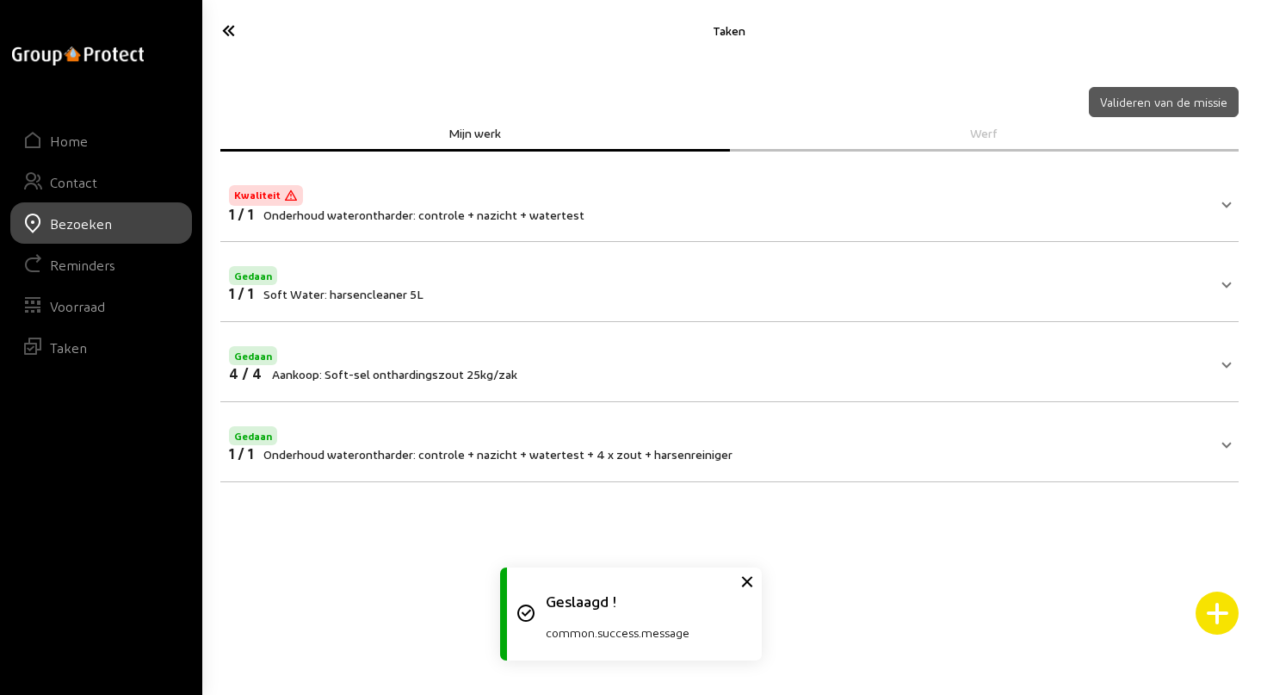
click at [226, 23] on icon at bounding box center [287, 30] width 146 height 30
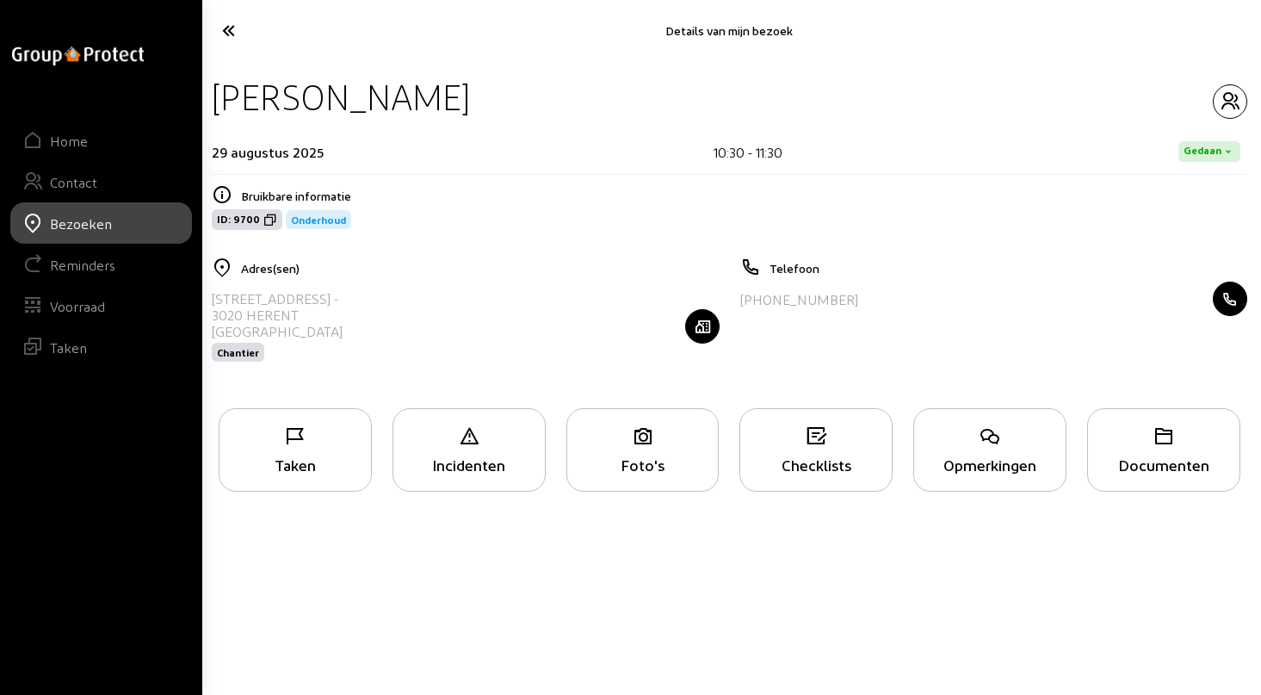
click at [228, 26] on icon at bounding box center [287, 30] width 146 height 30
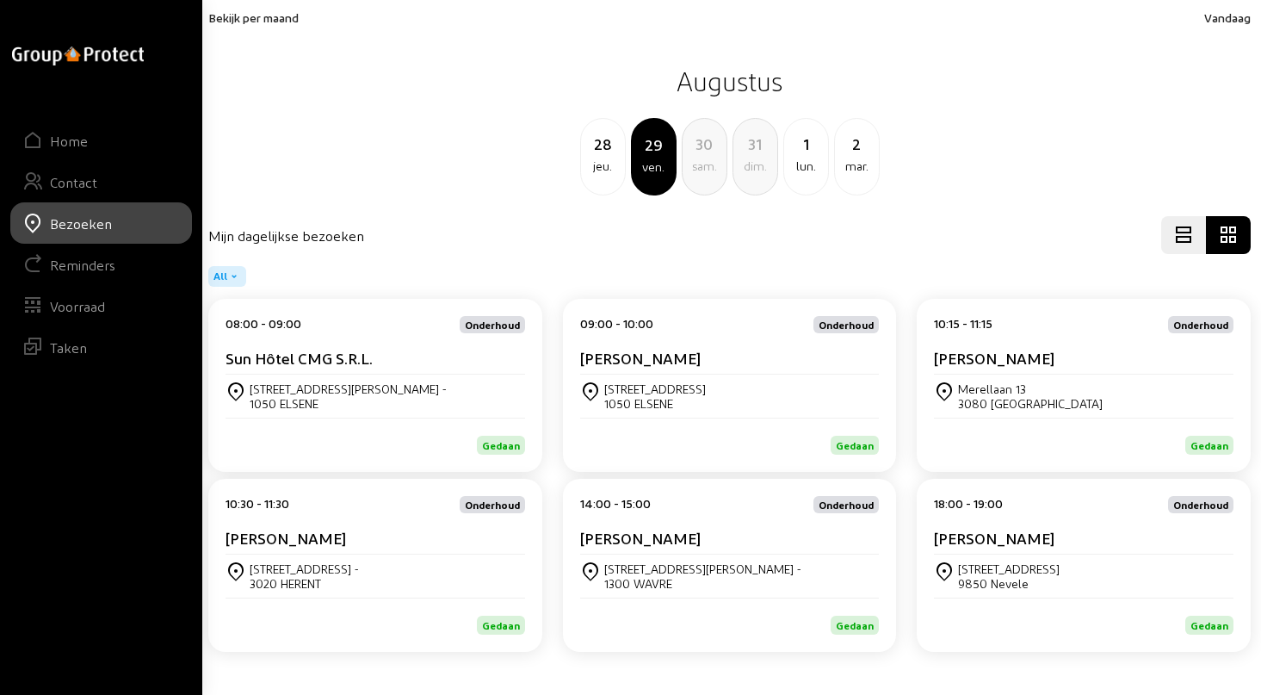
click at [673, 561] on div "[STREET_ADDRESS][PERSON_NAME] -" at bounding box center [702, 568] width 197 height 15
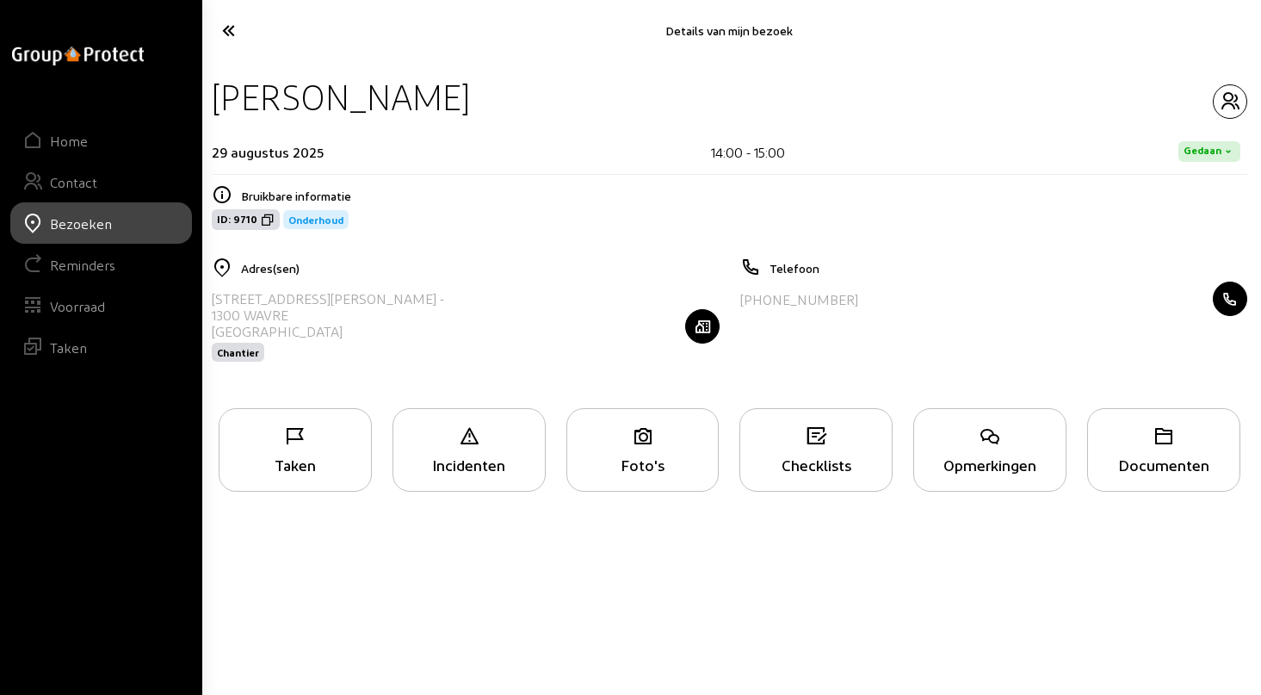
drag, startPoint x: 217, startPoint y: 96, endPoint x: 495, endPoint y: 102, distance: 278.2
click at [495, 102] on div "[PERSON_NAME]" at bounding box center [730, 97] width 1036 height 44
drag, startPoint x: 210, startPoint y: 296, endPoint x: 392, endPoint y: 293, distance: 181.7
click at [392, 293] on div "Adres(sen) [STREET_ADDRESS][PERSON_NAME] Chantier" at bounding box center [465, 320] width 529 height 127
drag, startPoint x: 744, startPoint y: 300, endPoint x: 878, endPoint y: 303, distance: 134.4
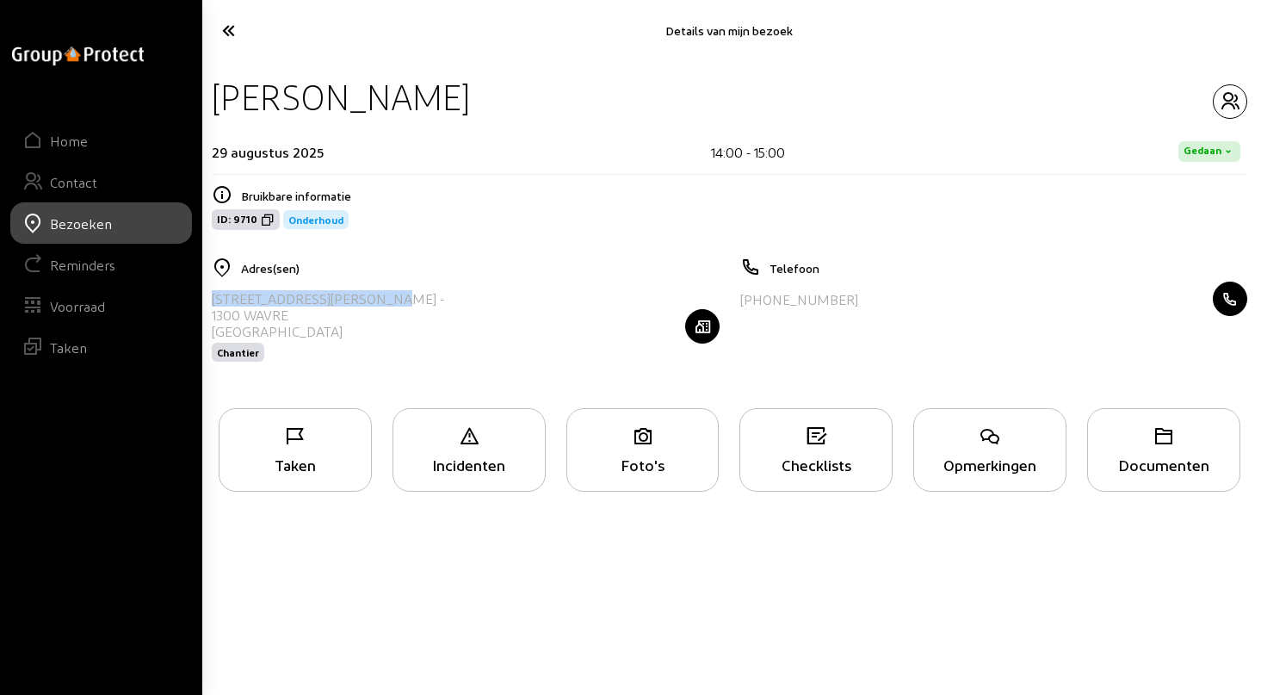
click at [878, 303] on div "[PHONE_NUMBER]" at bounding box center [994, 299] width 508 height 34
click at [1228, 98] on icon "button" at bounding box center [1230, 101] width 33 height 21
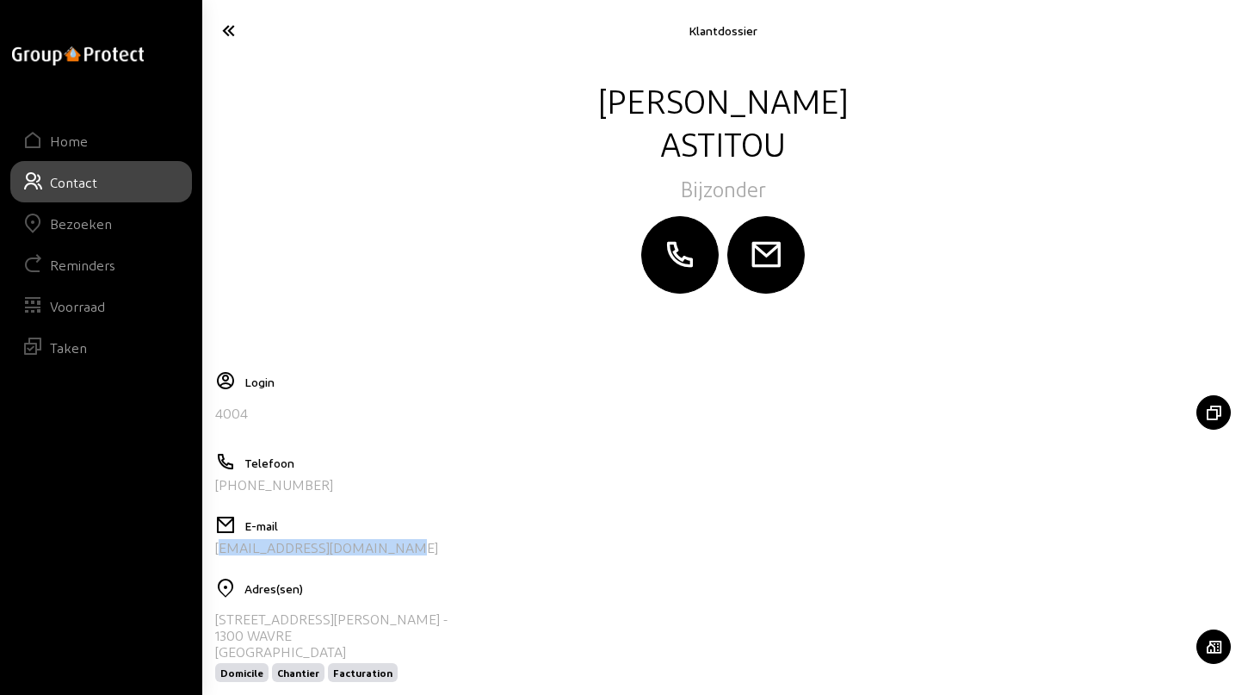
drag, startPoint x: 404, startPoint y: 548, endPoint x: 205, endPoint y: 552, distance: 198.9
click at [205, 552] on div "[PERSON_NAME] Login 4004 Telefoon [PHONE_NUMBER] E-mail [EMAIL_ADDRESS][DOMAIN_…" at bounding box center [723, 446] width 1050 height 771
click at [232, 27] on icon at bounding box center [286, 30] width 144 height 30
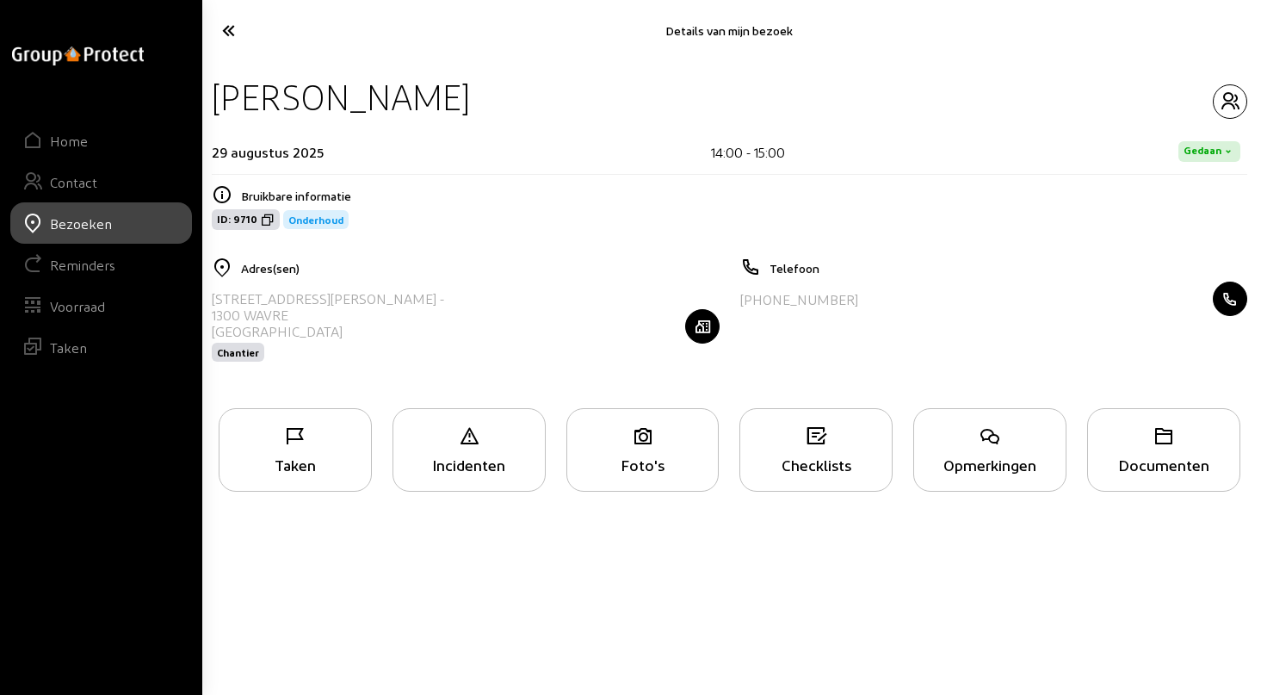
click at [321, 468] on div "Taken" at bounding box center [296, 464] width 152 height 18
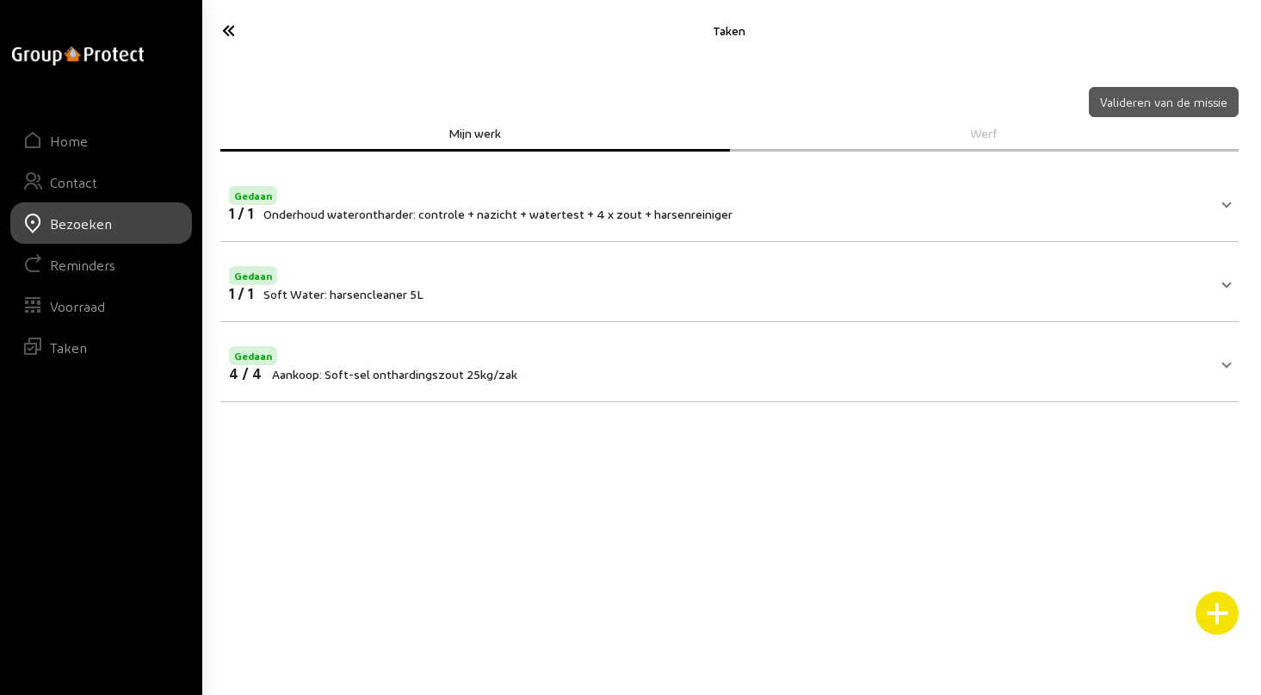
click at [226, 33] on icon at bounding box center [287, 30] width 146 height 30
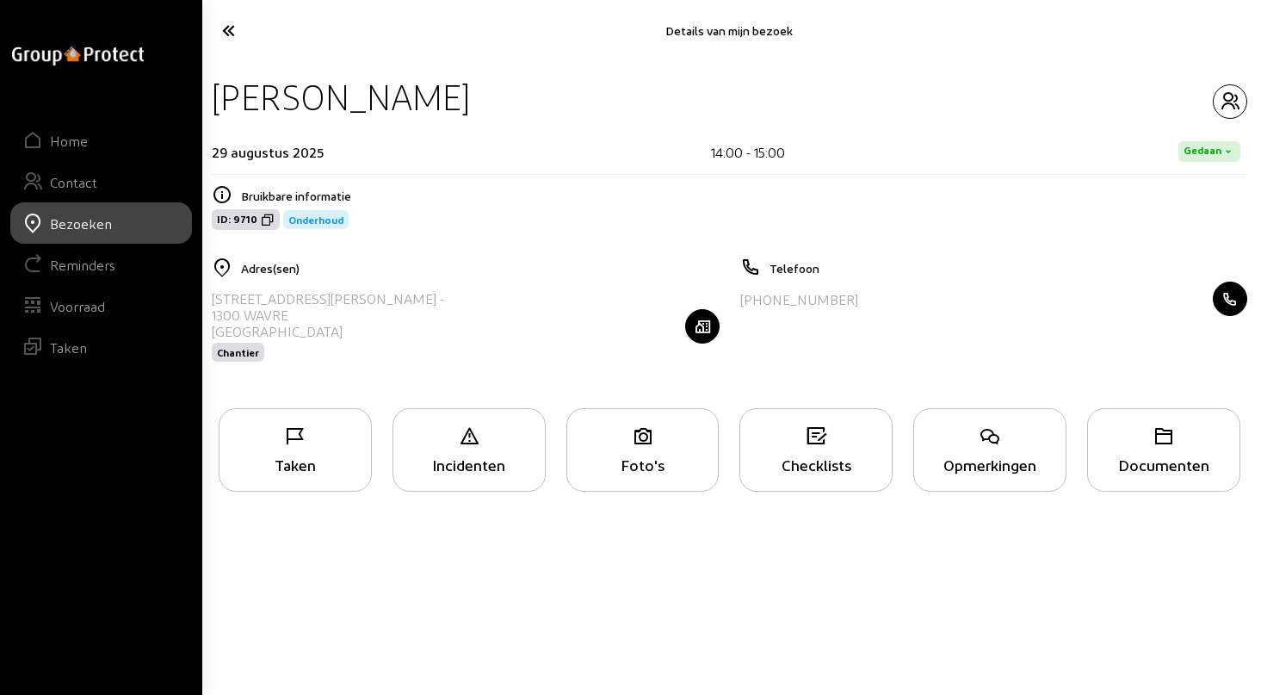
click at [226, 33] on icon at bounding box center [287, 30] width 146 height 30
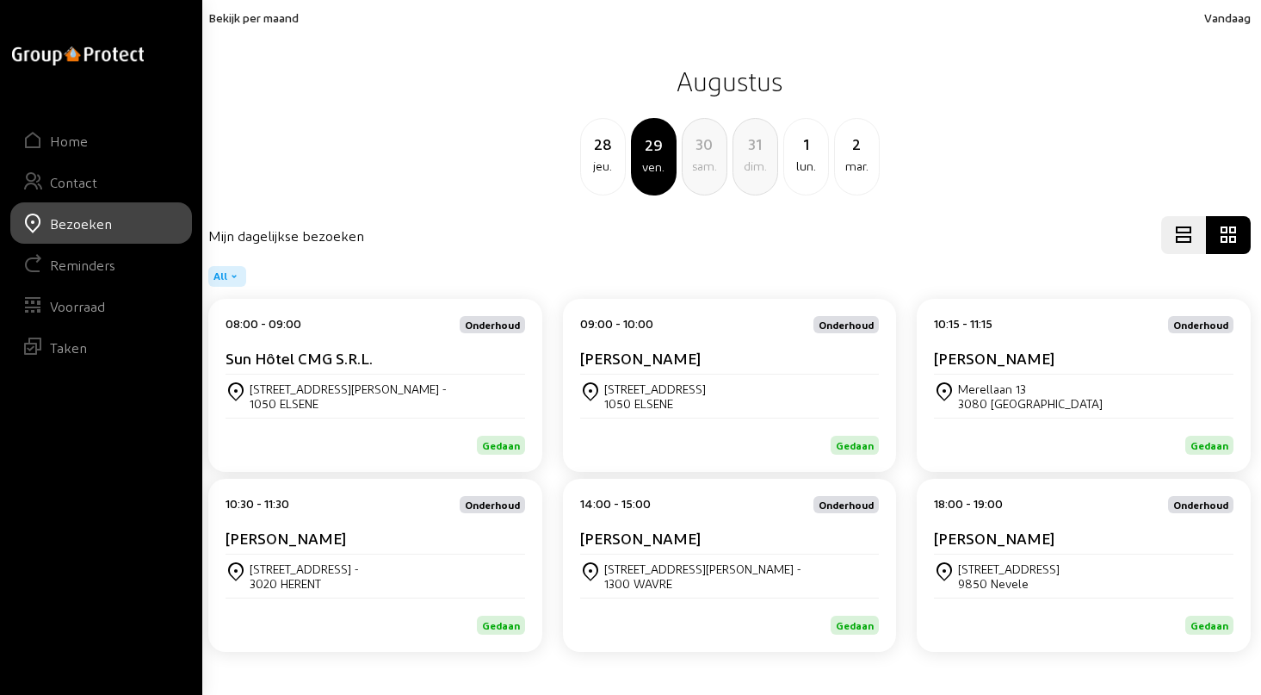
click at [1056, 572] on div "[STREET_ADDRESS]" at bounding box center [1084, 575] width 300 height 29
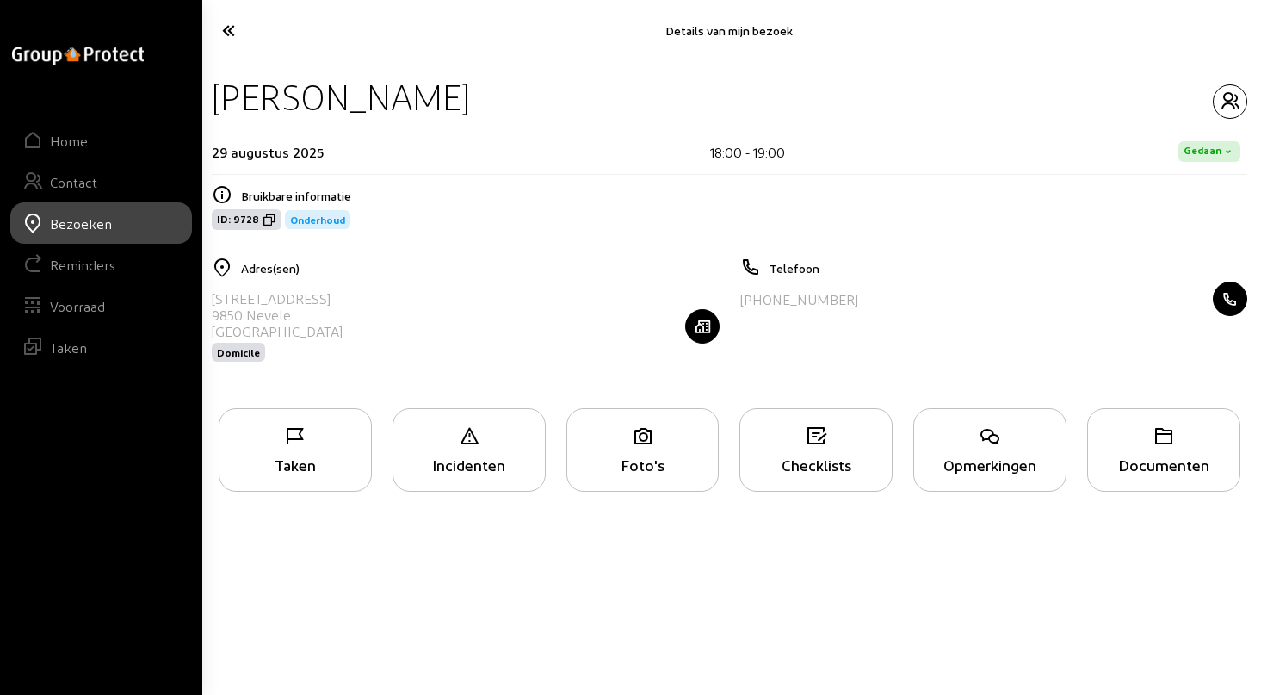
drag, startPoint x: 219, startPoint y: 97, endPoint x: 485, endPoint y: 102, distance: 266.1
click at [485, 102] on div "[PERSON_NAME]" at bounding box center [730, 97] width 1036 height 44
click at [300, 462] on div "Taken" at bounding box center [296, 464] width 152 height 18
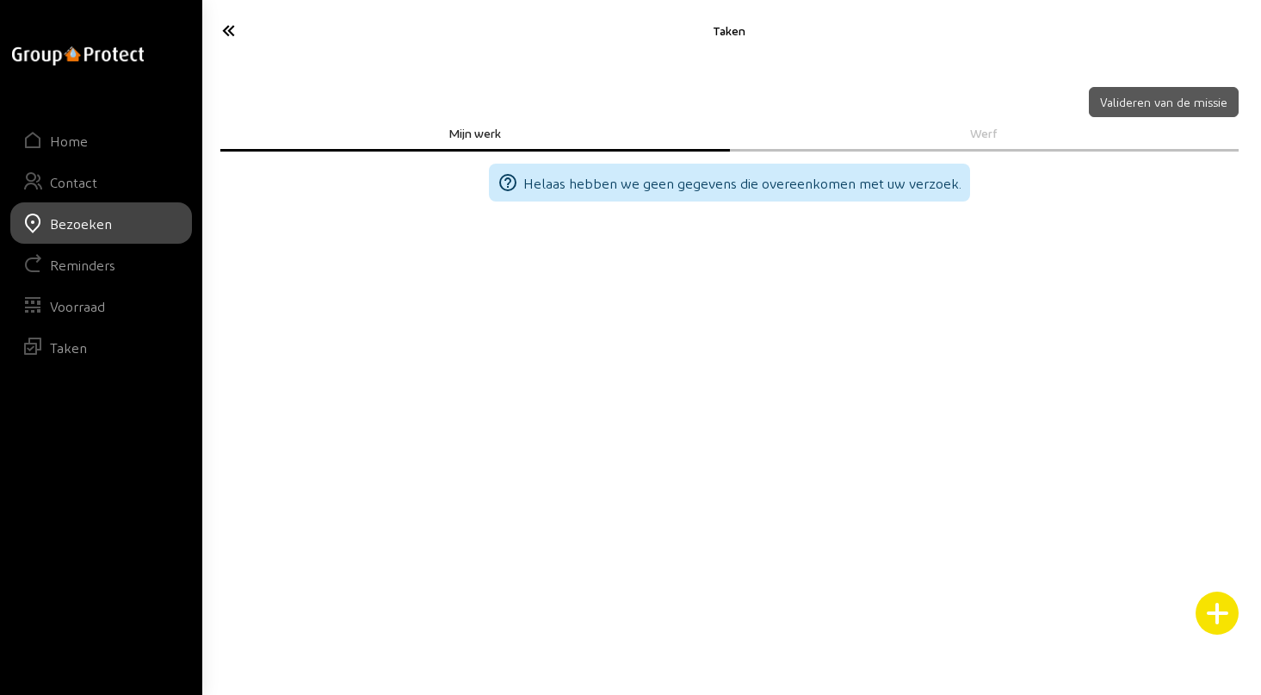
click at [232, 26] on icon at bounding box center [287, 30] width 146 height 30
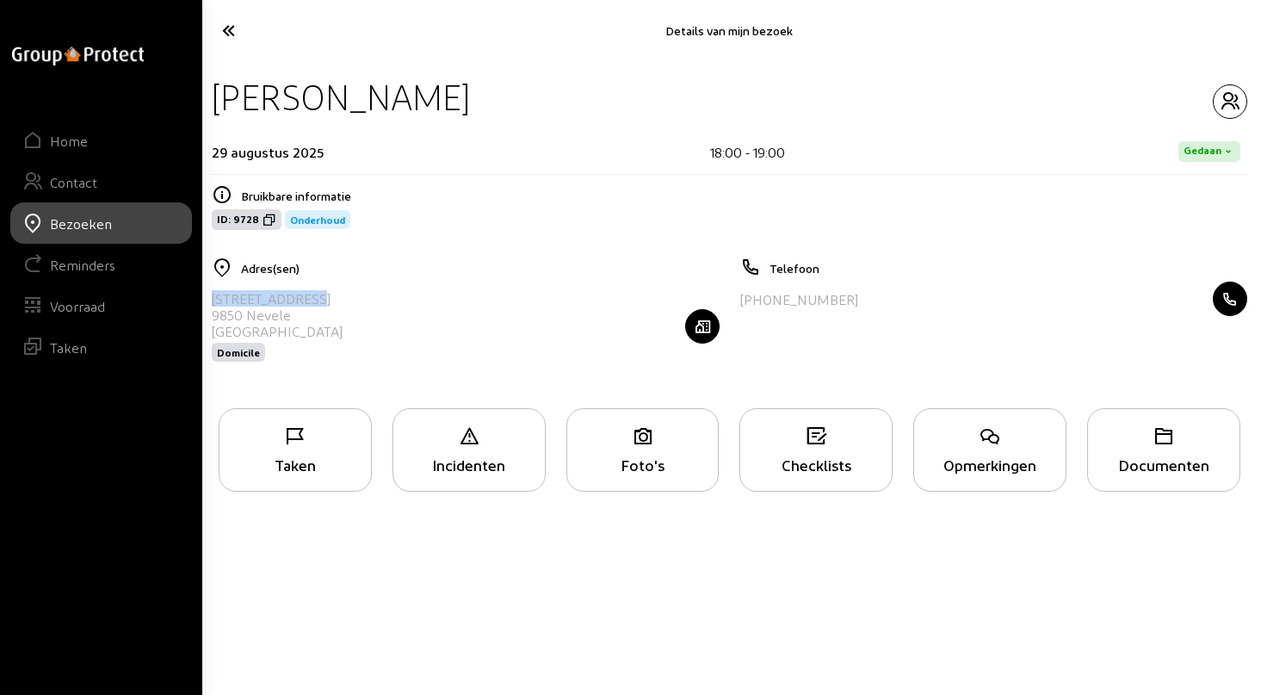
drag, startPoint x: 213, startPoint y: 298, endPoint x: 318, endPoint y: 302, distance: 105.1
click at [318, 302] on div "[STREET_ADDRESS] Domicile" at bounding box center [466, 326] width 508 height 89
drag, startPoint x: 747, startPoint y: 300, endPoint x: 875, endPoint y: 301, distance: 128.3
click at [875, 301] on div "[PHONE_NUMBER]" at bounding box center [994, 299] width 508 height 34
click at [1230, 95] on icon "button" at bounding box center [1230, 101] width 33 height 21
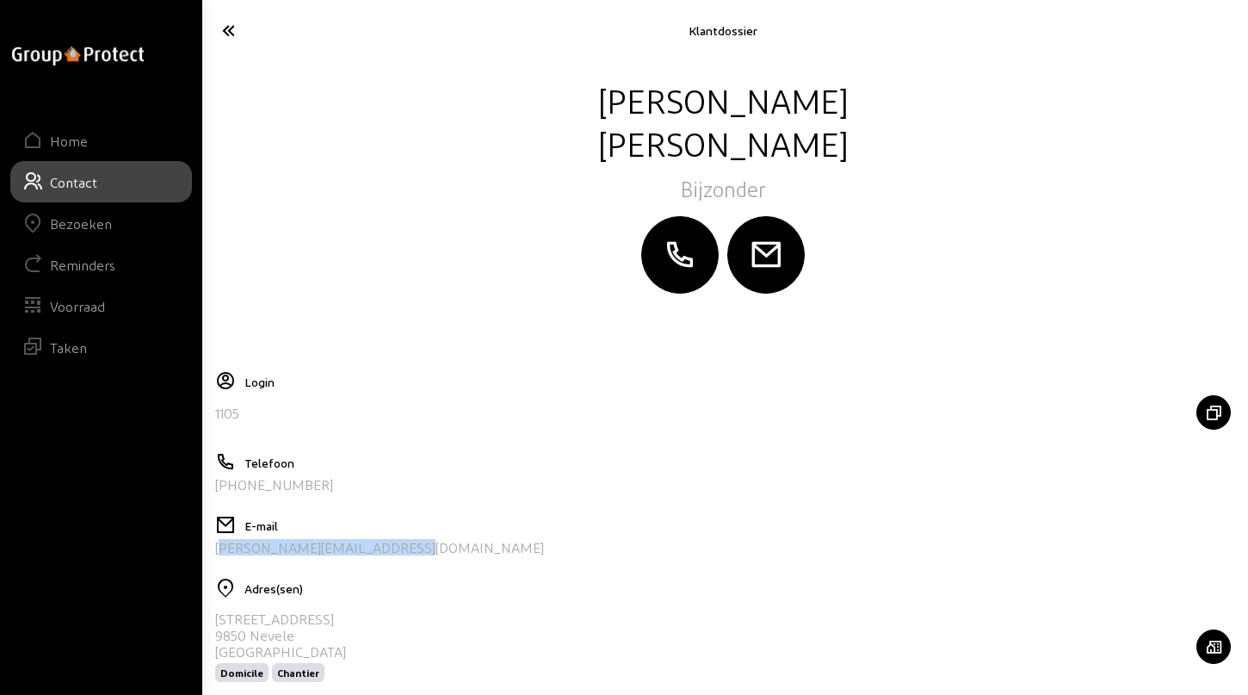
drag, startPoint x: 409, startPoint y: 548, endPoint x: 216, endPoint y: 552, distance: 192.9
click at [216, 552] on div "[PERSON_NAME][EMAIL_ADDRESS][DOMAIN_NAME]" at bounding box center [723, 547] width 1016 height 16
click at [232, 34] on icon at bounding box center [286, 30] width 144 height 30
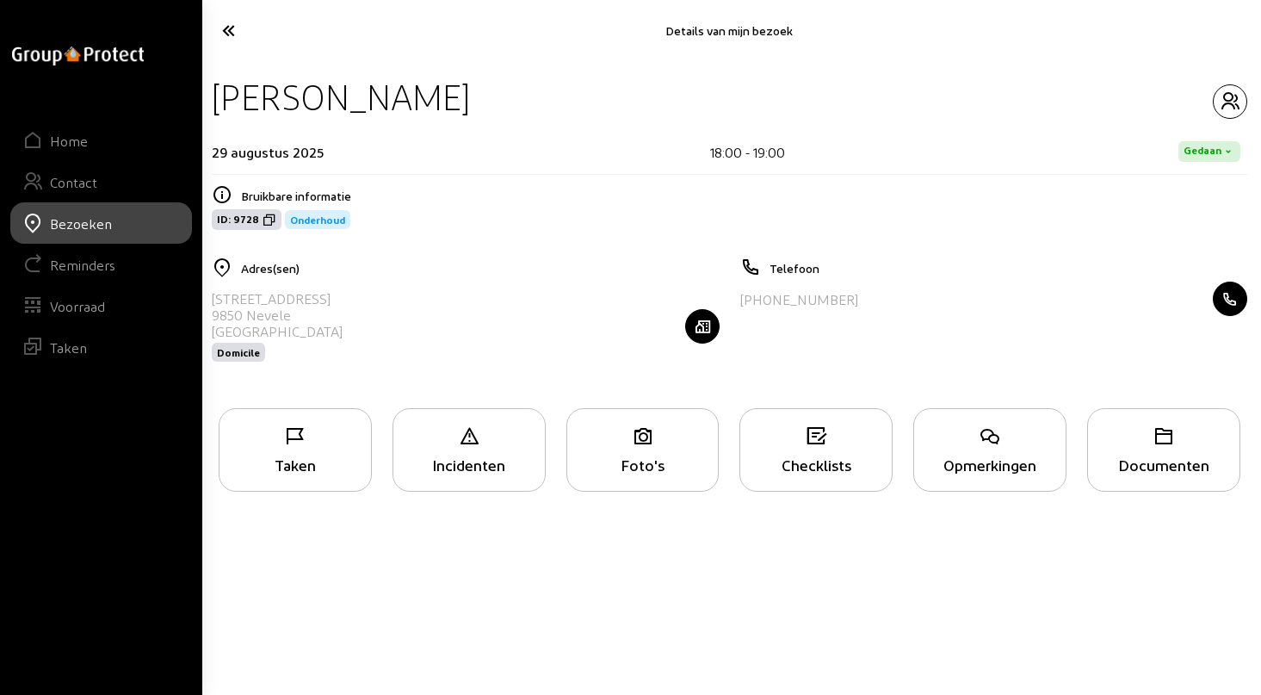
click at [983, 460] on div "Opmerkingen" at bounding box center [990, 464] width 152 height 18
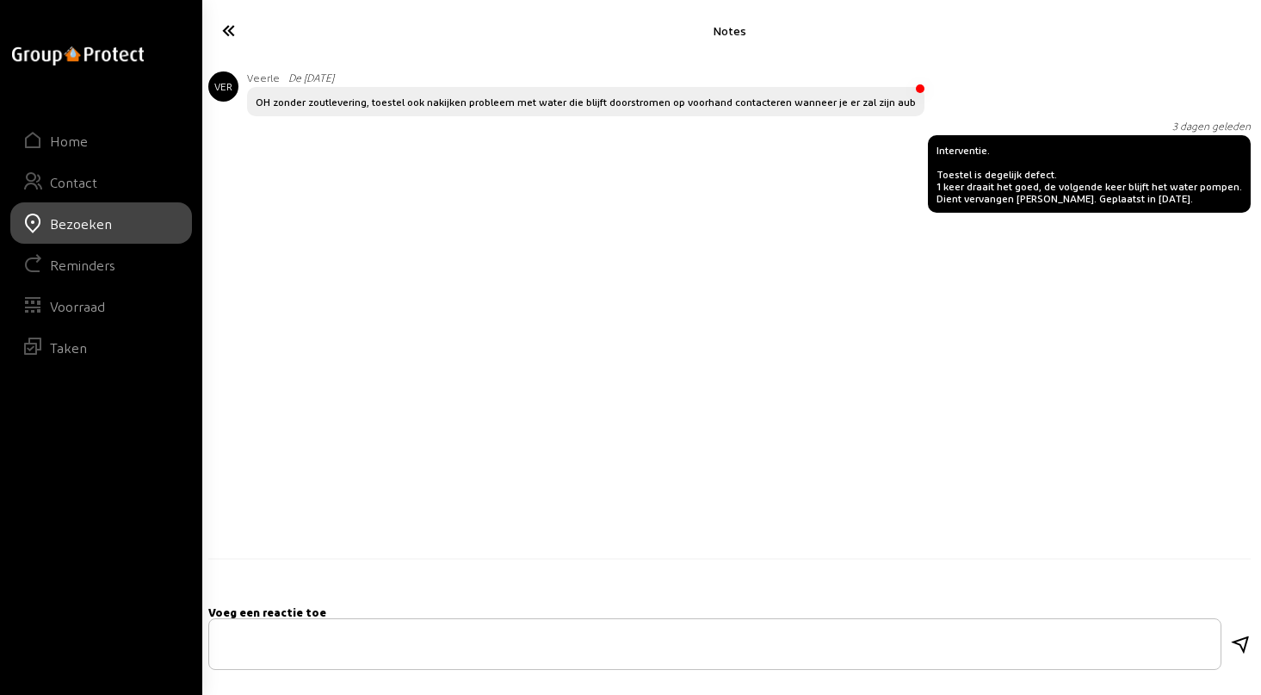
click at [946, 162] on div "Interventie. Toestel is degelijk defect. 1 keer draait het goed, de volgende ke…" at bounding box center [1090, 174] width 306 height 60
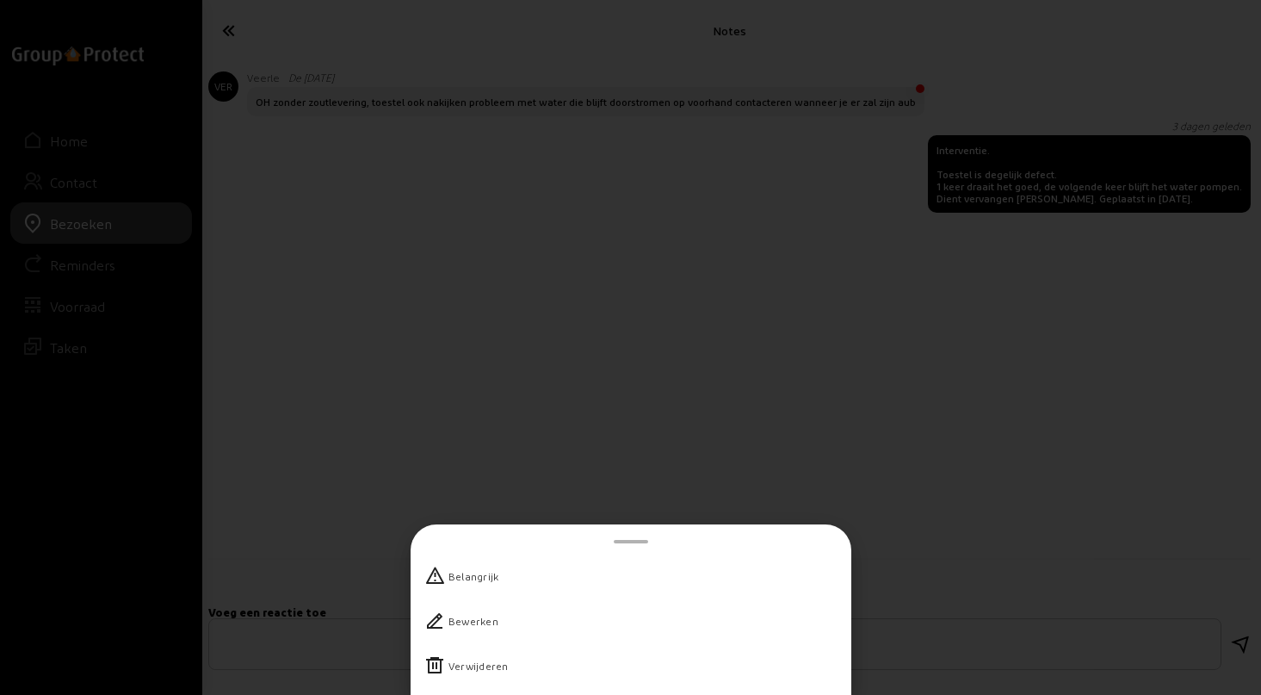
click at [482, 622] on div "Bewerken" at bounding box center [474, 620] width 50 height 17
type textarea "Interventie. Toestel is degelijk defect. 1 keer draait het goed, de volgende ke…"
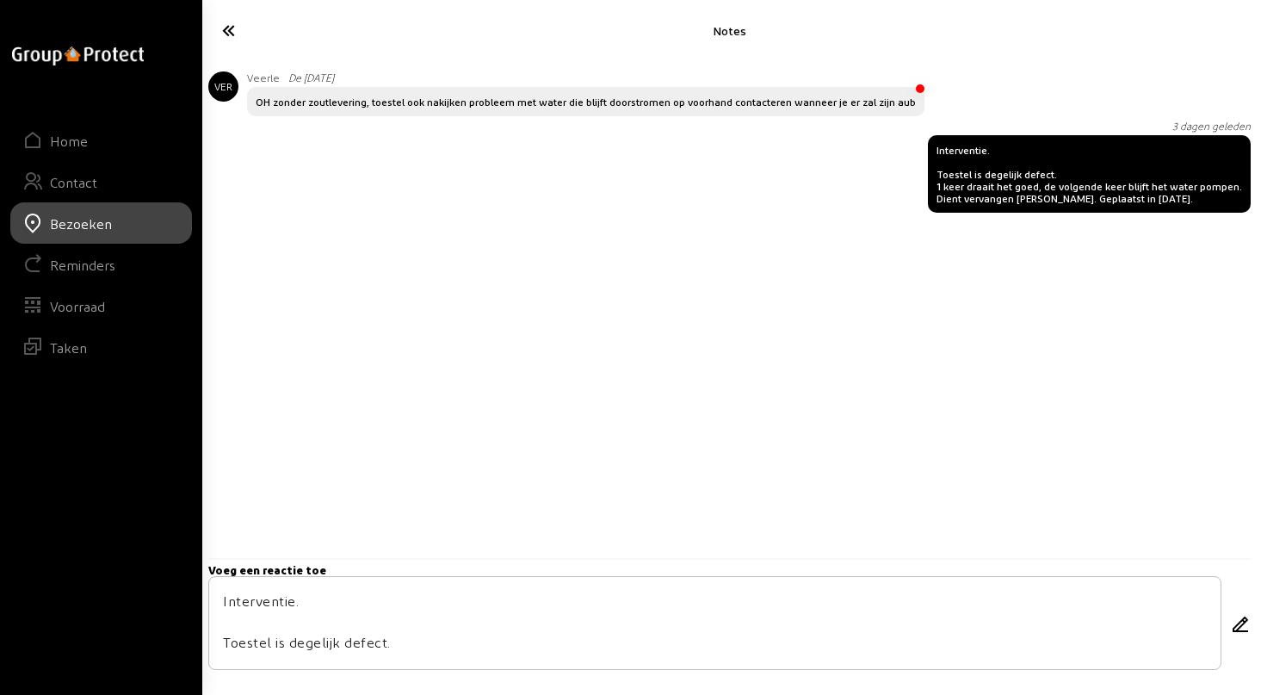
click at [531, 641] on textarea "Interventie. Toestel is degelijk defect. 1 keer draait het goed, de volgende ke…" at bounding box center [715, 623] width 984 height 65
click at [238, 28] on icon at bounding box center [287, 30] width 146 height 30
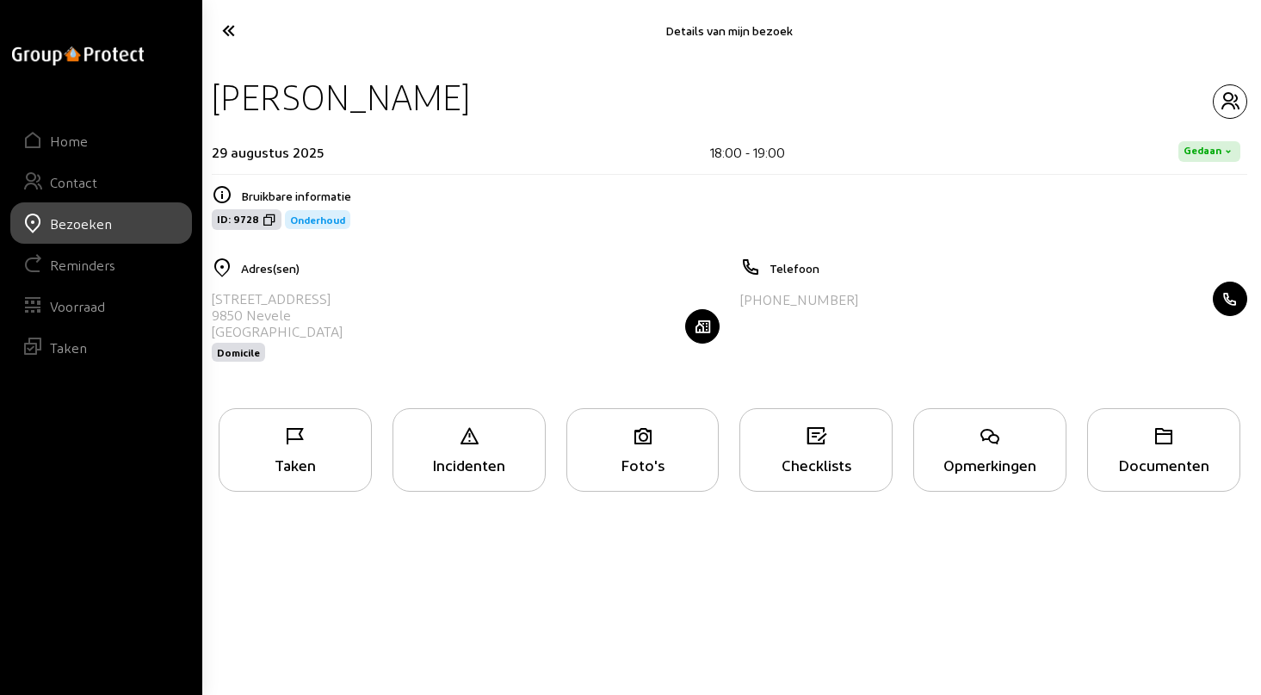
click at [234, 29] on icon at bounding box center [287, 30] width 146 height 30
